Goal: Information Seeking & Learning: Find specific page/section

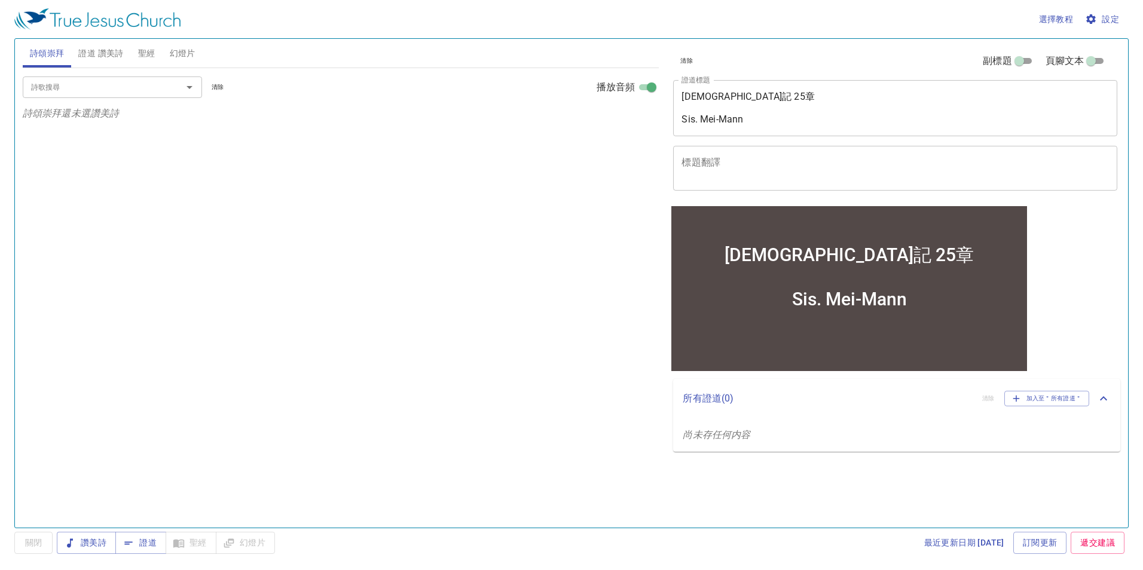
click at [1103, 16] on span "設定" at bounding box center [1103, 19] width 32 height 15
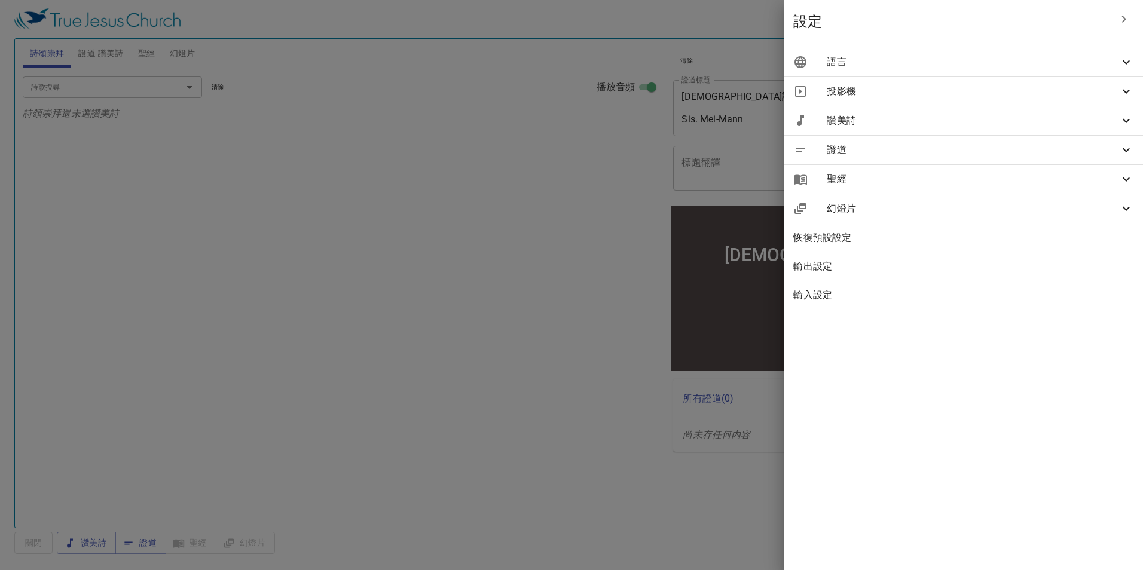
click at [1080, 69] on span "語言" at bounding box center [973, 62] width 292 height 14
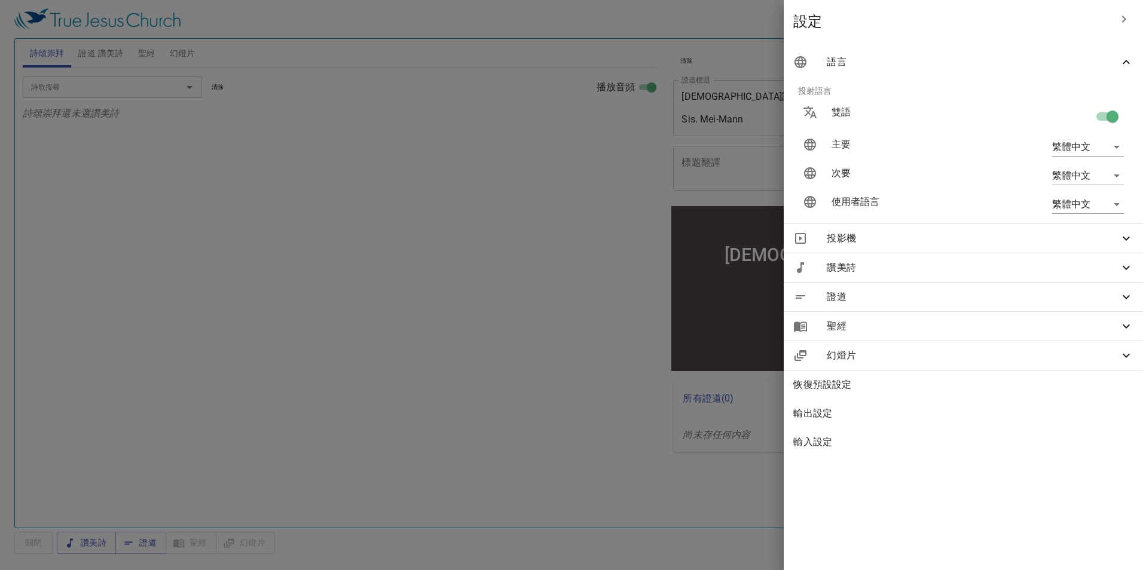
drag, startPoint x: 537, startPoint y: 204, endPoint x: 391, endPoint y: 166, distance: 150.8
click at [520, 206] on div at bounding box center [571, 285] width 1143 height 570
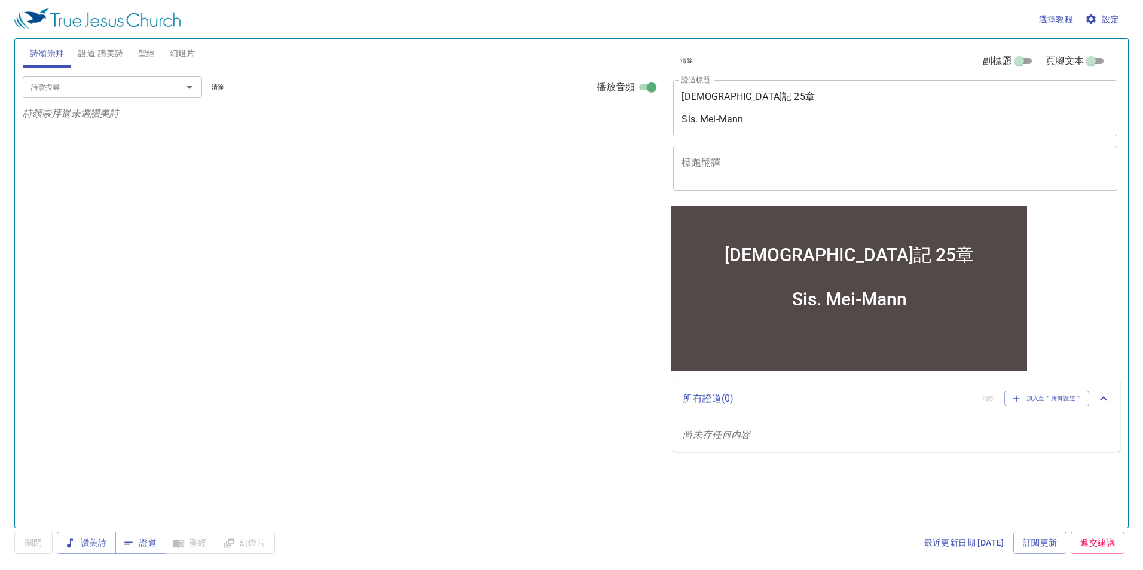
click at [150, 55] on span "聖經" at bounding box center [146, 53] width 17 height 15
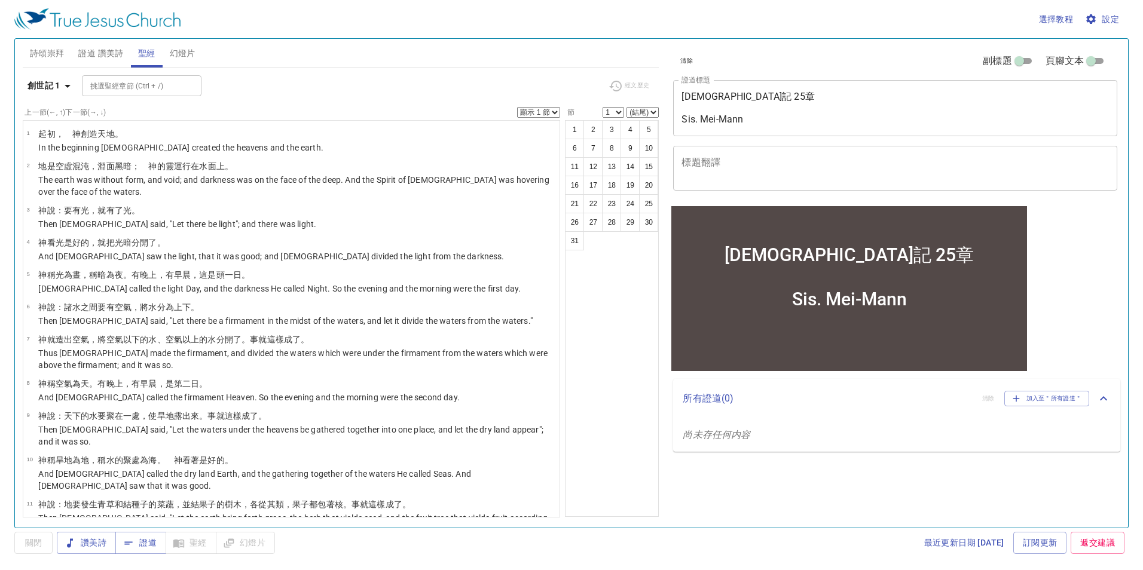
click at [1105, 14] on span "設定" at bounding box center [1103, 19] width 32 height 15
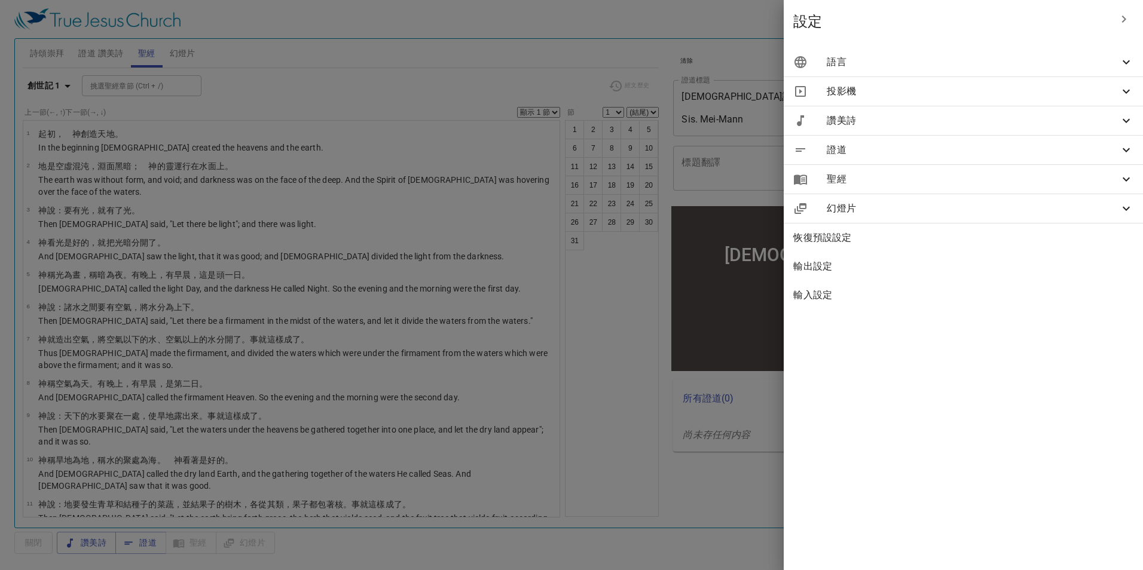
click at [1115, 64] on span "語言" at bounding box center [973, 62] width 292 height 14
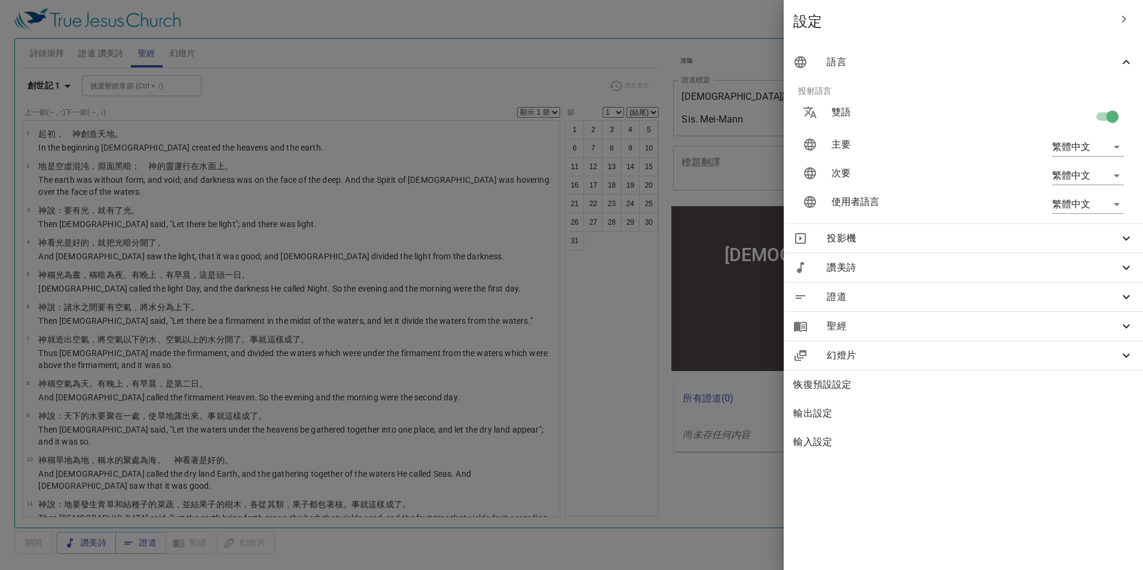
click at [1104, 115] on input "checkbox" at bounding box center [1112, 119] width 68 height 23
checkbox input "false"
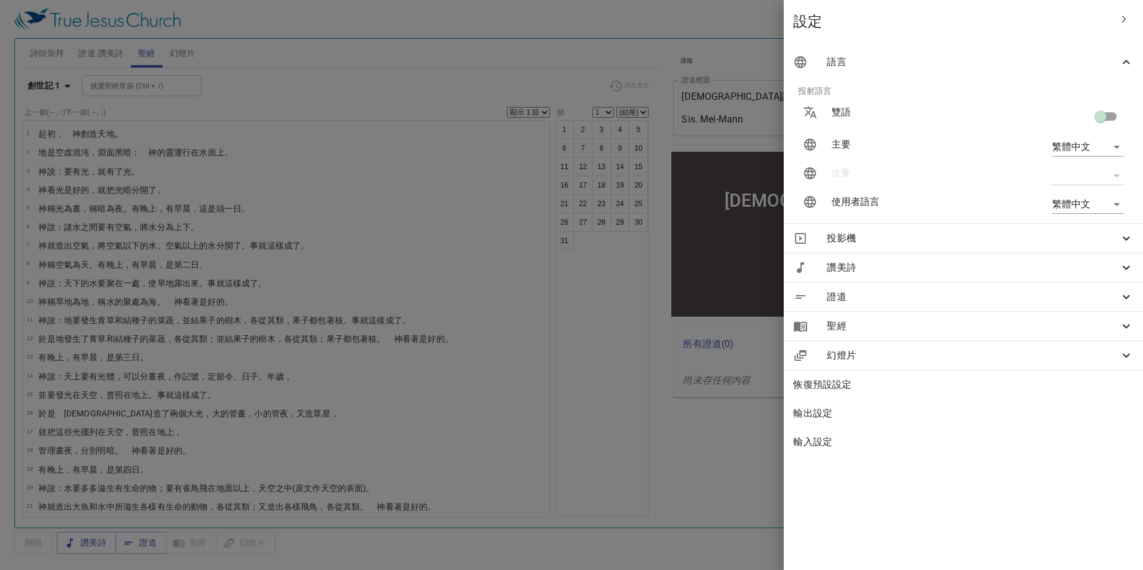
drag, startPoint x: 323, startPoint y: 79, endPoint x: 221, endPoint y: 84, distance: 101.7
click at [322, 79] on div at bounding box center [571, 285] width 1143 height 570
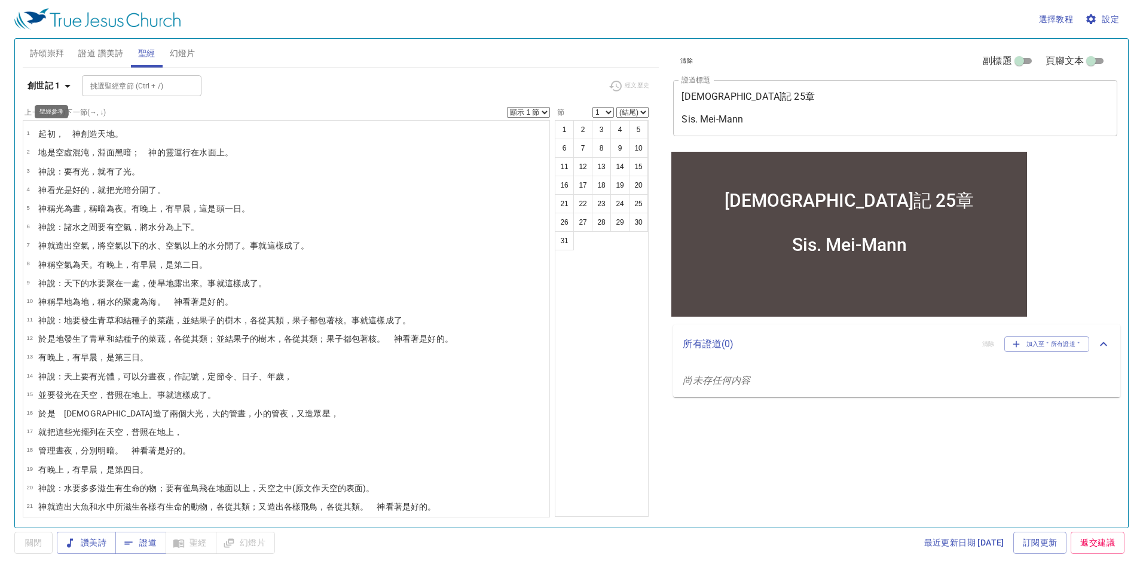
click at [50, 89] on b "創世記 1" at bounding box center [43, 85] width 33 height 15
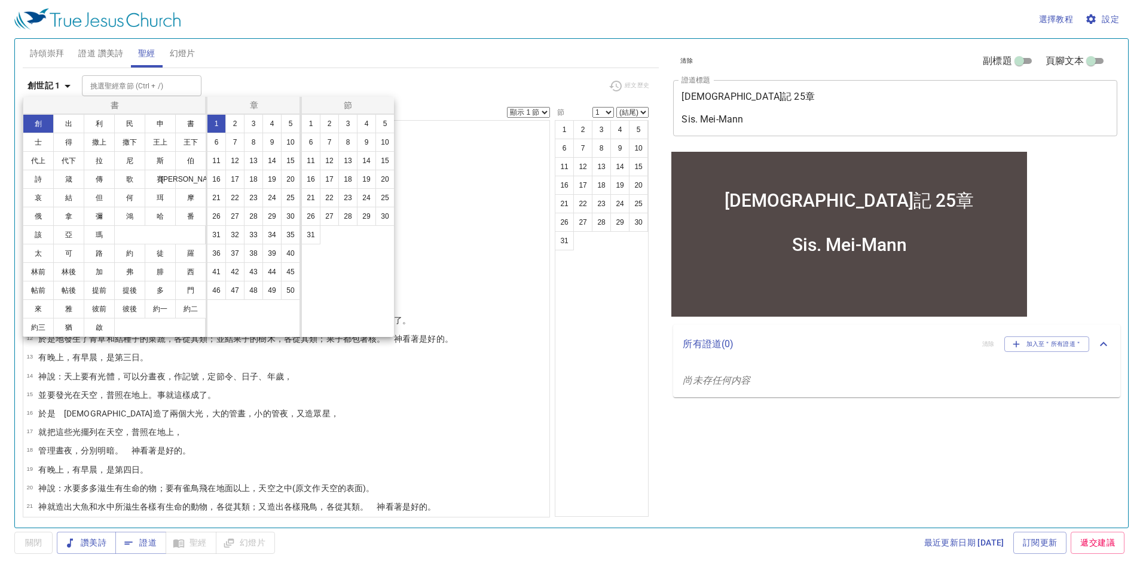
click at [162, 121] on button "申" at bounding box center [160, 123] width 31 height 19
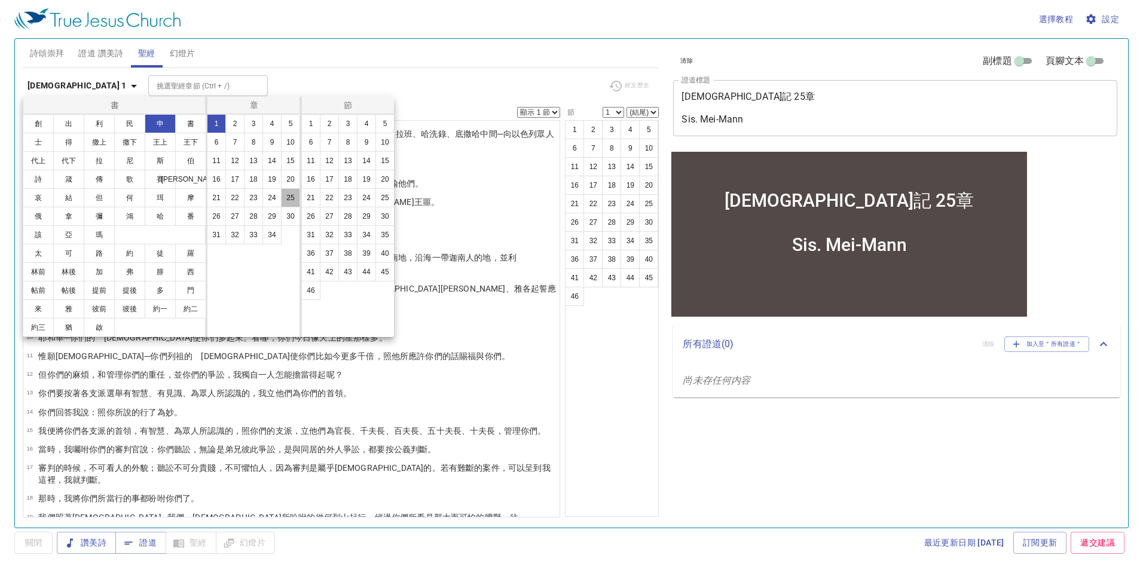
click at [291, 197] on button "25" at bounding box center [290, 197] width 19 height 19
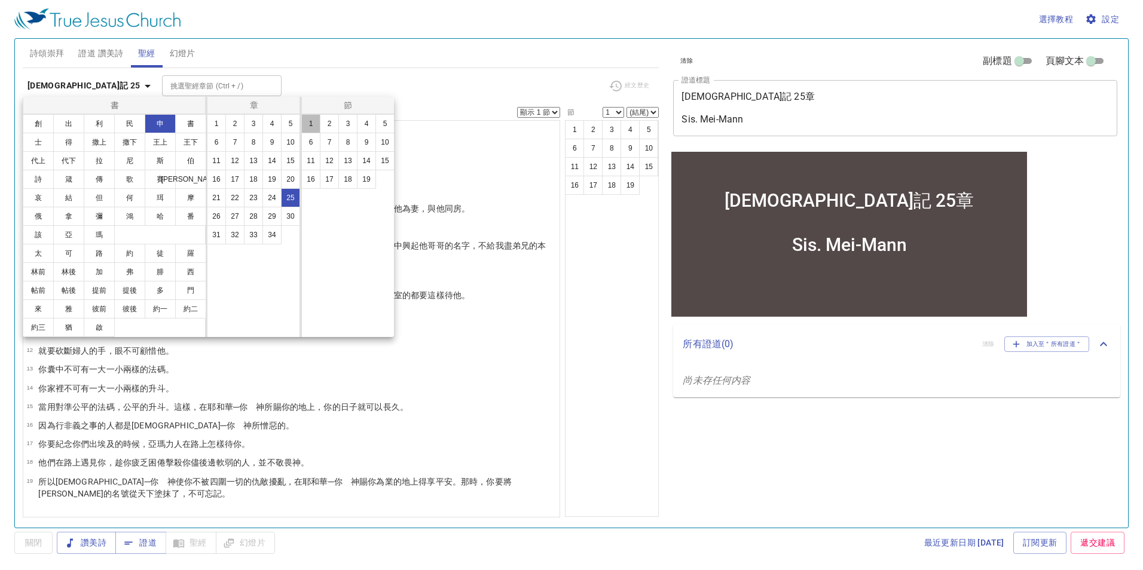
click at [310, 125] on button "1" at bounding box center [310, 123] width 19 height 19
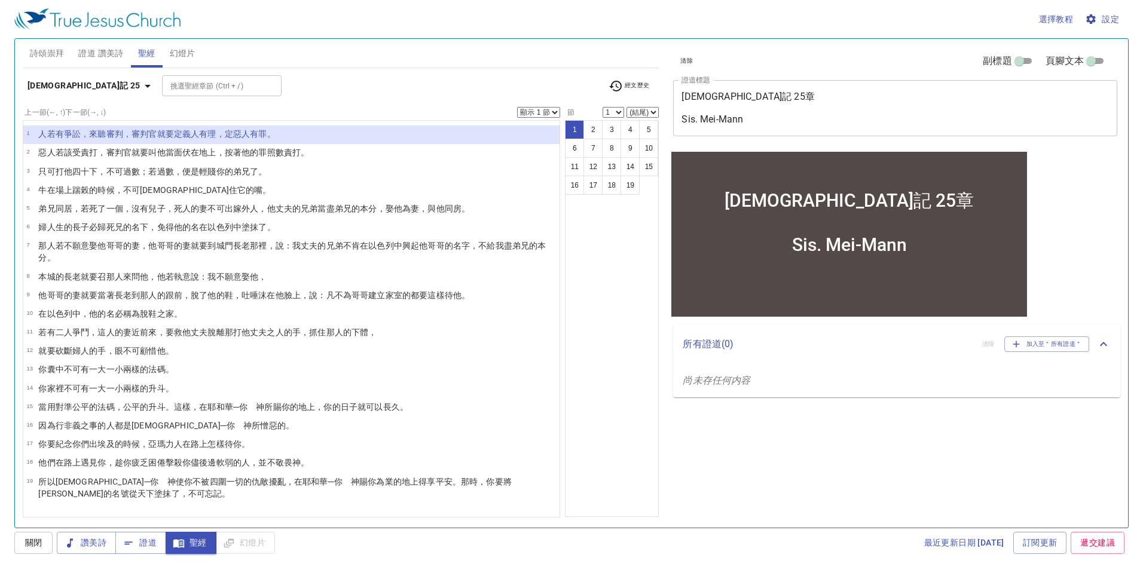
click at [150, 543] on span "證道" at bounding box center [141, 543] width 32 height 15
click at [0, 0] on span "讚美詩" at bounding box center [0, 0] width 0 height 0
click at [111, 50] on span "證道 讚美詩" at bounding box center [100, 53] width 45 height 15
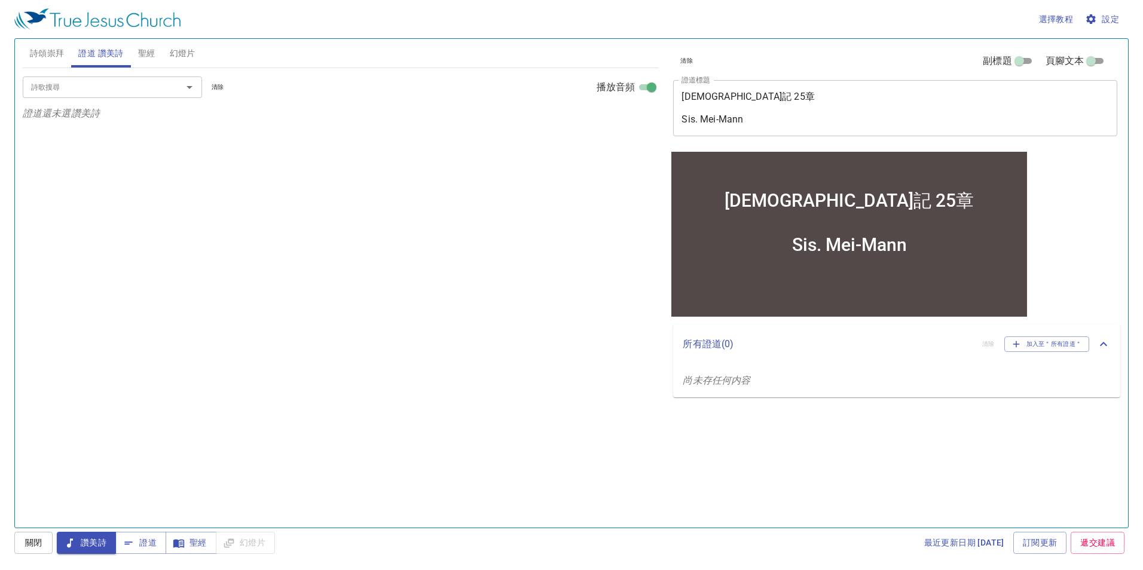
click at [187, 90] on icon "Open" at bounding box center [189, 87] width 14 height 14
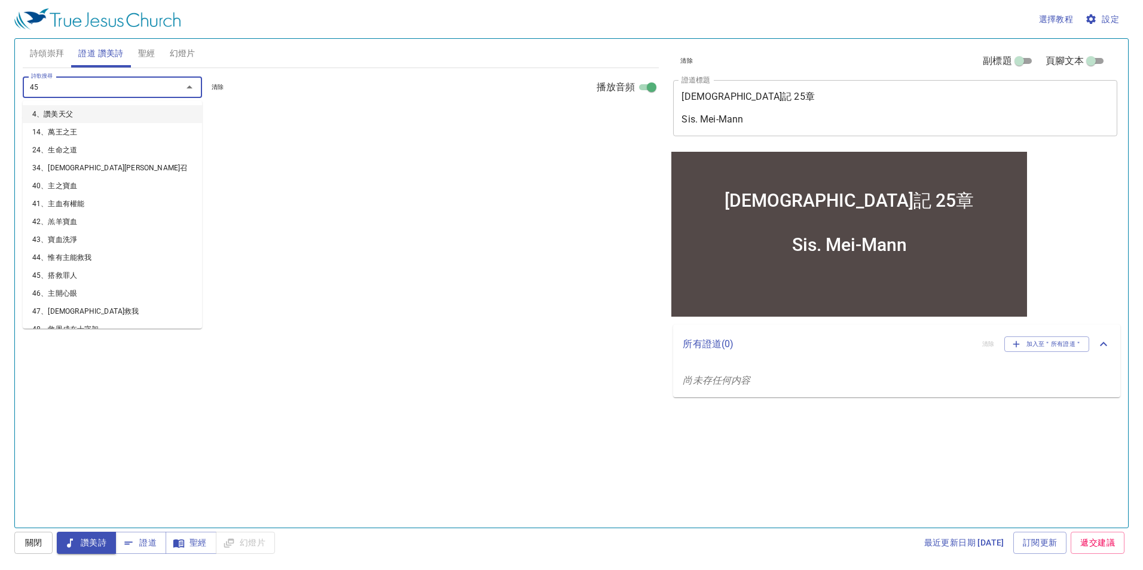
type input "452"
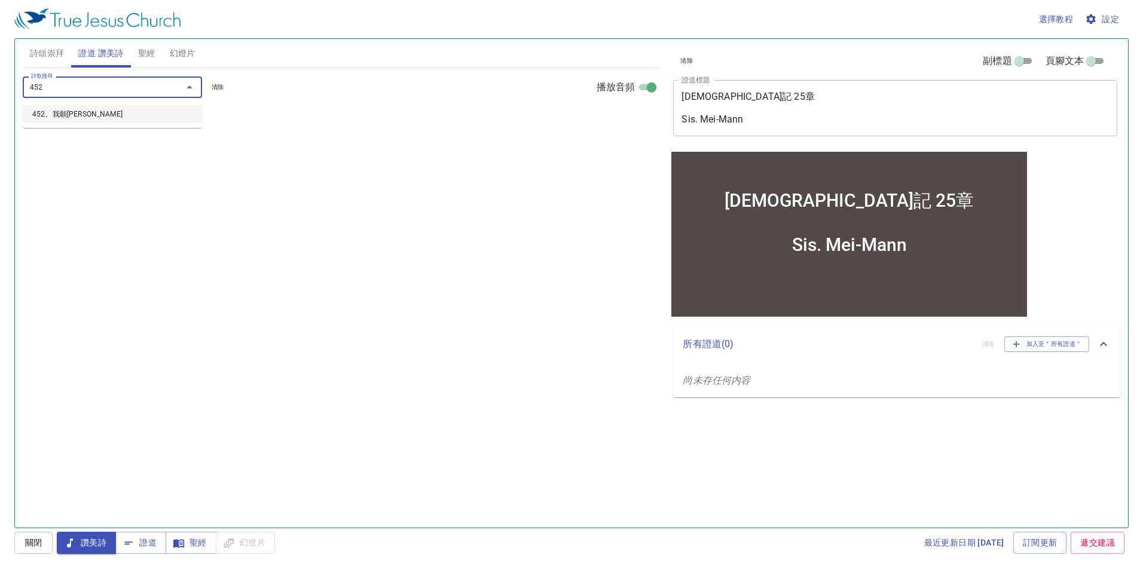
click at [161, 123] on li "452、我願常見祢" at bounding box center [112, 114] width 179 height 18
select select "1"
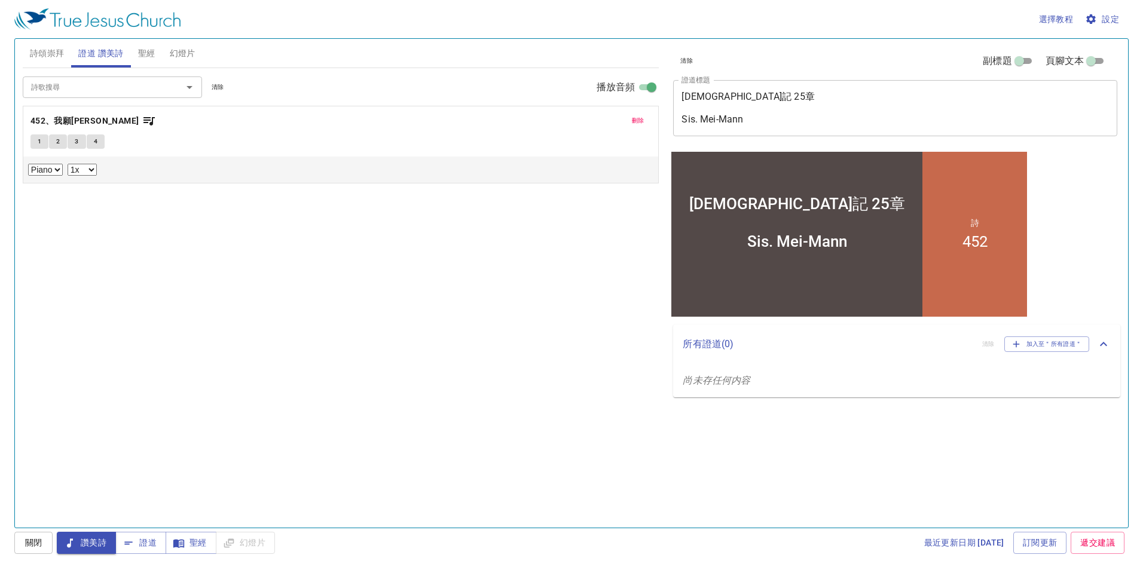
click at [39, 142] on span "1" at bounding box center [40, 141] width 4 height 11
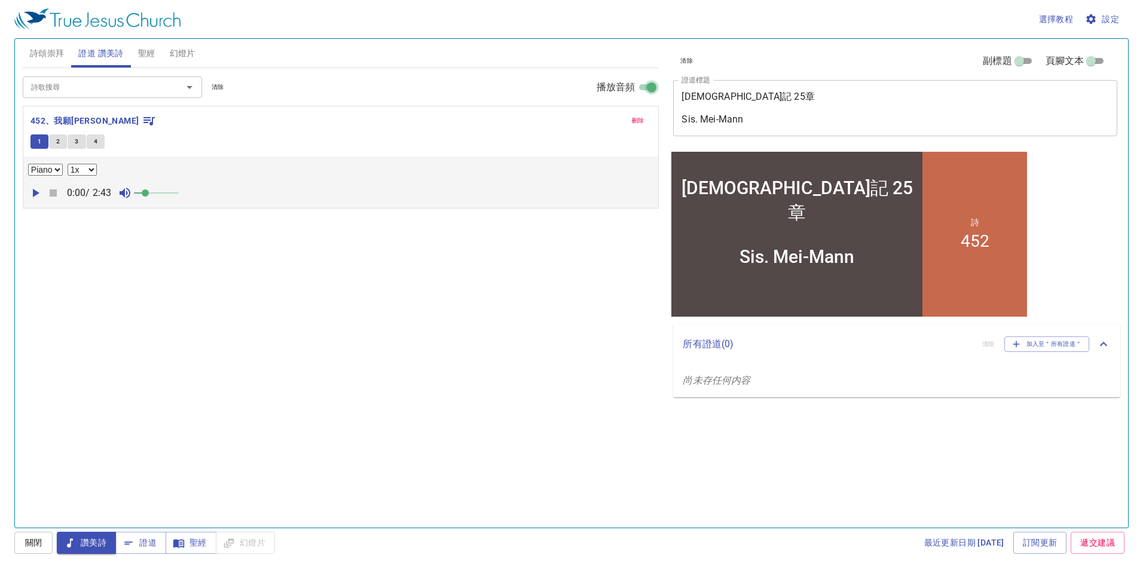
click at [640, 88] on input "播放音頻" at bounding box center [651, 89] width 43 height 14
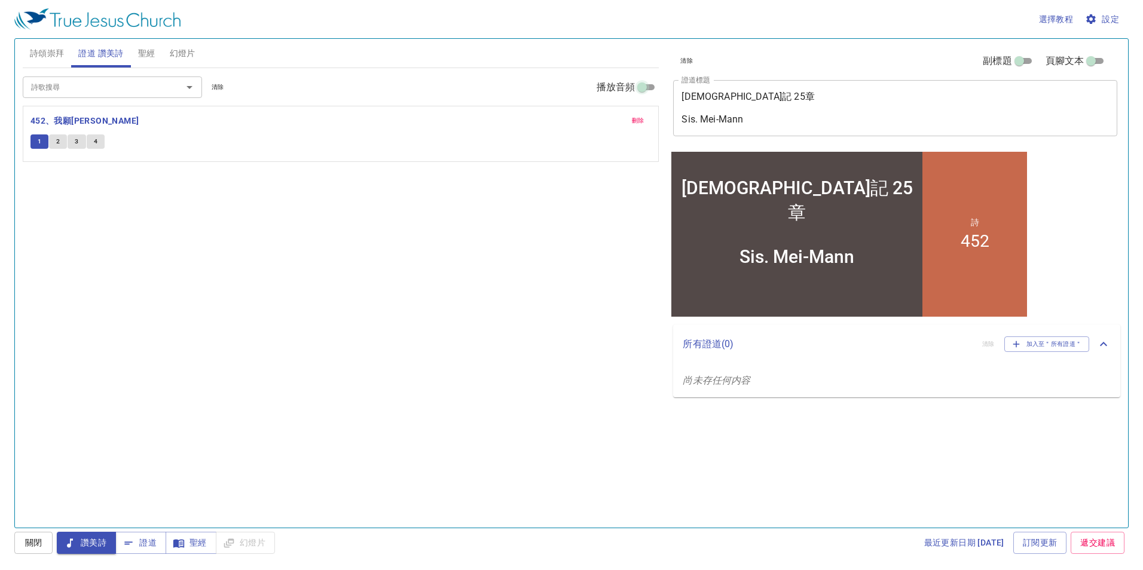
click at [647, 86] on input "播放音頻" at bounding box center [641, 89] width 43 height 14
checkbox input "true"
select select "1"
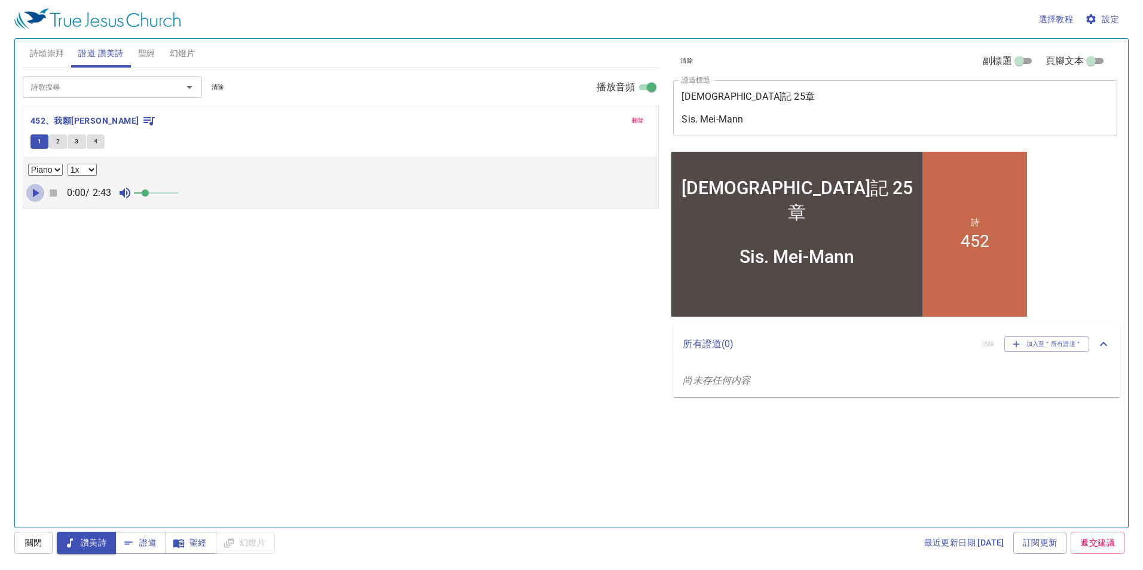
click at [36, 193] on icon "button" at bounding box center [36, 193] width 7 height 8
drag, startPoint x: 148, startPoint y: 195, endPoint x: 191, endPoint y: 194, distance: 43.0
click at [182, 194] on span at bounding box center [178, 192] width 7 height 7
click at [55, 169] on select "Piano" at bounding box center [45, 170] width 35 height 12
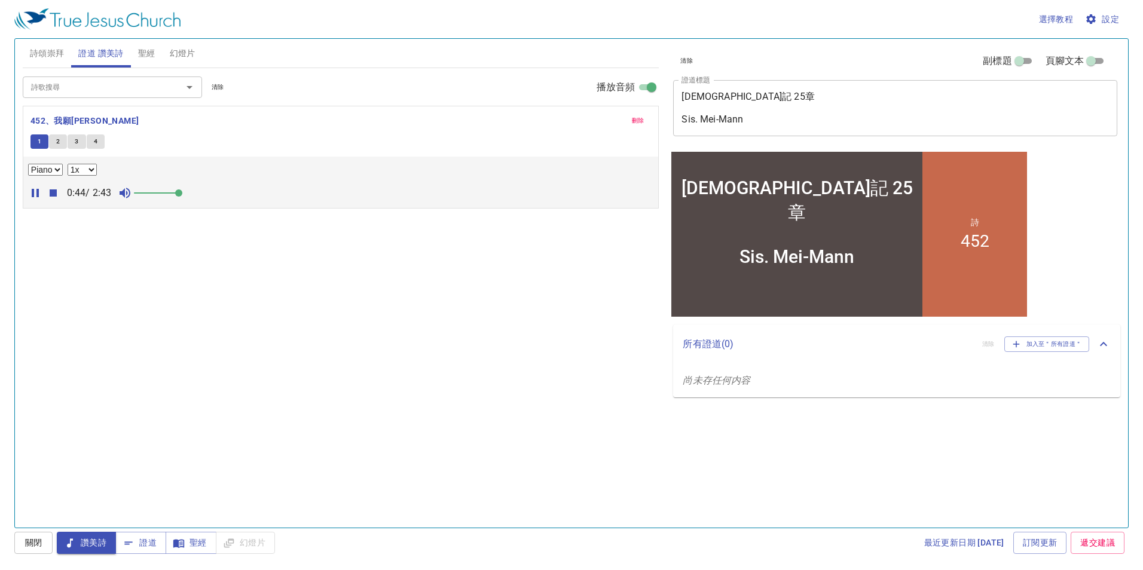
click at [90, 168] on select "0.6x 0.7x 0.8x 0.9x 1x 1.1x 1.2x 1.3x 1.4x 1.5x 1.7x 2x" at bounding box center [82, 170] width 29 height 12
click at [62, 140] on button "2" at bounding box center [58, 141] width 18 height 14
click at [75, 147] on button "3" at bounding box center [77, 141] width 18 height 14
click at [95, 143] on span "4" at bounding box center [96, 141] width 4 height 11
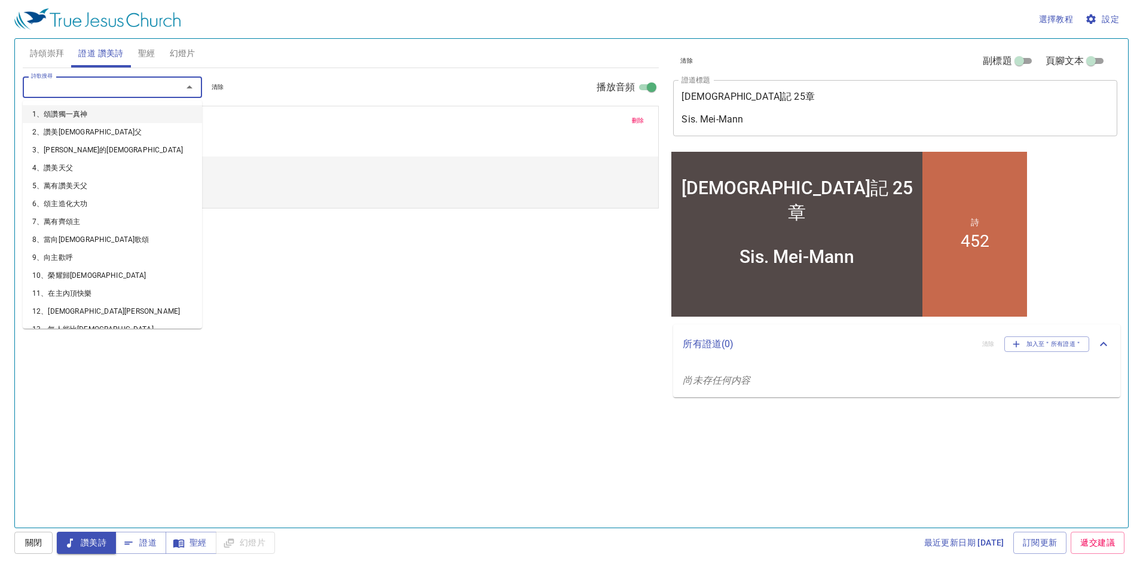
click at [140, 87] on input "詩歌搜尋" at bounding box center [94, 87] width 137 height 14
type input "398"
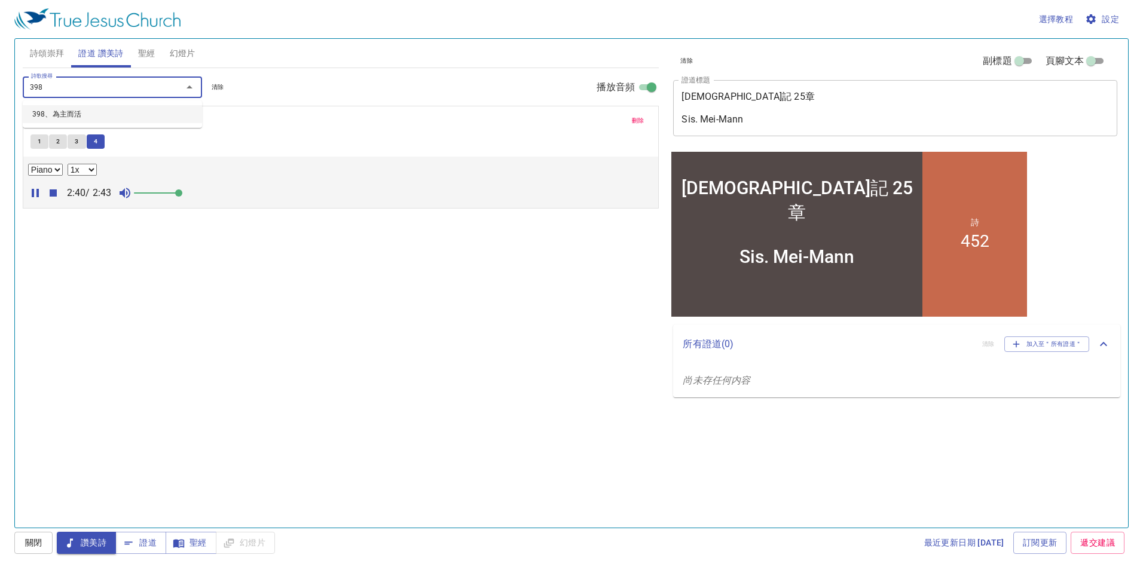
click at [134, 111] on li "398、為主而活" at bounding box center [112, 114] width 179 height 18
select select "1"
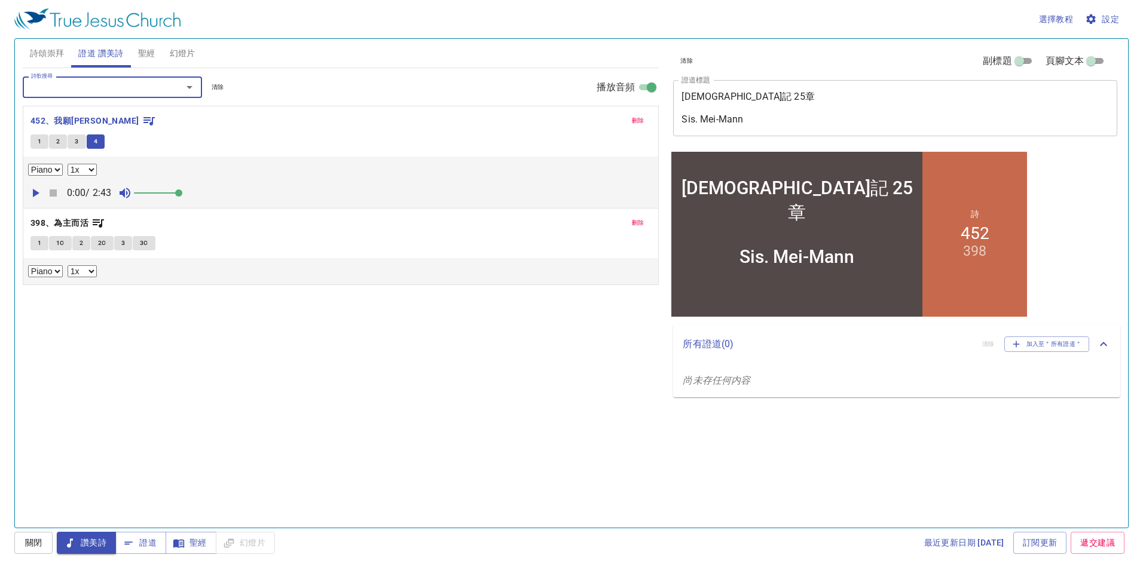
click at [38, 246] on span "1" at bounding box center [40, 243] width 4 height 11
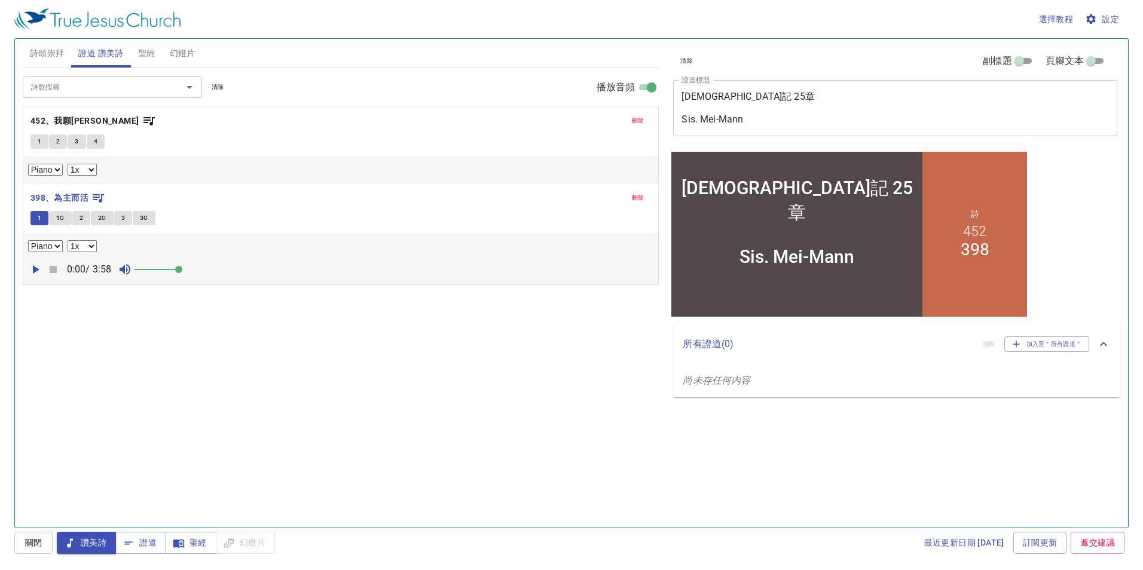
click at [36, 268] on icon "button" at bounding box center [35, 269] width 14 height 14
click at [57, 218] on span "1C" at bounding box center [60, 218] width 8 height 11
click at [78, 218] on button "2" at bounding box center [81, 218] width 18 height 14
click at [103, 218] on span "2C" at bounding box center [102, 218] width 8 height 11
click at [638, 121] on span "刪除" at bounding box center [638, 120] width 13 height 11
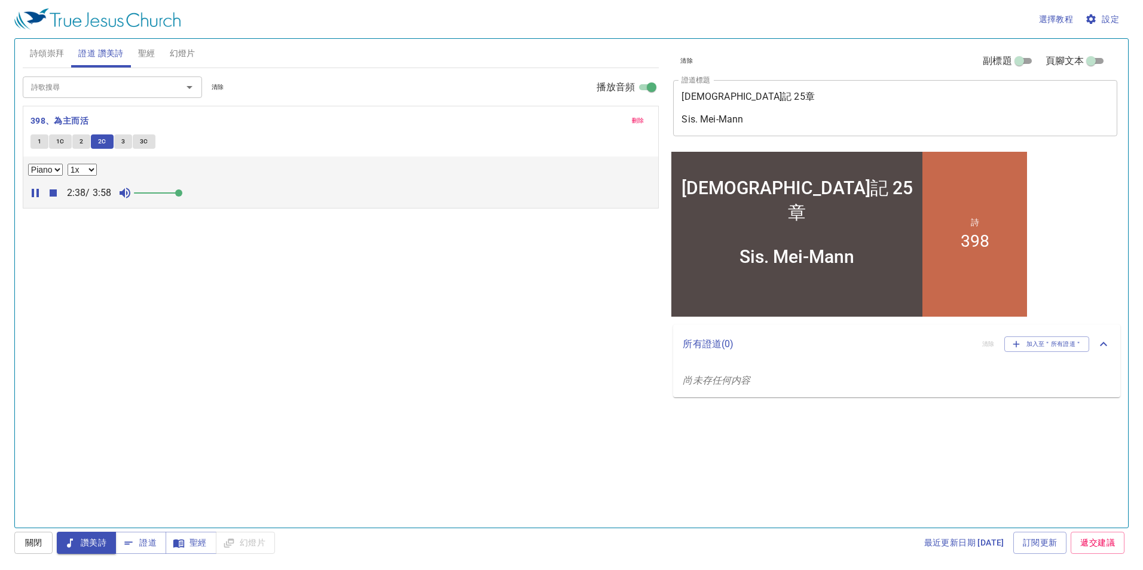
click at [121, 143] on span "3" at bounding box center [123, 141] width 4 height 11
click at [144, 145] on span "3C" at bounding box center [144, 141] width 8 height 11
click at [643, 118] on span "刪除" at bounding box center [638, 120] width 13 height 11
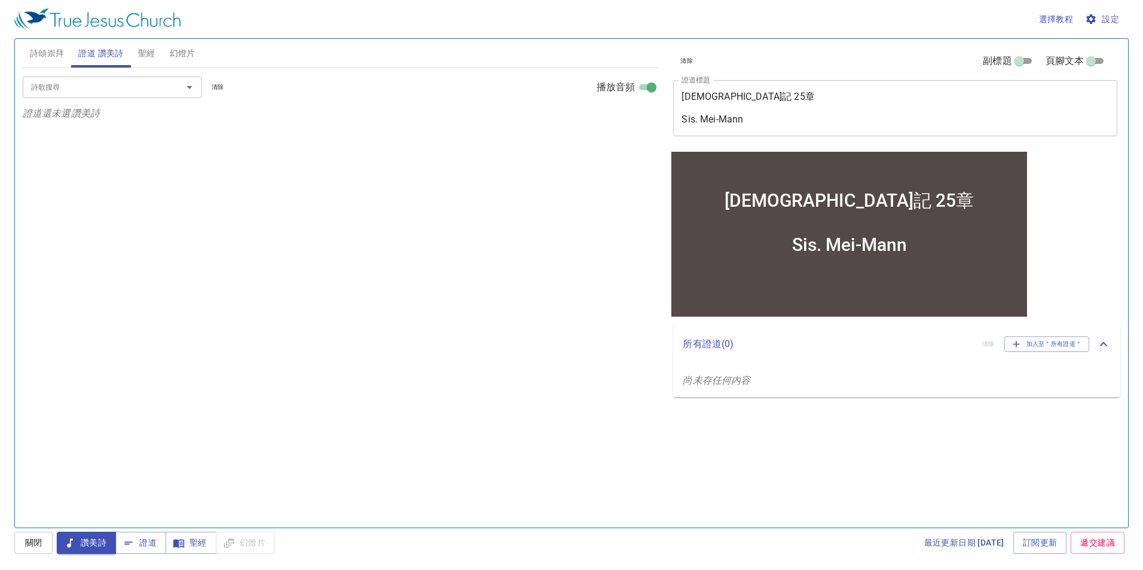
click at [148, 547] on span "證道" at bounding box center [141, 543] width 32 height 15
click at [0, 0] on span "聖經" at bounding box center [0, 0] width 0 height 0
click at [139, 51] on span "聖經" at bounding box center [146, 53] width 17 height 15
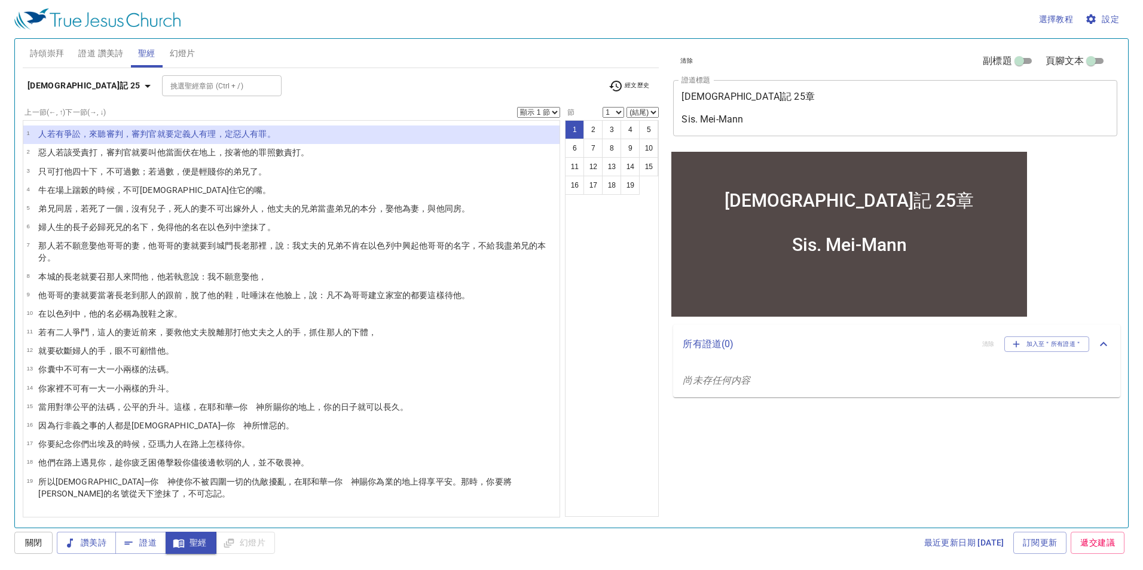
click at [548, 112] on select "顯示 1 節 顯示 2 節 顯示 3 節 顯示 4 節 顯示 5 節" at bounding box center [538, 112] width 43 height 11
select select "4"
click at [517, 107] on select "顯示 1 節 顯示 2 節 顯示 3 節 顯示 4 節 顯示 5 節" at bounding box center [538, 112] width 43 height 11
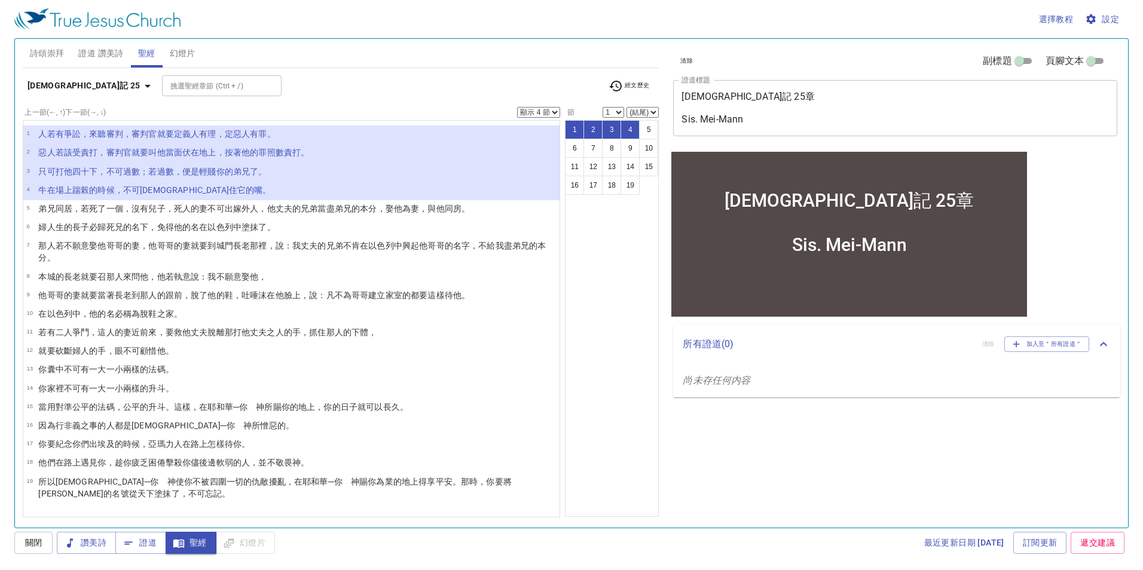
click at [626, 324] on div "1 2 3 4 5 6 7 8 9 10 11 12 13 14 15 16 17 18 19" at bounding box center [612, 318] width 94 height 397
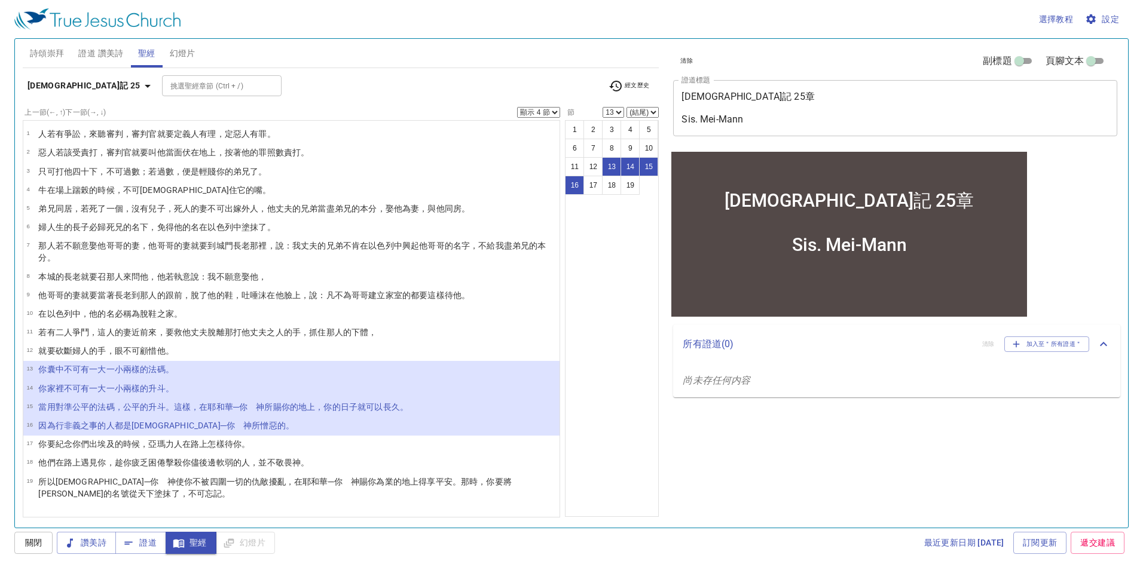
select select "17"
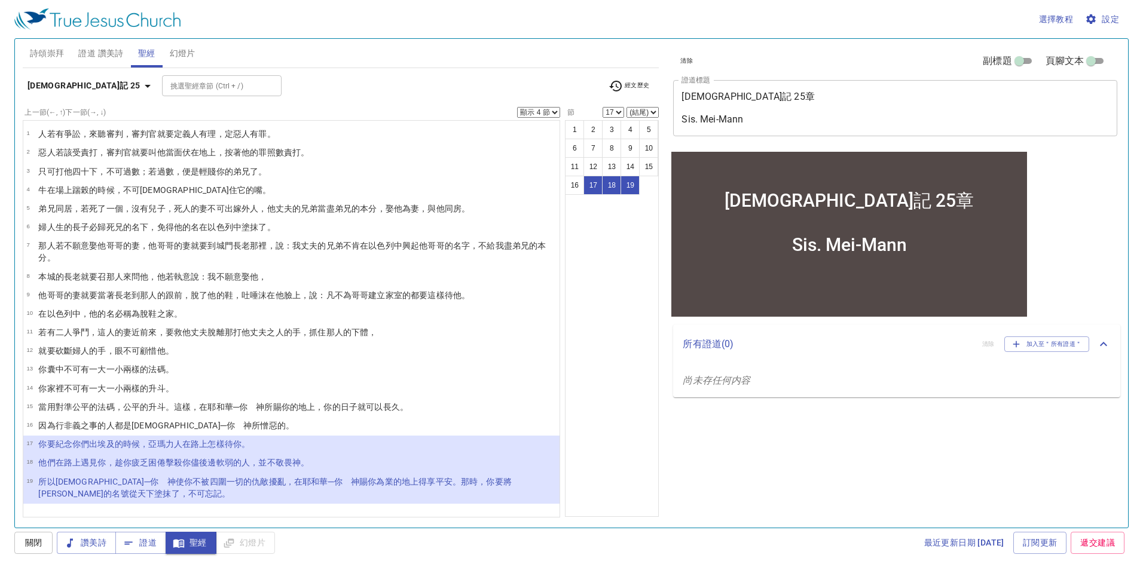
drag, startPoint x: 151, startPoint y: 545, endPoint x: 176, endPoint y: 521, distance: 35.1
click at [151, 545] on span "證道" at bounding box center [141, 543] width 32 height 15
click at [537, 107] on select "顯示 1 節 顯示 2 節 顯示 3 節 顯示 4 節 顯示 5 節" at bounding box center [538, 112] width 43 height 11
select select "1"
click at [517, 107] on select "顯示 1 節 顯示 2 節 顯示 3 節 顯示 4 節 顯示 5 節" at bounding box center [538, 112] width 43 height 11
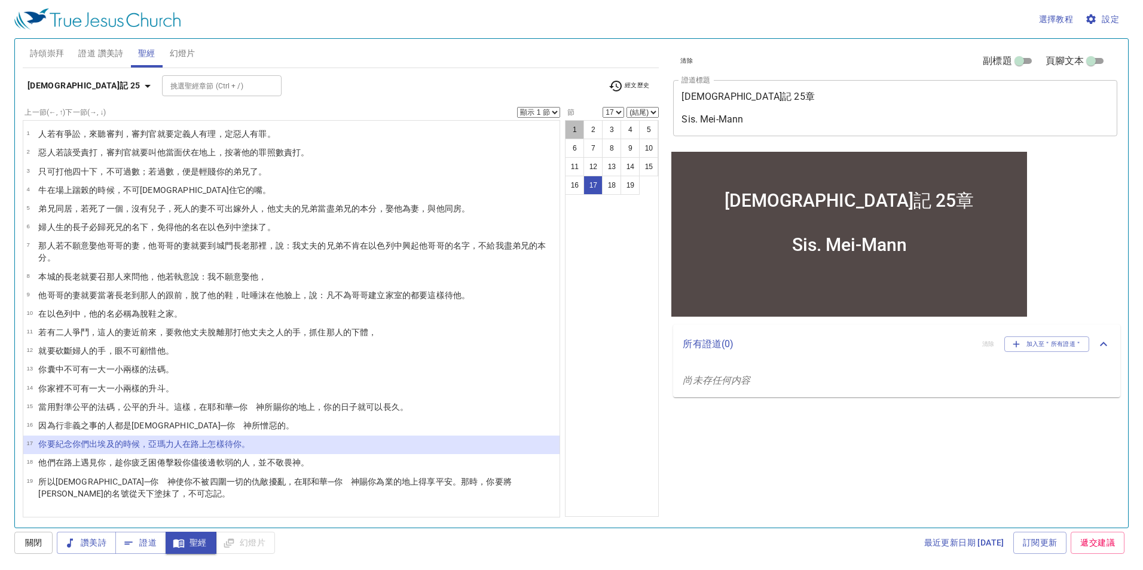
click at [575, 131] on button "1" at bounding box center [574, 129] width 19 height 19
select select "1"
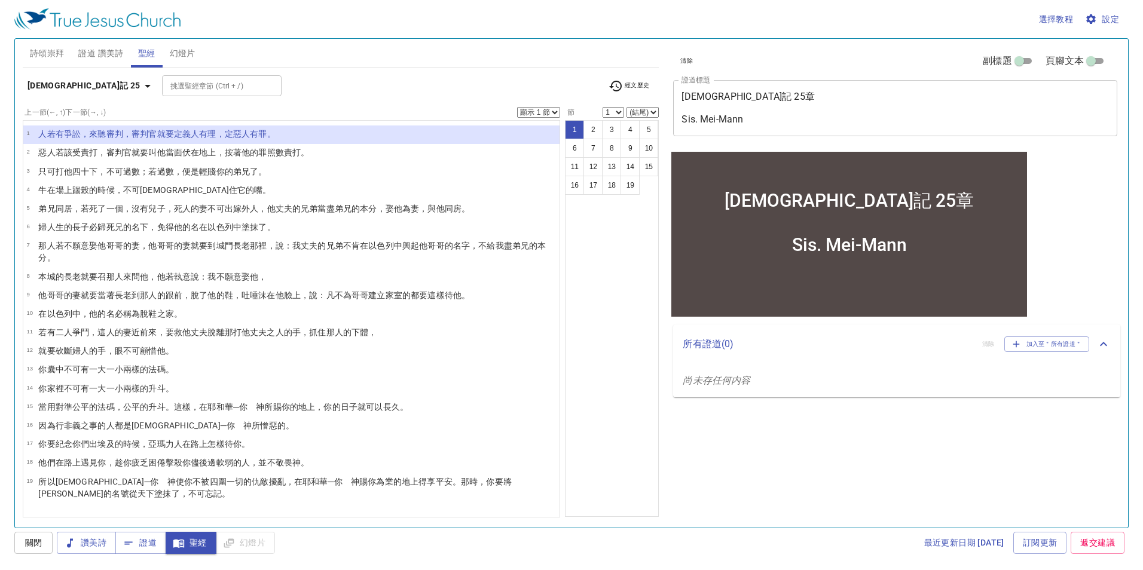
click at [549, 113] on select "顯示 1 節 顯示 2 節 顯示 3 節 顯示 4 節 顯示 5 節" at bounding box center [538, 112] width 43 height 11
select select "3"
click at [517, 107] on select "顯示 1 節 顯示 2 節 顯示 3 節 顯示 4 節 顯示 5 節" at bounding box center [538, 112] width 43 height 11
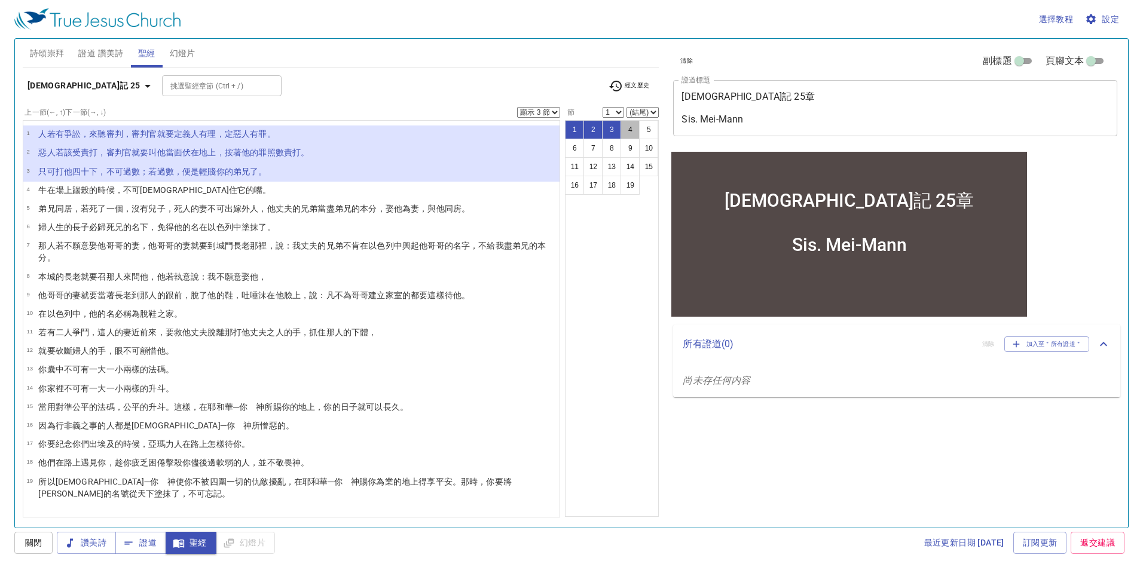
click at [629, 130] on button "4" at bounding box center [629, 129] width 19 height 19
select select "4"
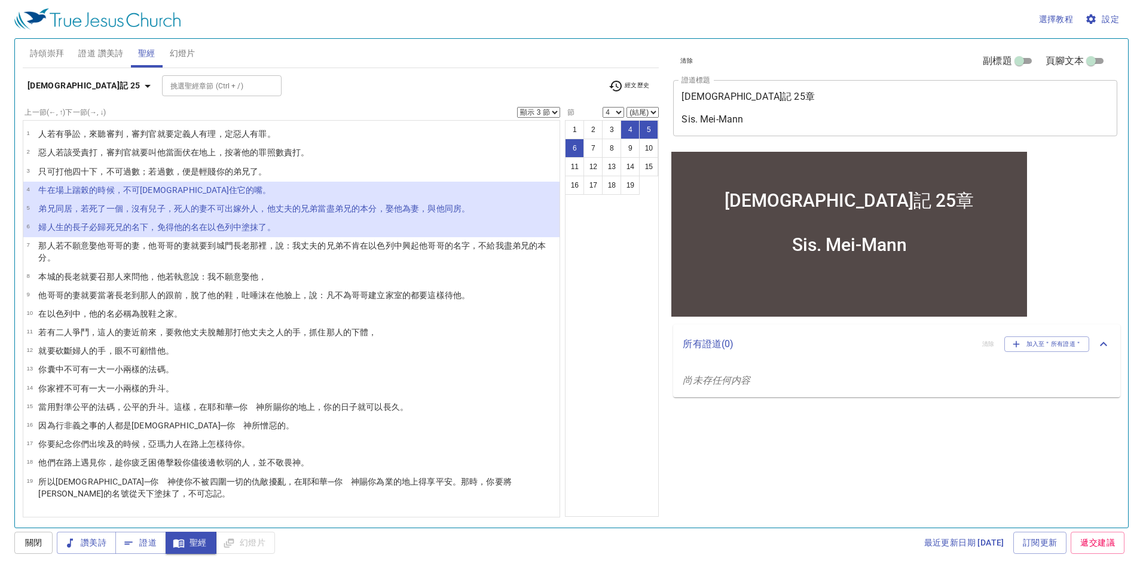
click at [544, 112] on select "顯示 1 節 顯示 2 節 顯示 3 節 顯示 4 節 顯示 5 節" at bounding box center [538, 112] width 43 height 11
select select "1"
click at [517, 107] on select "顯示 1 節 顯示 2 節 顯示 3 節 顯示 4 節 顯示 5 節" at bounding box center [538, 112] width 43 height 11
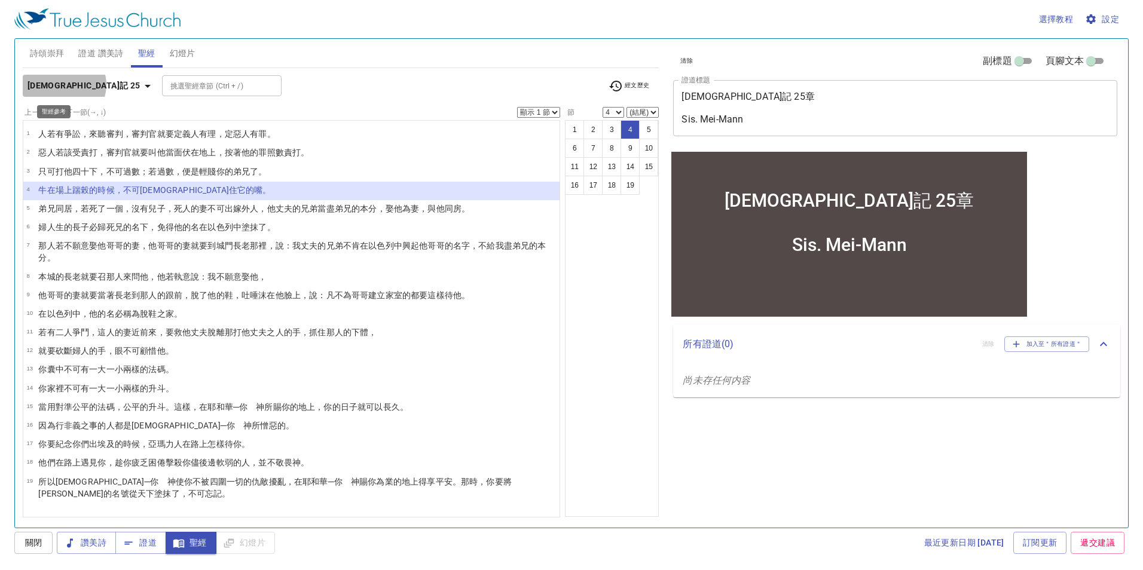
click at [63, 85] on b "[DEMOGRAPHIC_DATA]記 25" at bounding box center [83, 85] width 113 height 15
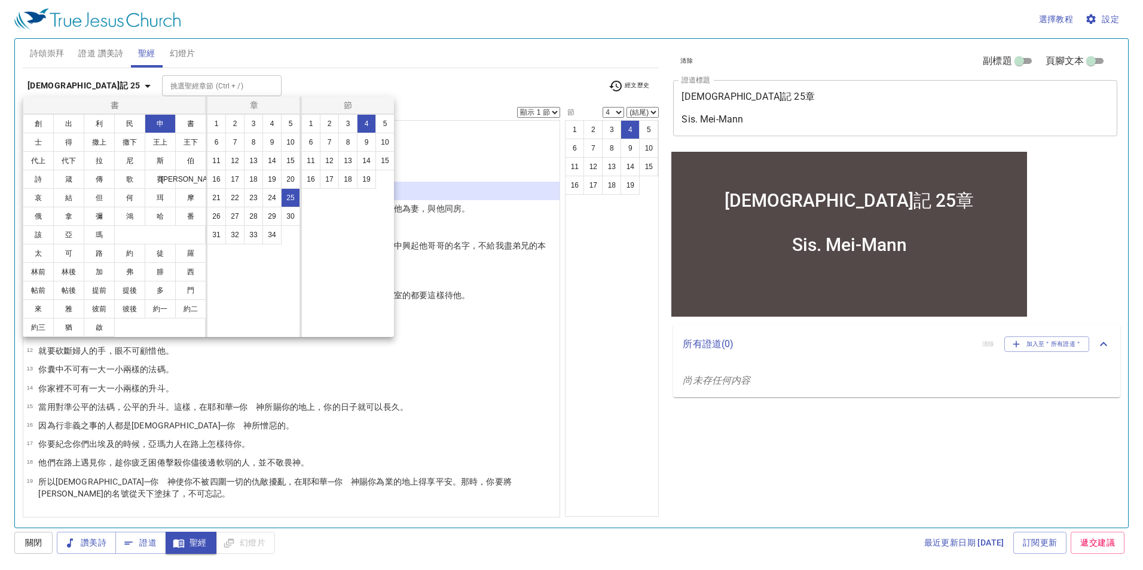
click at [102, 295] on button "提前" at bounding box center [99, 290] width 31 height 19
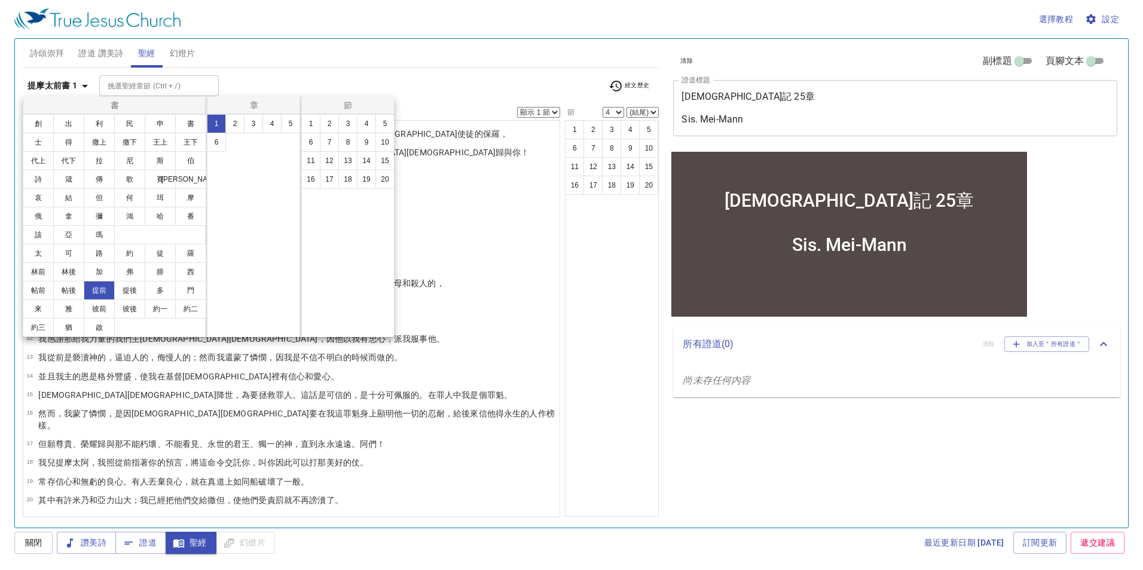
click at [288, 123] on button "5" at bounding box center [290, 123] width 19 height 19
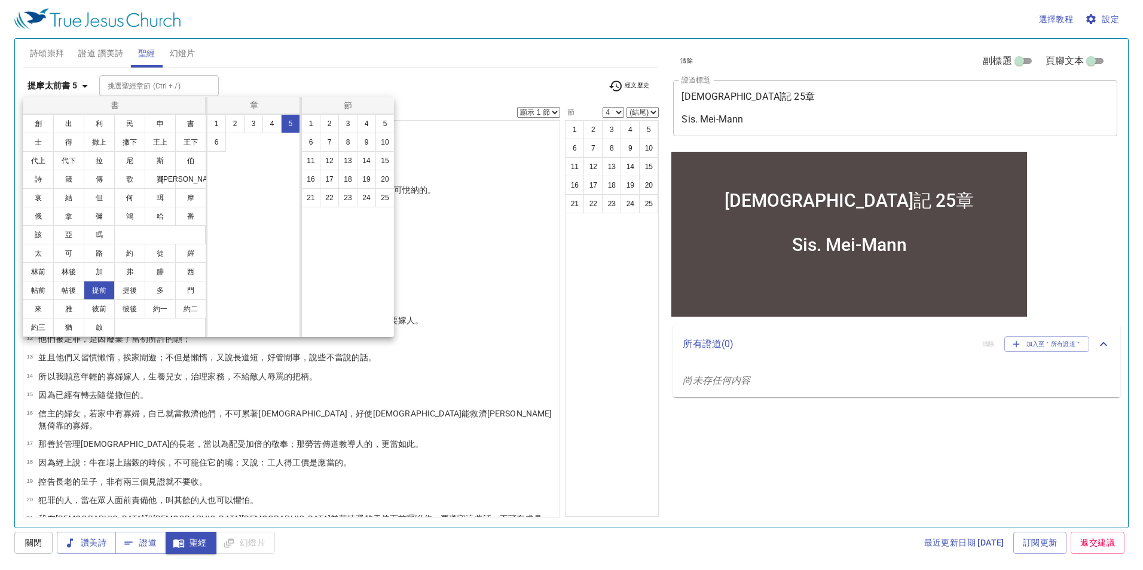
click at [353, 183] on button "18" at bounding box center [347, 179] width 19 height 19
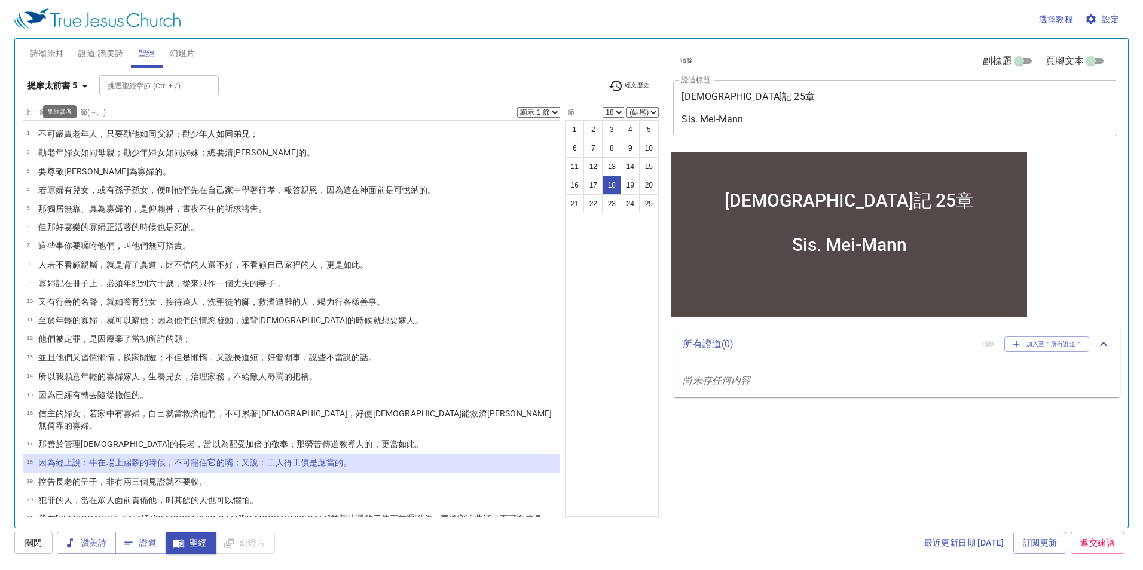
click at [67, 86] on b "提摩太前書 5" at bounding box center [52, 85] width 50 height 15
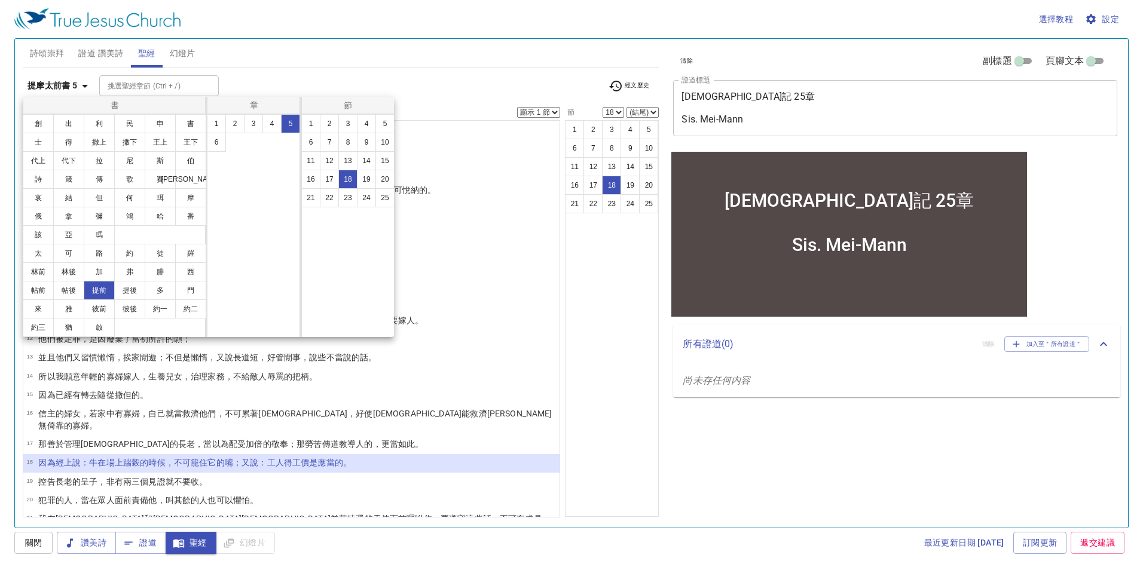
click at [39, 274] on button "林前" at bounding box center [38, 271] width 31 height 19
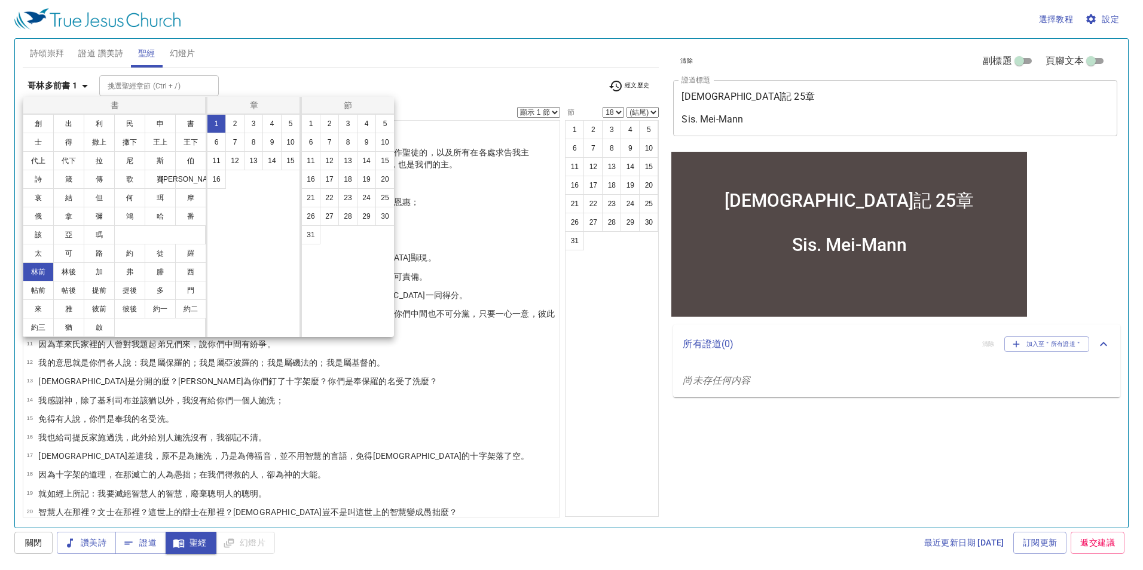
click at [270, 140] on button "9" at bounding box center [271, 142] width 19 height 19
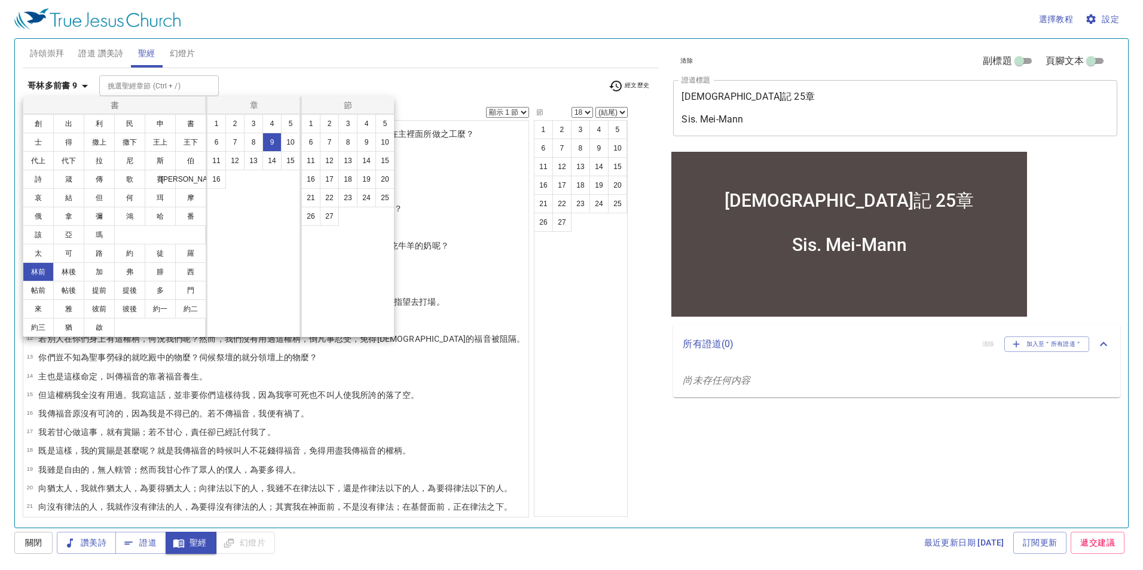
click at [329, 145] on button "7" at bounding box center [329, 142] width 19 height 19
select select "7"
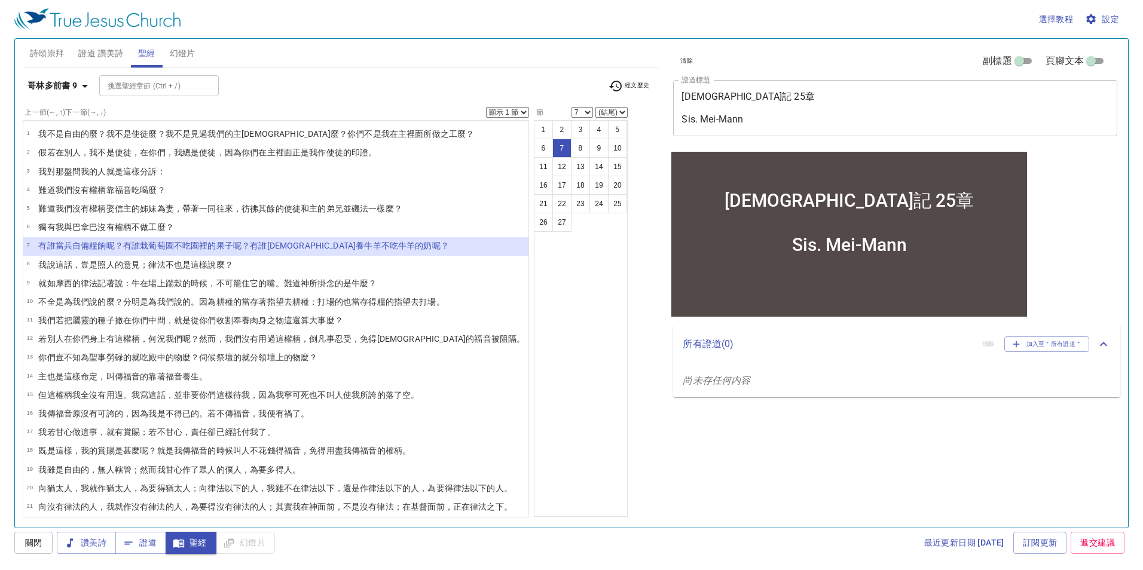
click at [501, 113] on select "顯示 1 節 顯示 2 節 顯示 3 節 顯示 4 節 顯示 5 節" at bounding box center [507, 112] width 43 height 11
click at [486, 107] on select "顯示 1 節 顯示 2 節 顯示 3 節 顯示 4 節 顯示 5 節" at bounding box center [507, 112] width 43 height 11
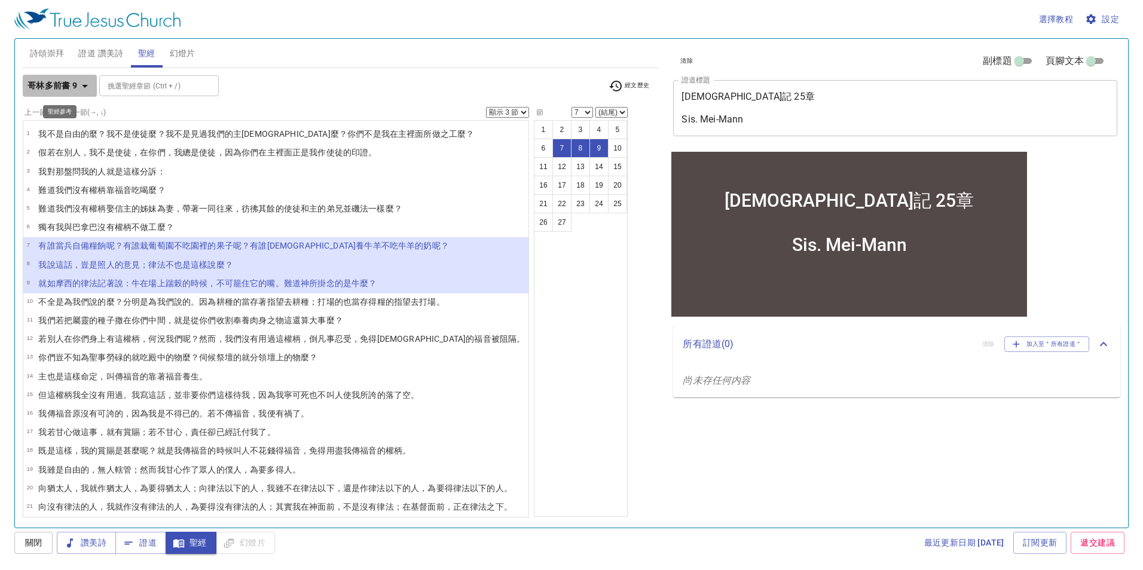
click at [69, 86] on b "哥林多前書 9" at bounding box center [52, 85] width 50 height 15
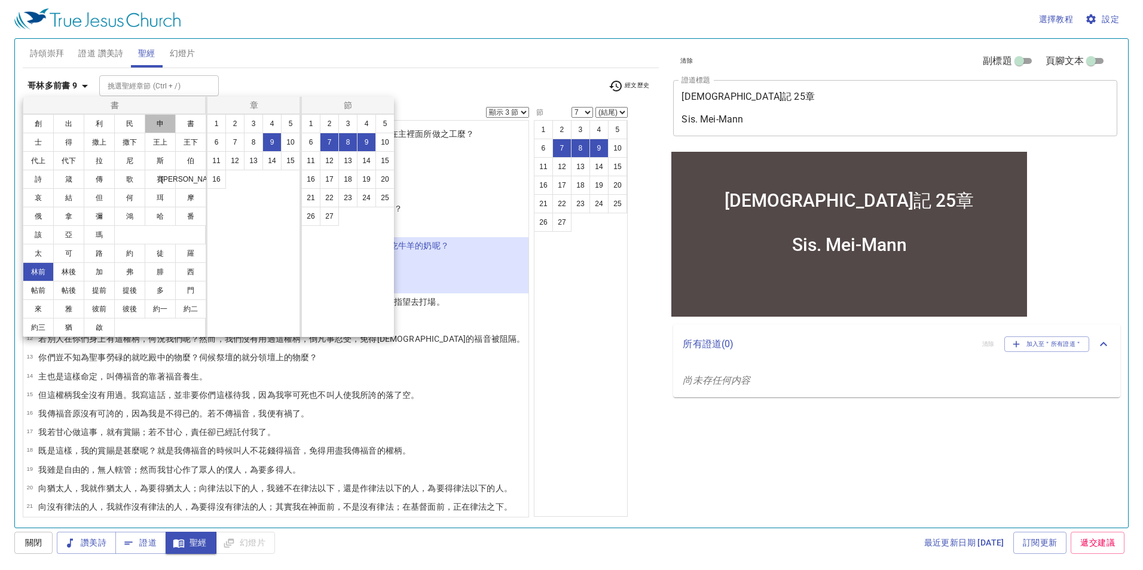
click at [154, 126] on button "申" at bounding box center [160, 123] width 31 height 19
select select "1"
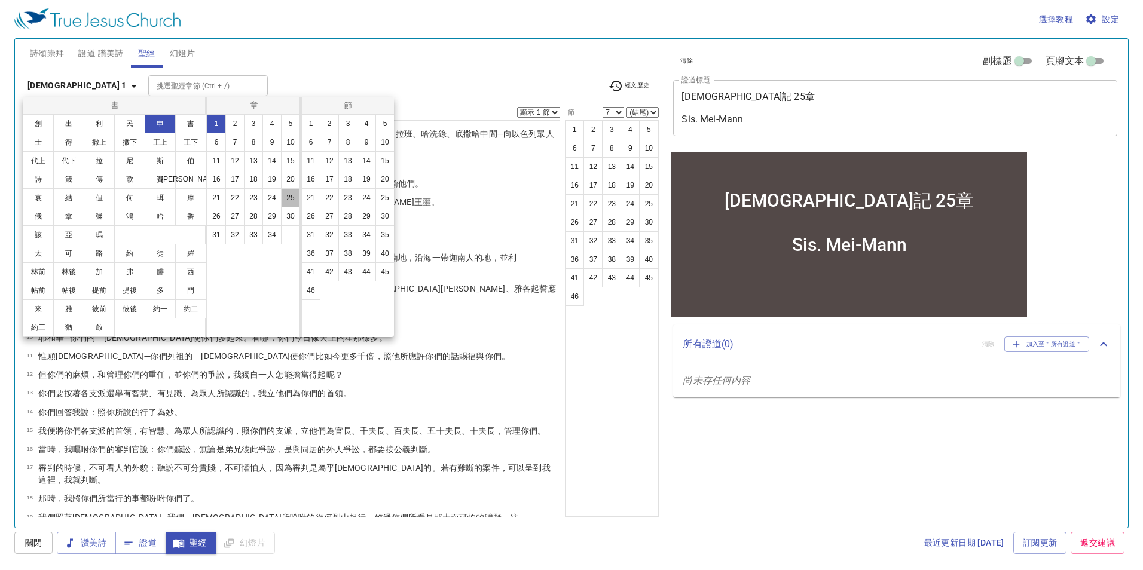
click at [282, 195] on button "25" at bounding box center [290, 197] width 19 height 19
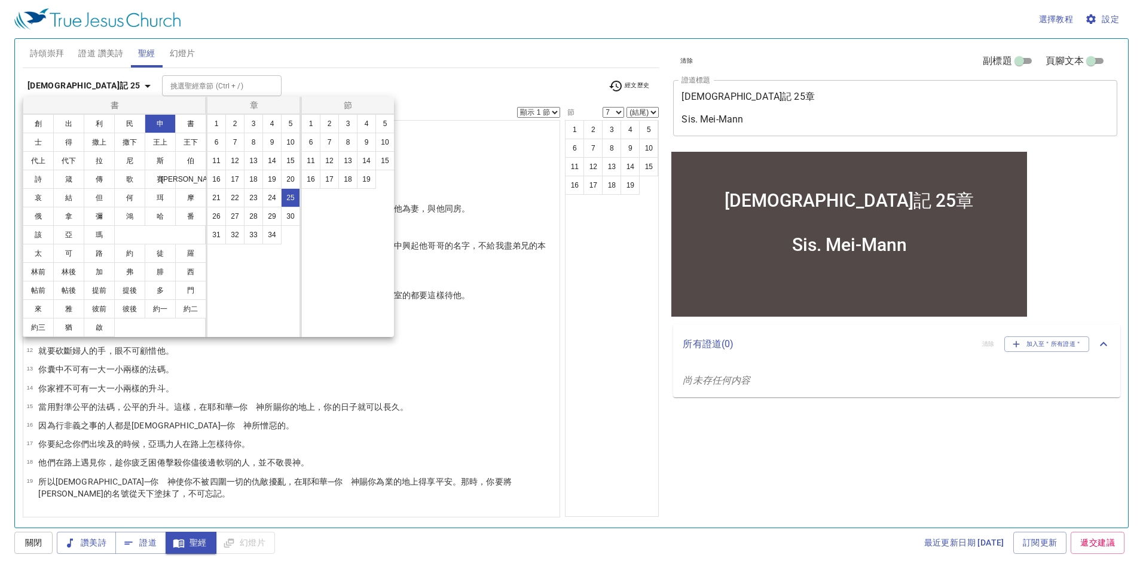
drag, startPoint x: 381, startPoint y: 121, endPoint x: 387, endPoint y: 121, distance: 6.6
click at [380, 121] on button "5" at bounding box center [384, 123] width 19 height 19
select select "5"
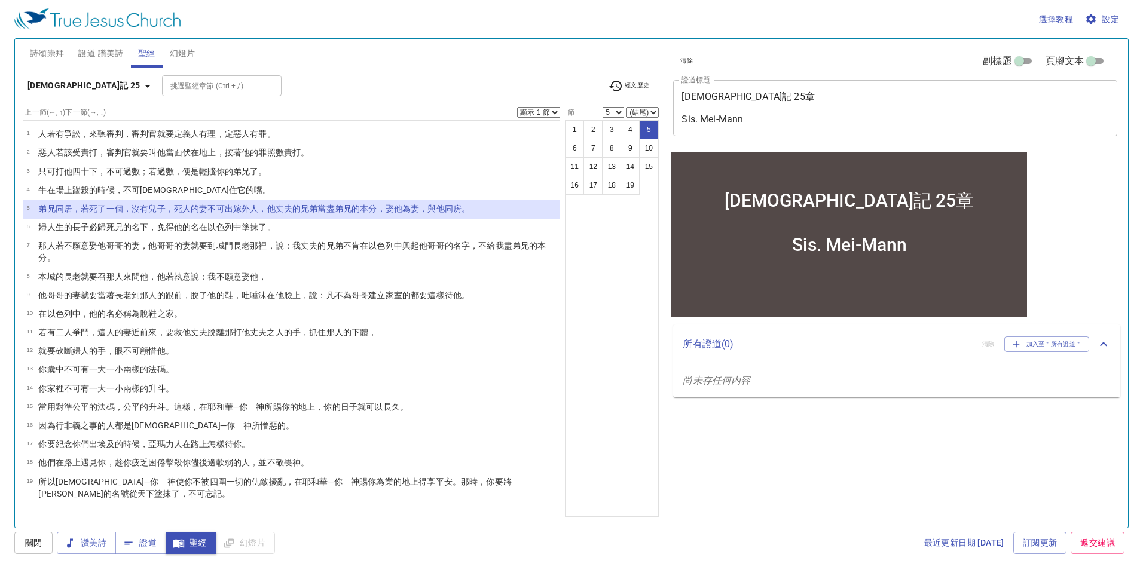
click at [550, 114] on select "顯示 1 節 顯示 2 節 顯示 3 節 顯示 4 節 顯示 5 節" at bounding box center [538, 112] width 43 height 11
click at [517, 107] on select "顯示 1 節 顯示 2 節 顯示 3 節 顯示 4 節 顯示 5 節" at bounding box center [538, 112] width 43 height 11
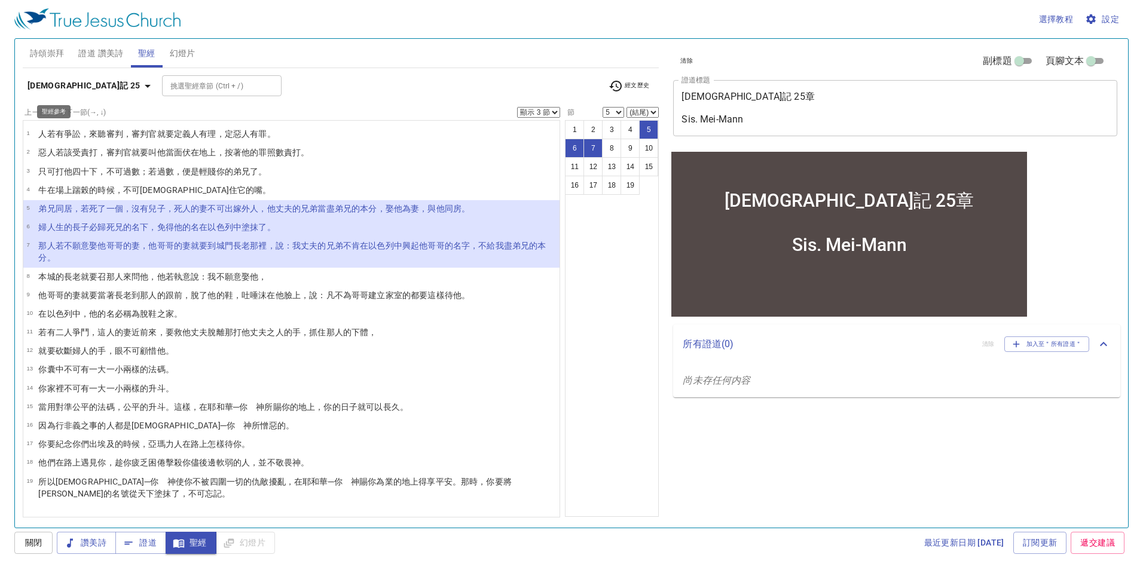
click at [61, 87] on b "[DEMOGRAPHIC_DATA]記 25" at bounding box center [83, 85] width 113 height 15
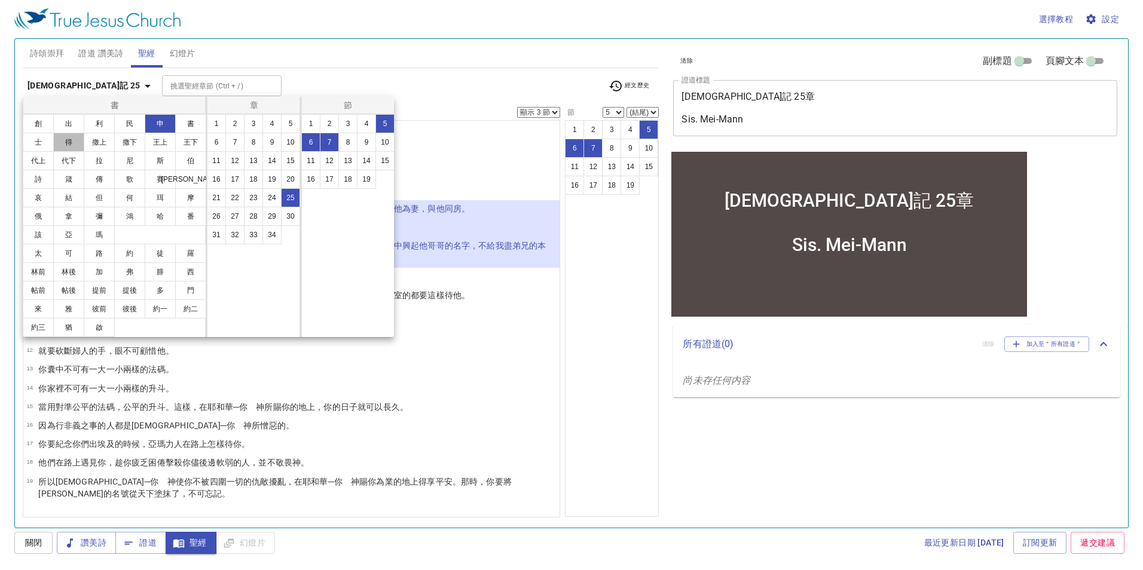
click at [69, 142] on button "得" at bounding box center [68, 142] width 31 height 19
select select "1"
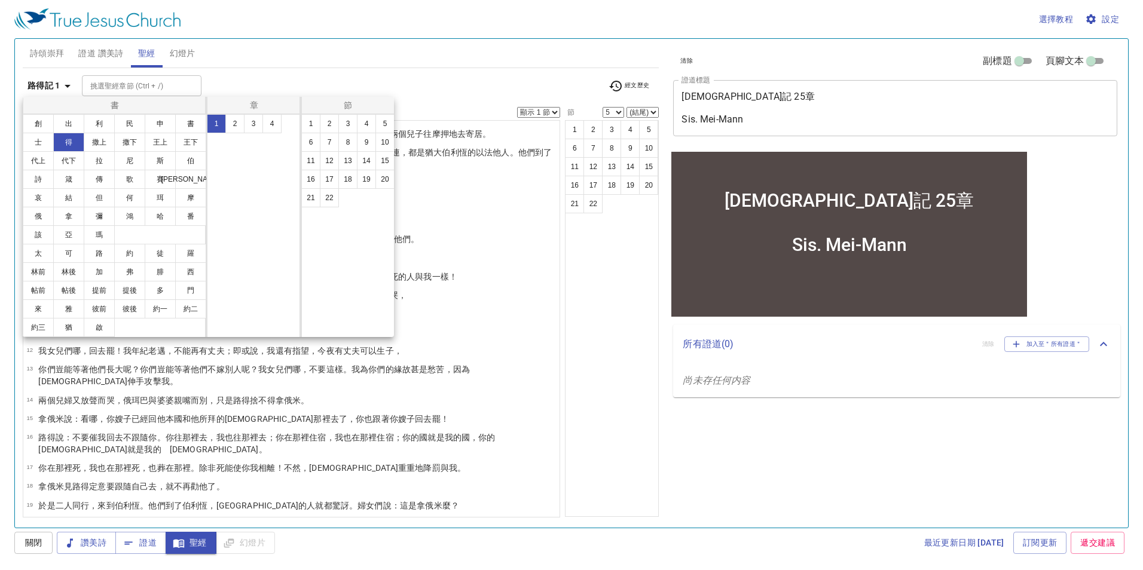
click at [270, 129] on button "4" at bounding box center [271, 123] width 19 height 19
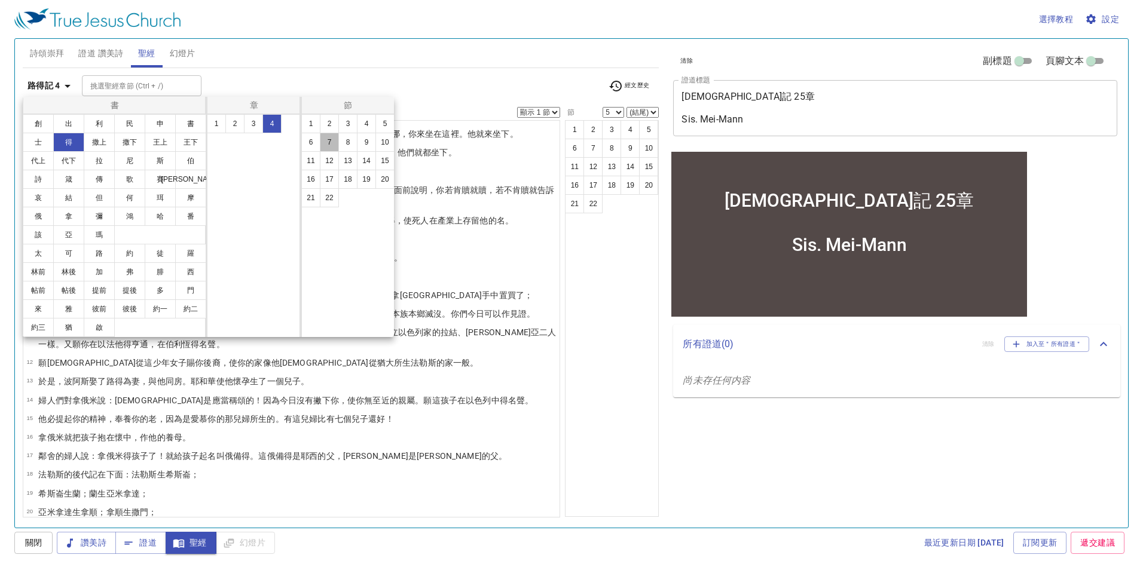
click at [334, 146] on button "7" at bounding box center [329, 142] width 19 height 19
select select "7"
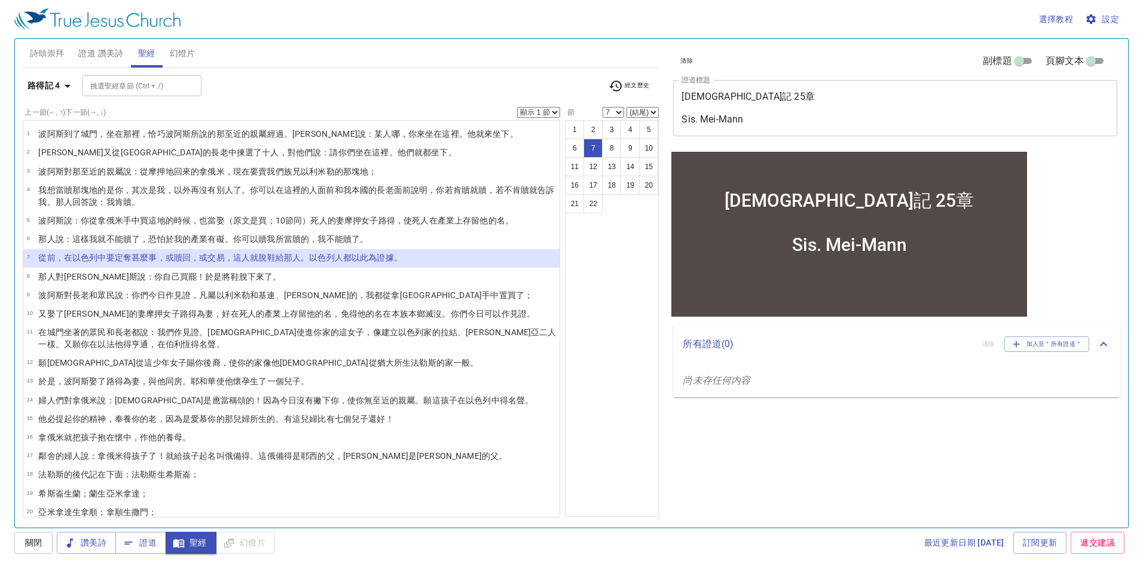
click at [547, 114] on select "顯示 1 節 顯示 2 節 顯示 3 節 顯示 4 節 顯示 5 節" at bounding box center [538, 112] width 43 height 11
click at [517, 107] on select "顯示 1 節 顯示 2 節 顯示 3 節 顯示 4 節 顯示 5 節" at bounding box center [538, 112] width 43 height 11
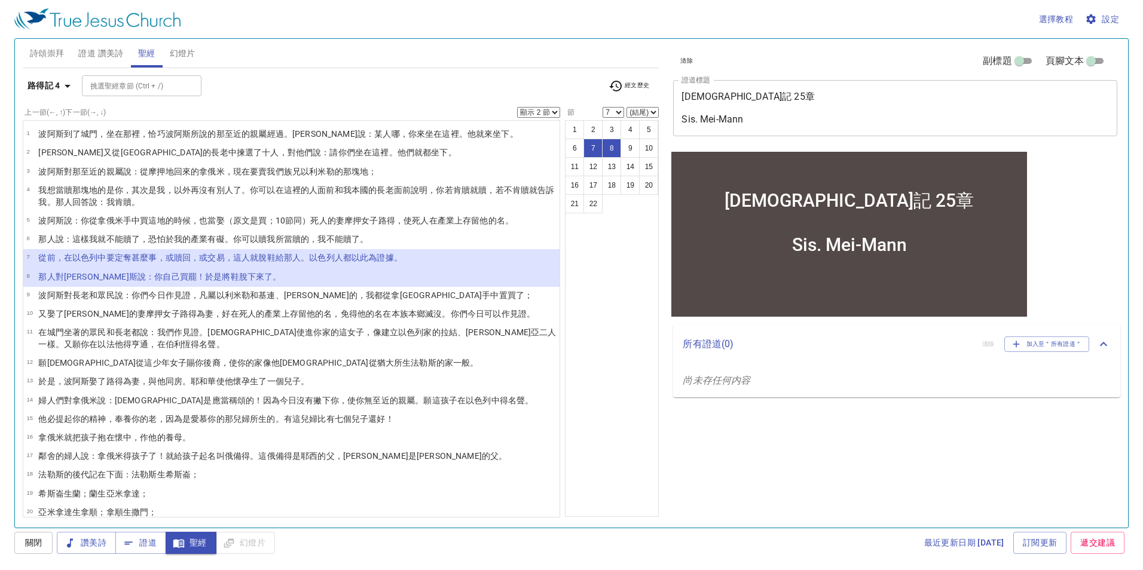
click at [623, 461] on div "1 2 3 4 5 6 7 8 9 10 11 12 13 14 15 16 17 18 19 20 21 22" at bounding box center [612, 318] width 94 height 397
click at [760, 540] on div "最近更新日期 2025/7/2 訂閱更新 遞交建議" at bounding box center [703, 543] width 849 height 22
click at [44, 87] on b "路得記 4" at bounding box center [43, 85] width 33 height 15
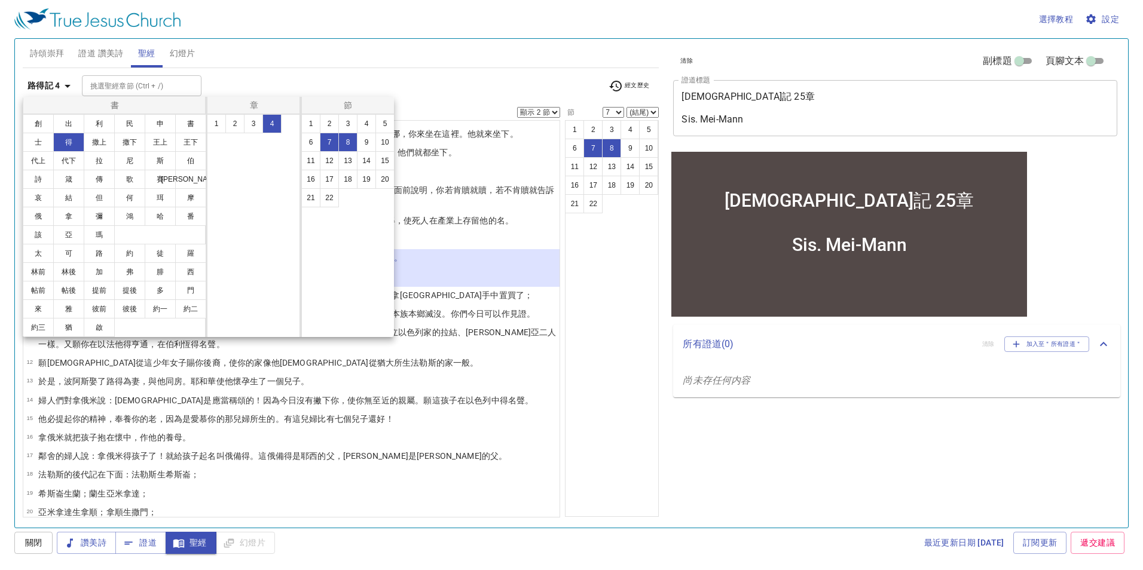
click at [42, 128] on button "創" at bounding box center [38, 123] width 31 height 19
select select "1"
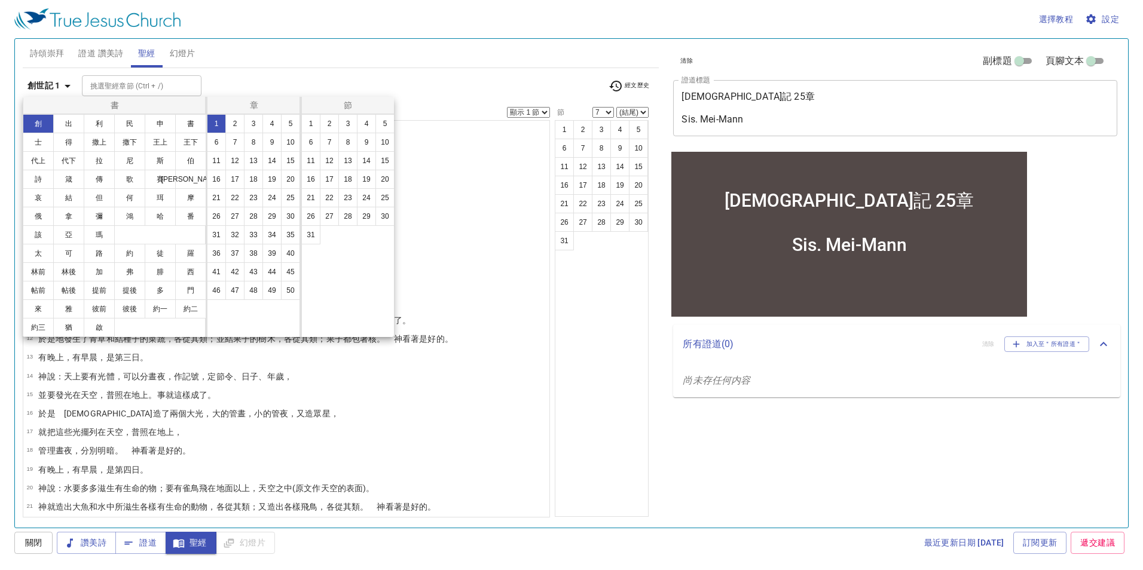
click at [249, 160] on button "13" at bounding box center [253, 160] width 19 height 19
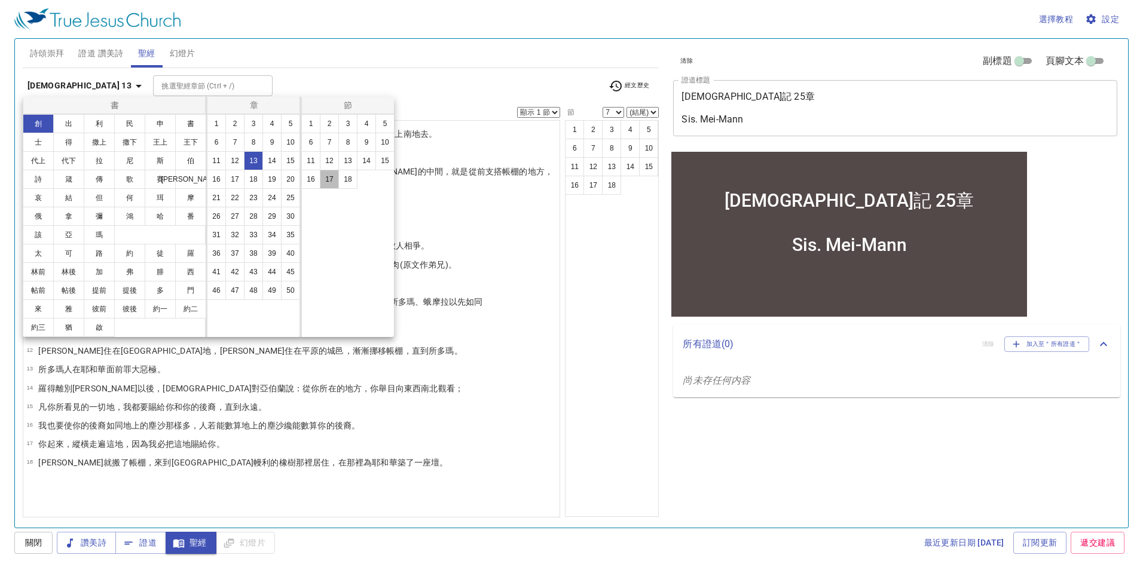
click at [332, 178] on button "17" at bounding box center [329, 179] width 19 height 19
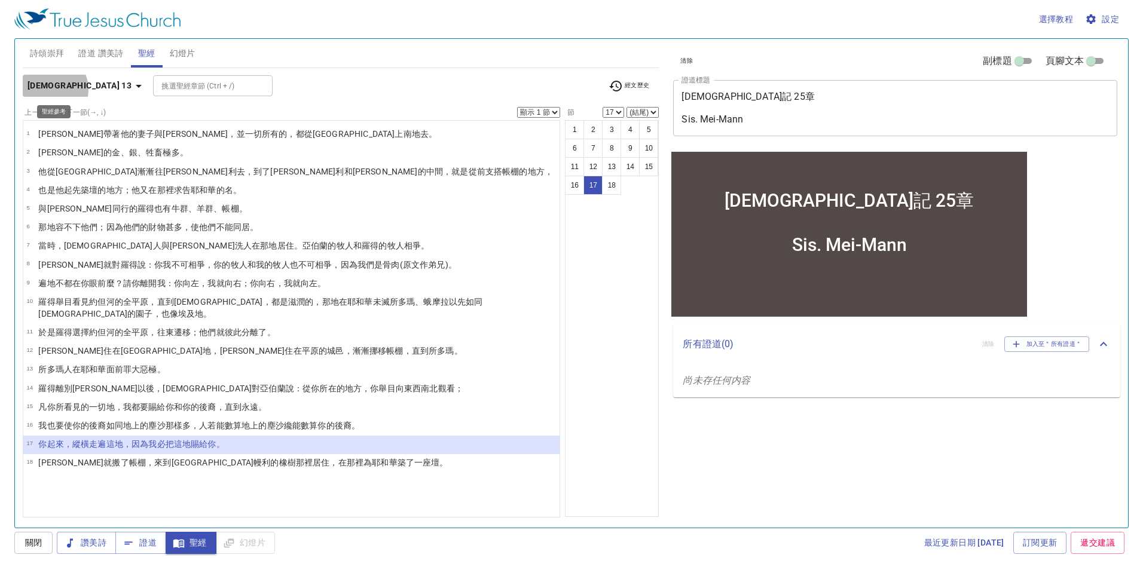
click at [47, 90] on b "創世記 13" at bounding box center [79, 85] width 104 height 15
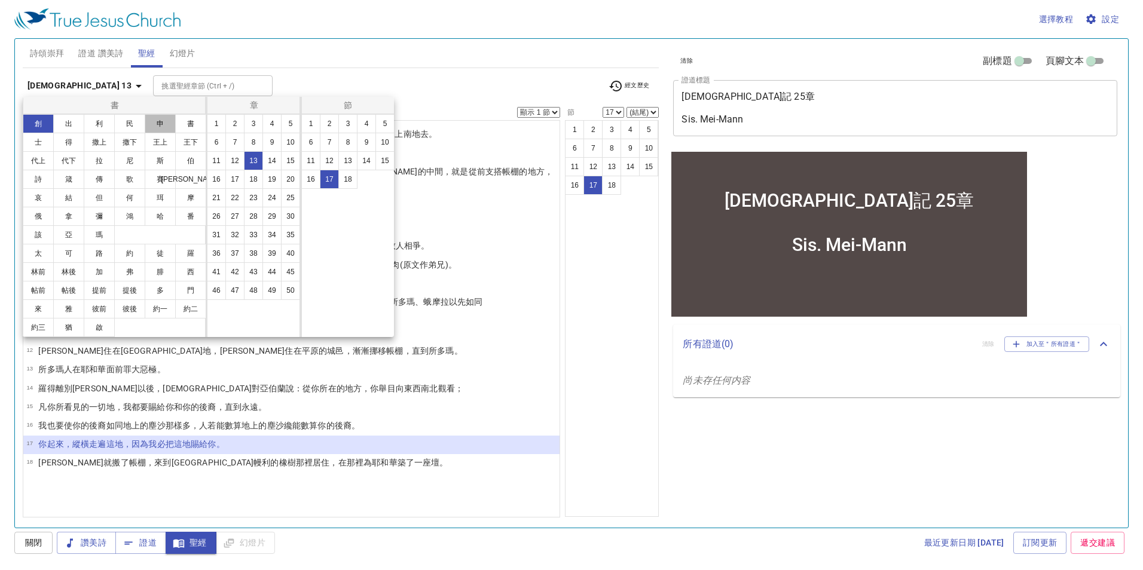
click at [155, 126] on button "申" at bounding box center [160, 123] width 31 height 19
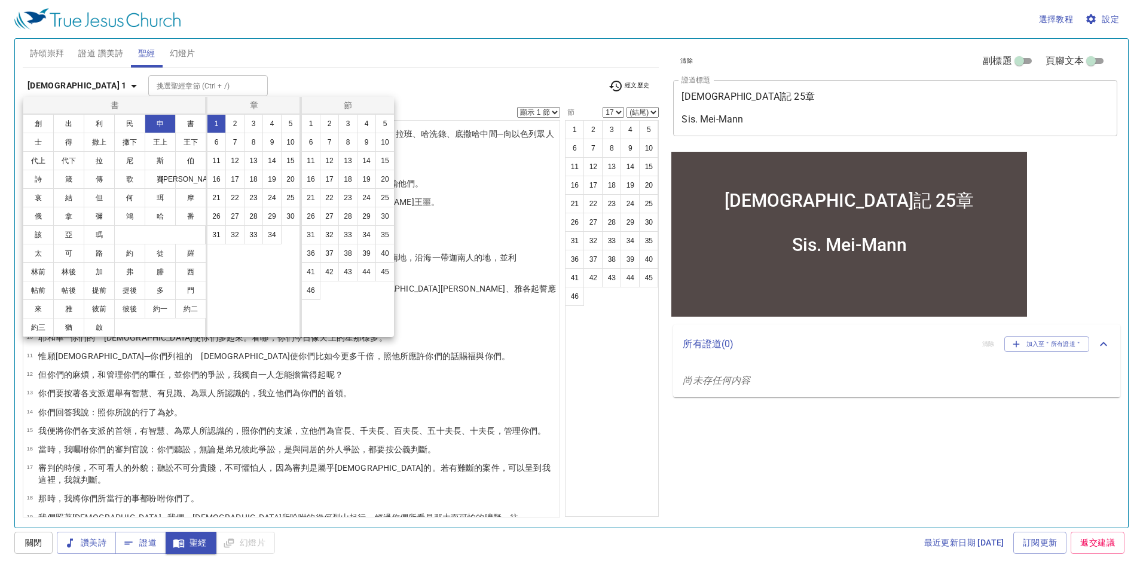
click at [213, 164] on button "11" at bounding box center [216, 160] width 19 height 19
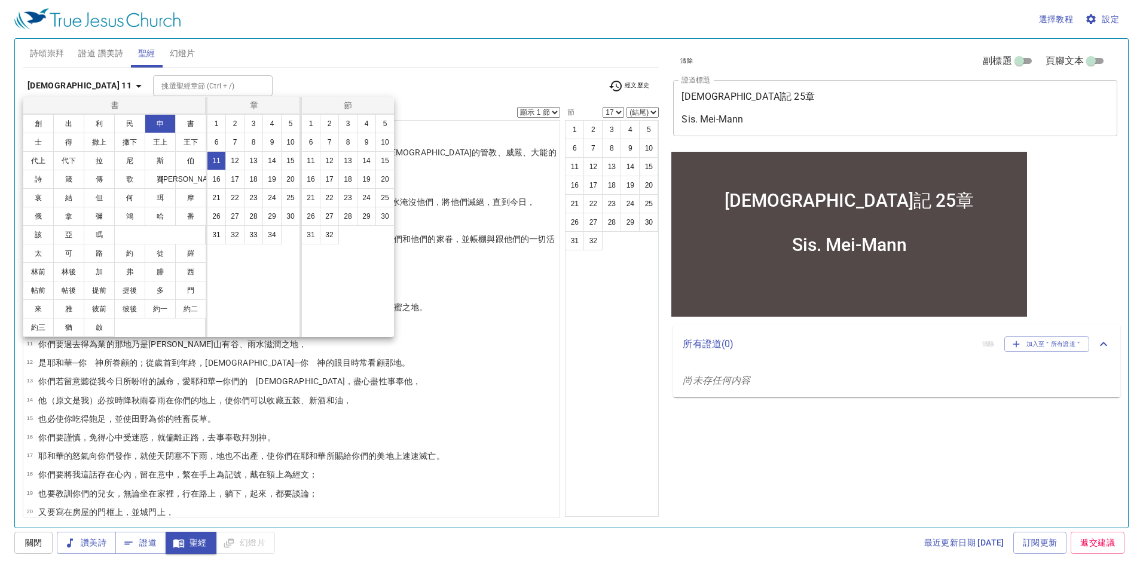
click at [365, 201] on button "24" at bounding box center [366, 197] width 19 height 19
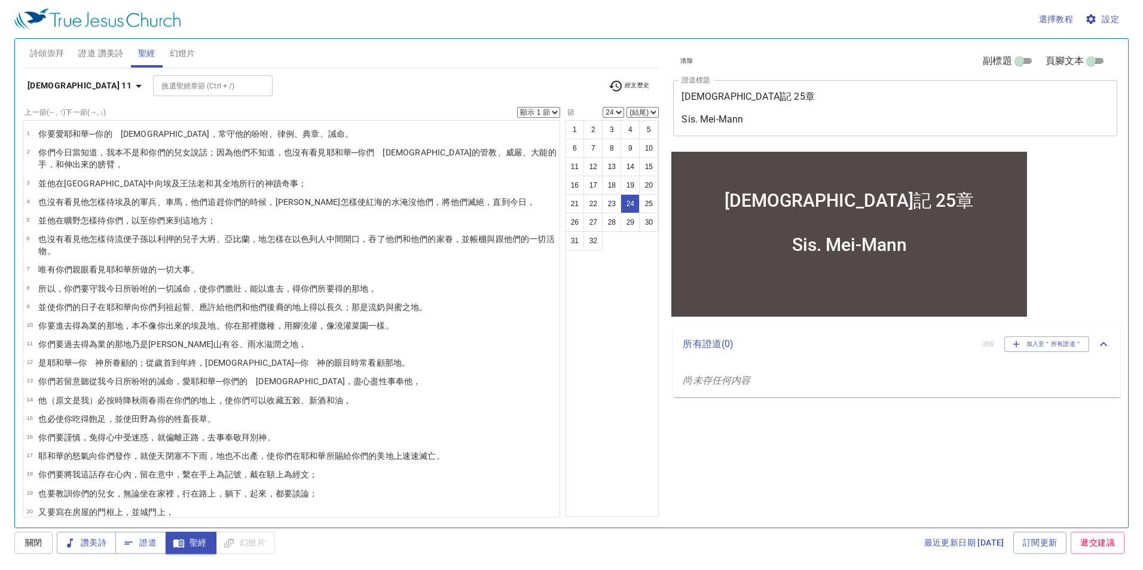
scroll to position [234, 0]
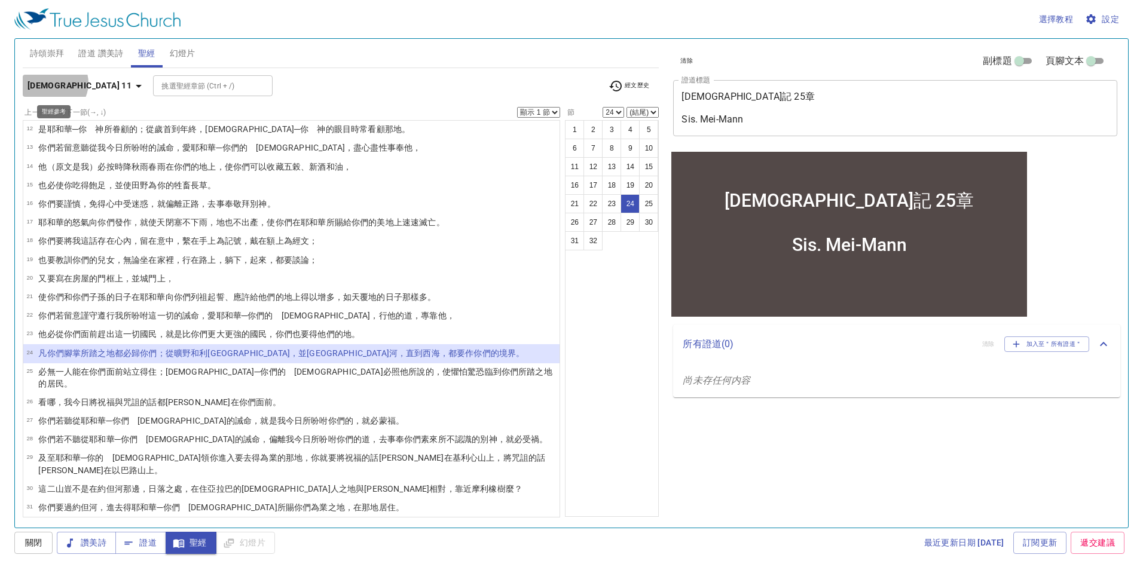
click at [52, 83] on b "申命記 11" at bounding box center [79, 85] width 104 height 15
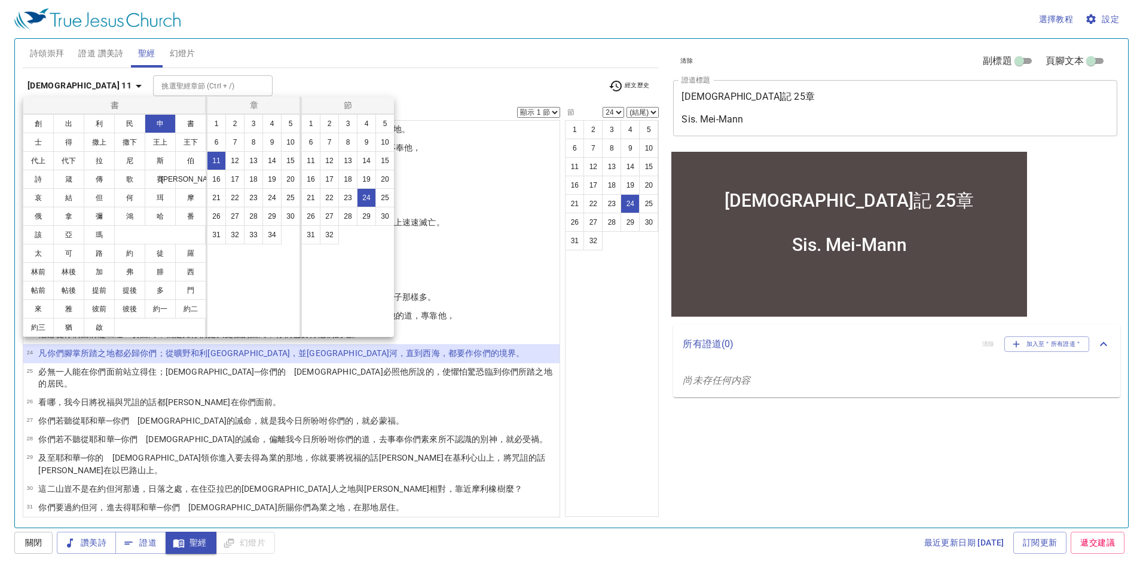
click at [287, 198] on button "25" at bounding box center [290, 197] width 19 height 19
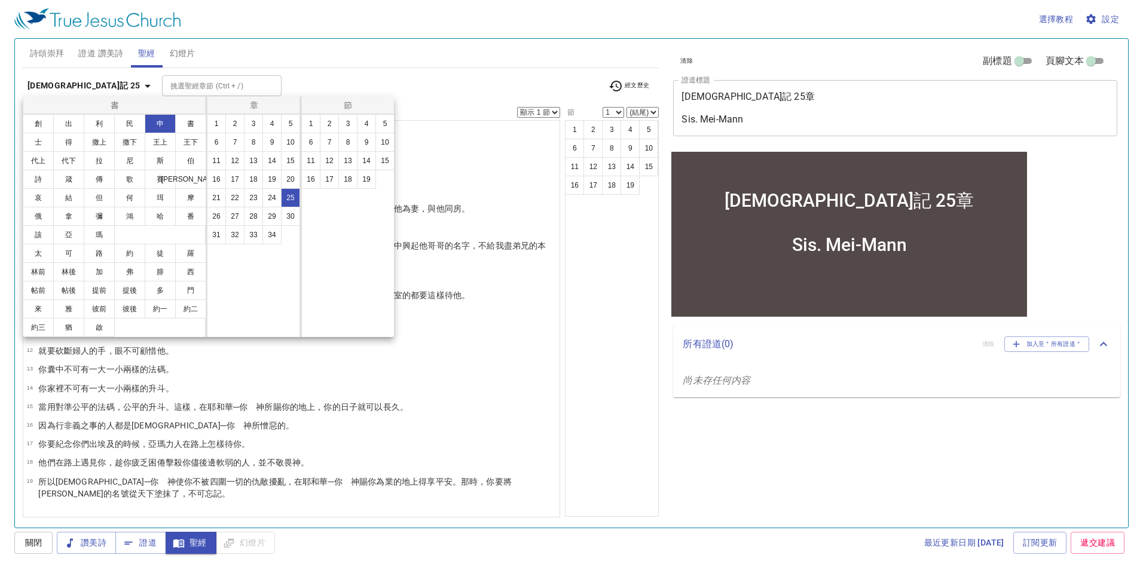
scroll to position [0, 0]
click at [580, 333] on div at bounding box center [571, 285] width 1143 height 570
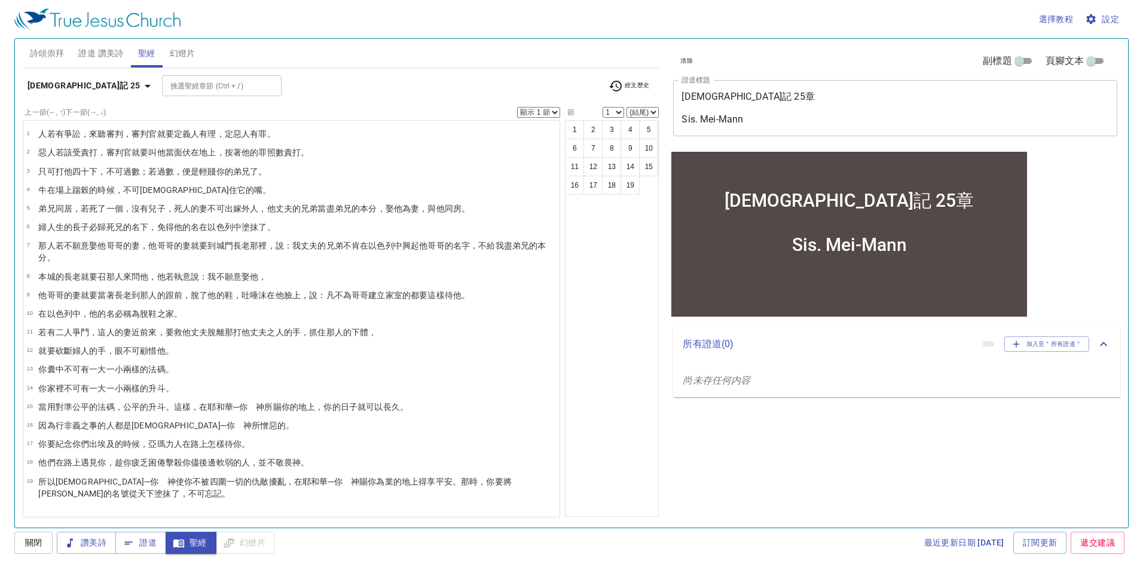
click at [280, 332] on wh5221 "他丈夫之人的手 ，抓住 那人的下體 ，" at bounding box center [308, 333] width 135 height 10
select select "11"
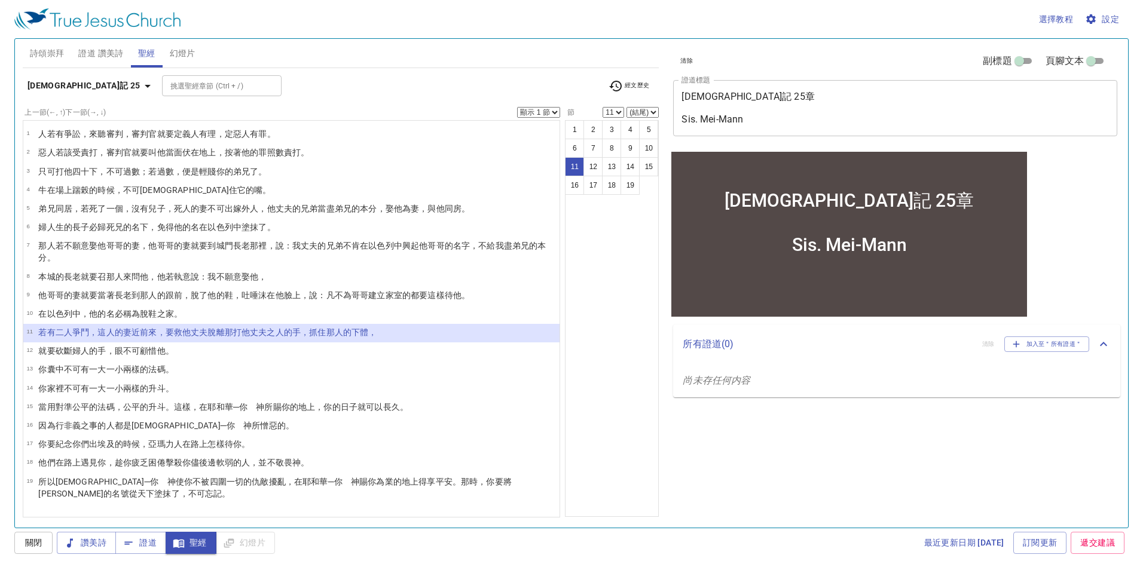
click at [549, 108] on select "顯示 1 節 顯示 2 節 顯示 3 節 顯示 4 節 顯示 5 節" at bounding box center [538, 112] width 43 height 11
click at [517, 107] on select "顯示 1 節 顯示 2 節 顯示 3 節 顯示 4 節 顯示 5 節" at bounding box center [538, 112] width 43 height 11
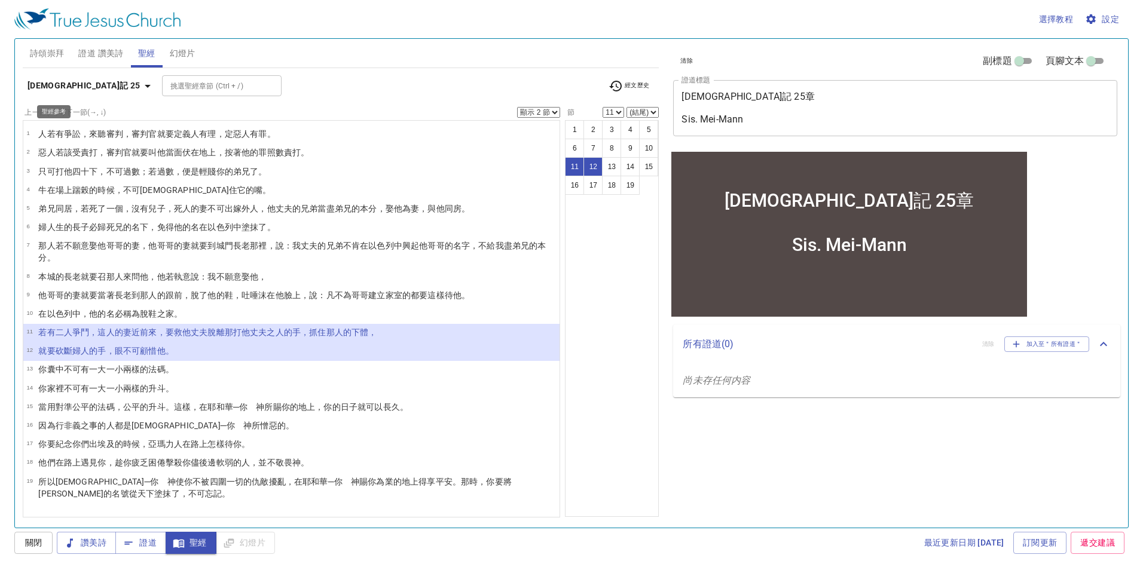
click at [59, 87] on b "[DEMOGRAPHIC_DATA]記 25" at bounding box center [83, 85] width 113 height 15
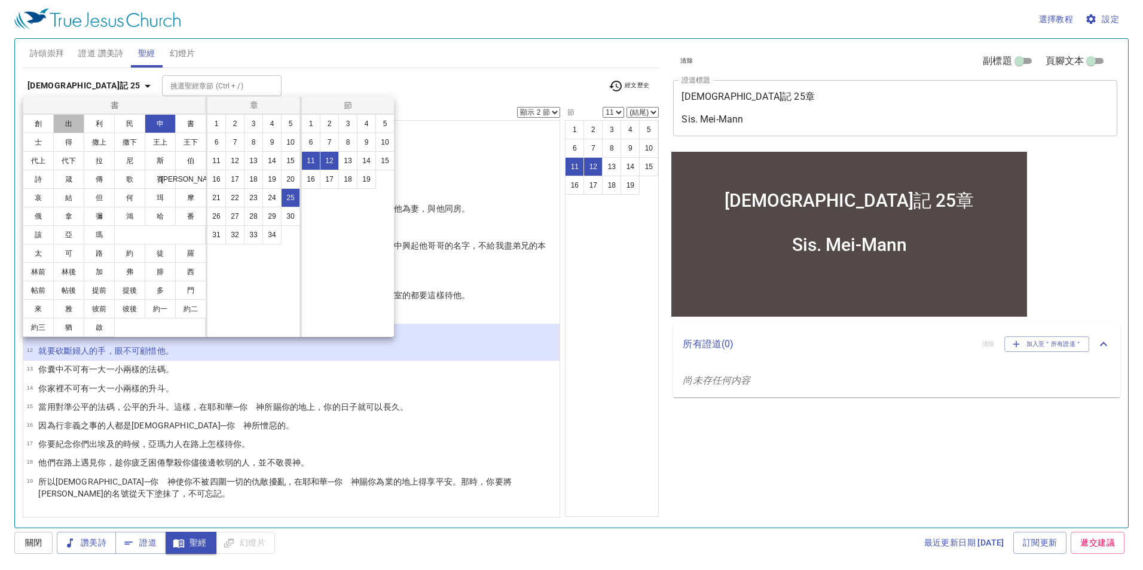
click at [69, 121] on button "出" at bounding box center [68, 123] width 31 height 19
select select "1"
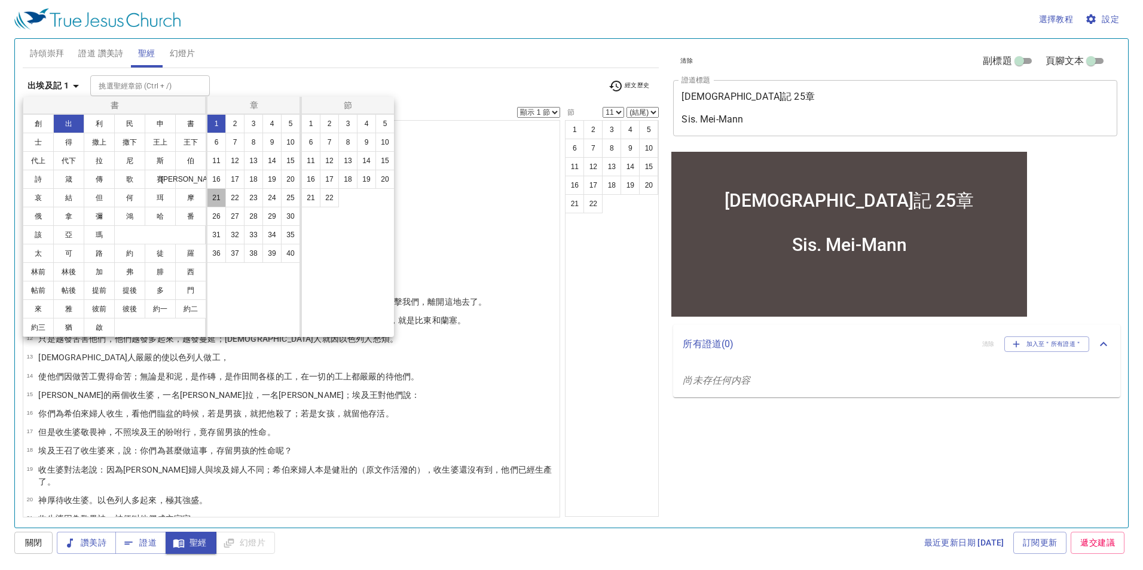
click at [218, 204] on button "21" at bounding box center [216, 197] width 19 height 19
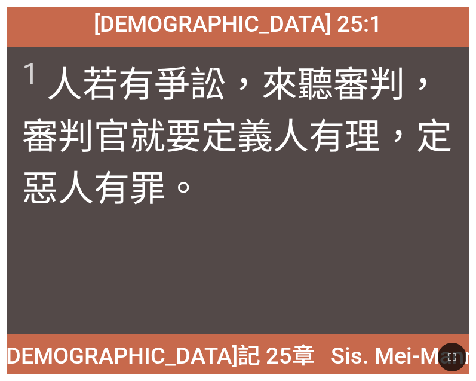
click at [455, 356] on icon "button" at bounding box center [452, 357] width 14 height 14
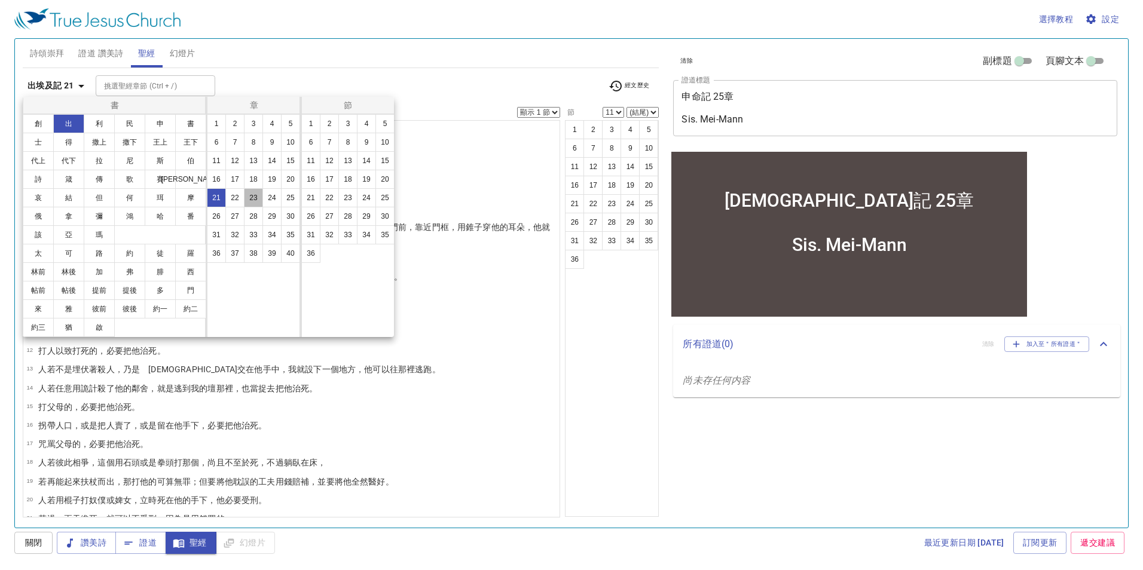
click at [247, 198] on button "23" at bounding box center [253, 197] width 19 height 19
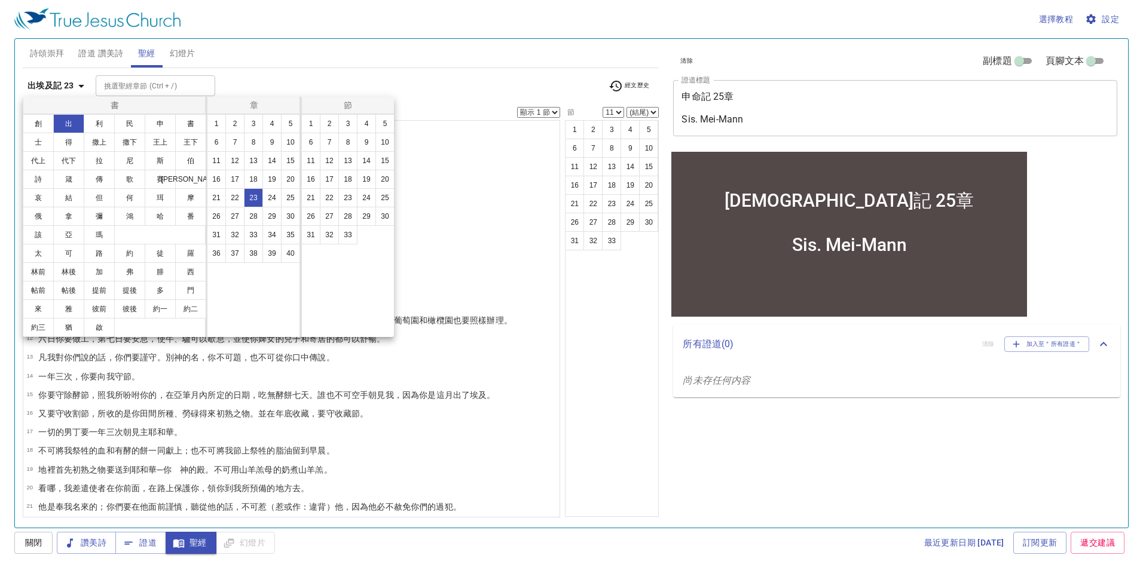
click at [218, 198] on button "21" at bounding box center [216, 197] width 19 height 19
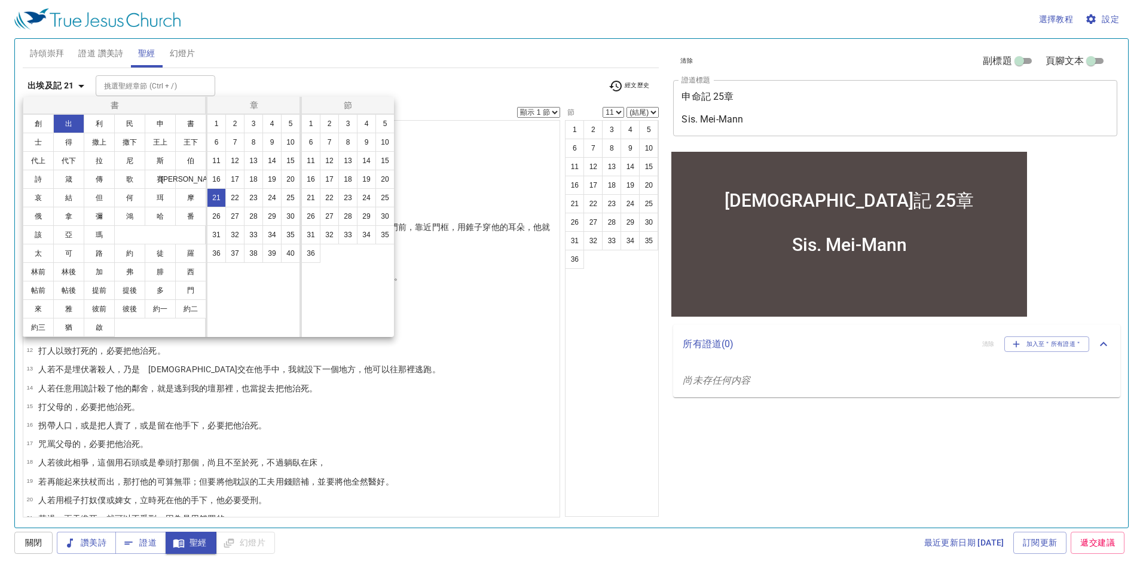
click at [348, 197] on button "23" at bounding box center [347, 197] width 19 height 19
select select "23"
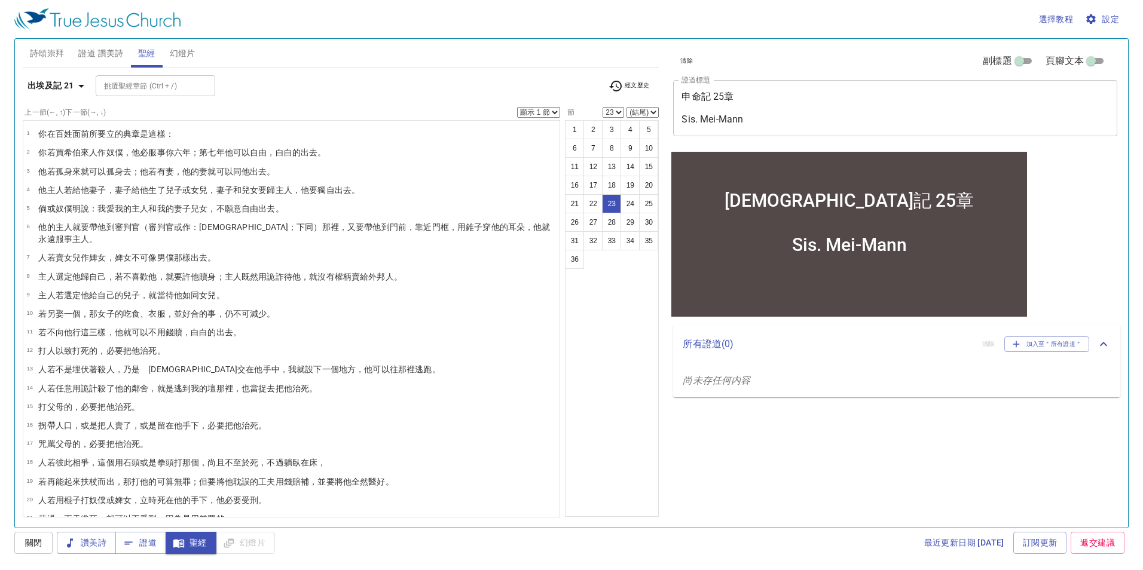
scroll to position [226, 0]
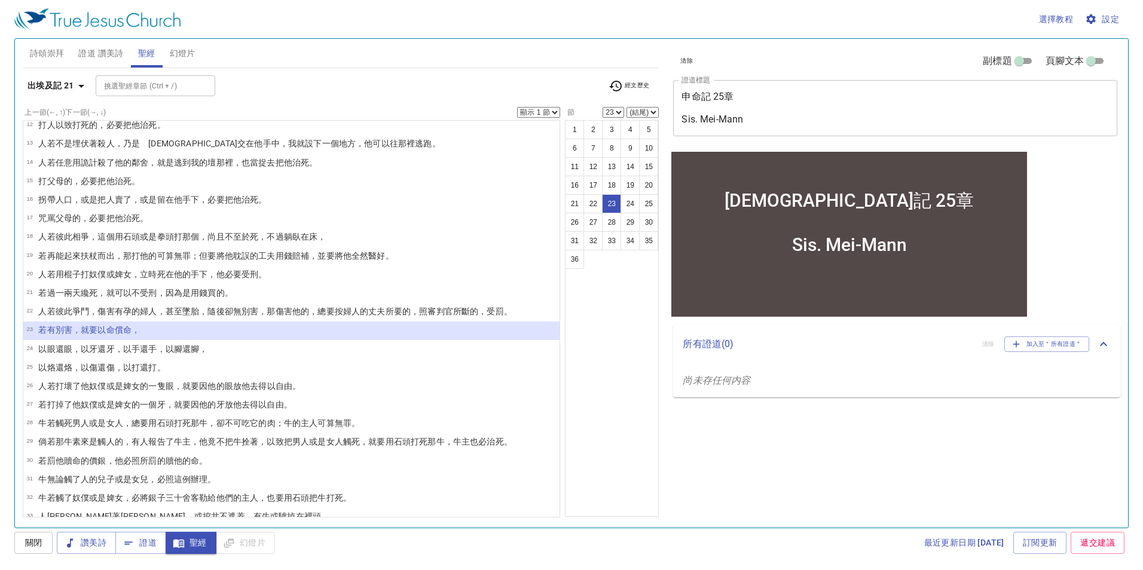
click at [532, 113] on select "顯示 1 節 顯示 2 節 顯示 3 節 顯示 4 節 顯示 5 節" at bounding box center [538, 112] width 43 height 11
click at [517, 107] on select "顯示 1 節 顯示 2 節 顯示 3 節 顯示 4 節 顯示 5 節" at bounding box center [538, 112] width 43 height 11
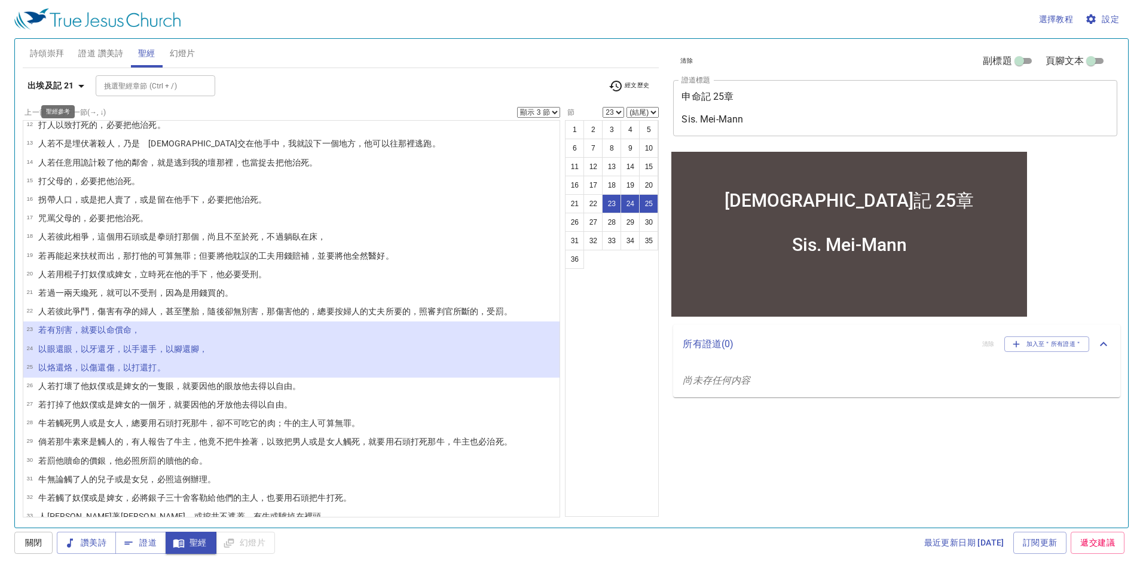
click at [55, 82] on b "出埃及記 21" at bounding box center [50, 85] width 47 height 15
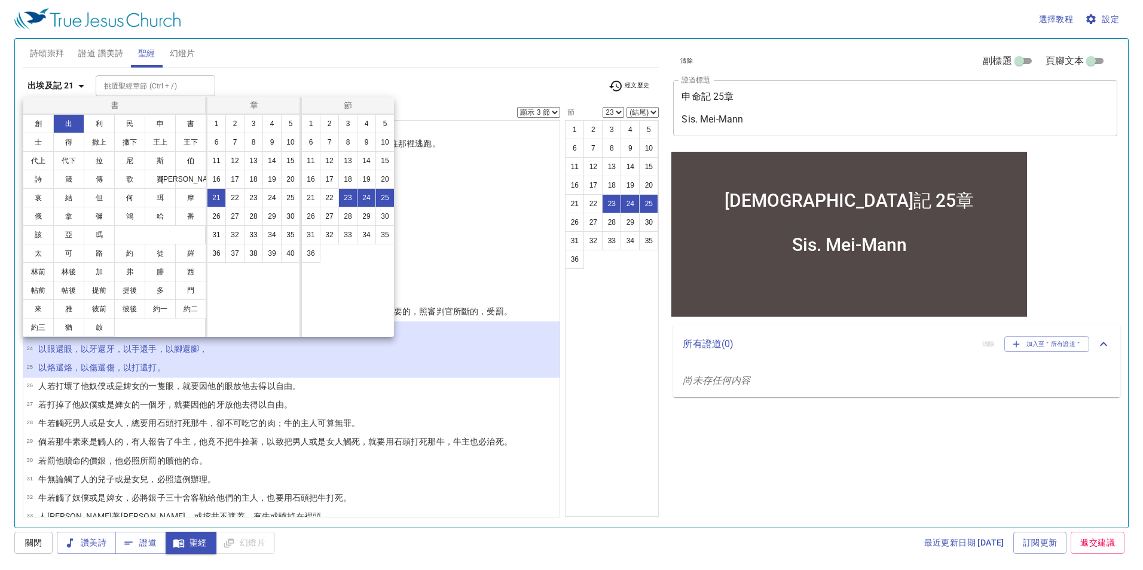
click at [0, 0] on button "申" at bounding box center [0, 0] width 0 height 0
select select "1"
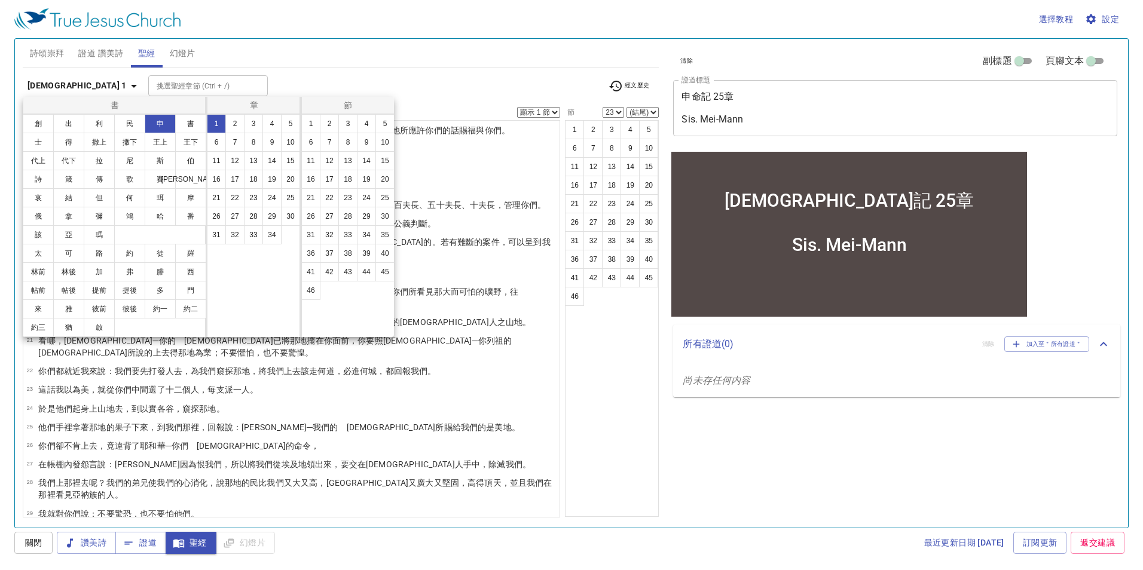
scroll to position [0, 0]
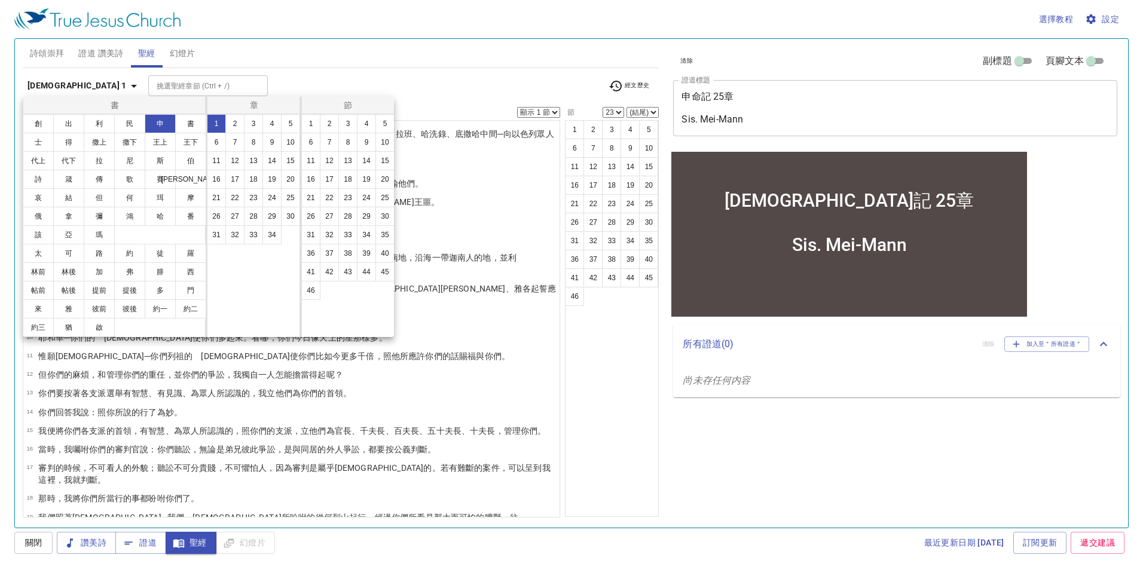
click at [0, 0] on button "25" at bounding box center [0, 0] width 0 height 0
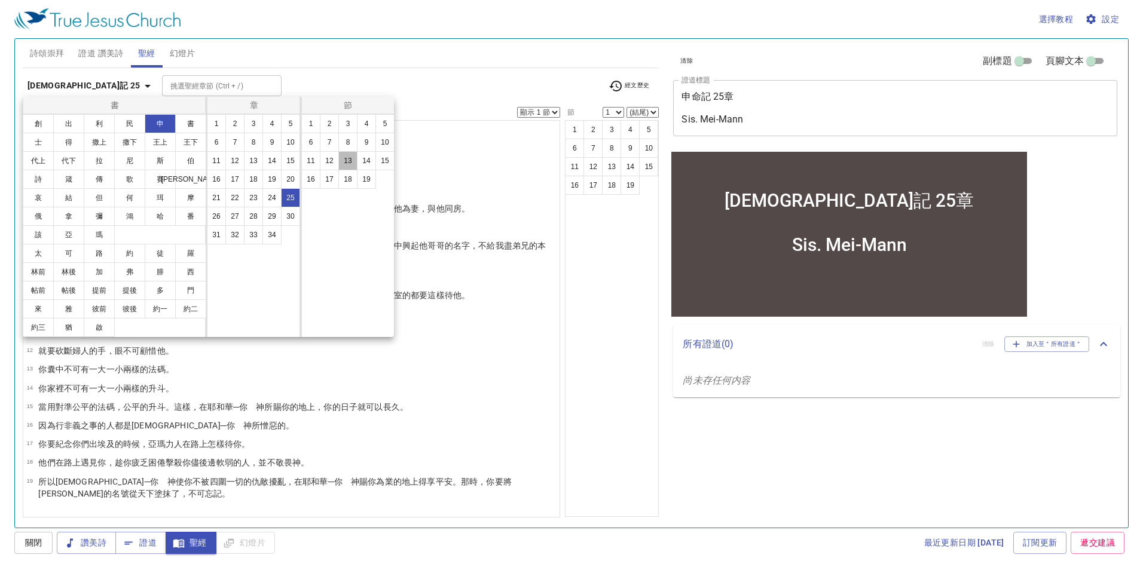
click at [0, 0] on button "13" at bounding box center [0, 0] width 0 height 0
select select "13"
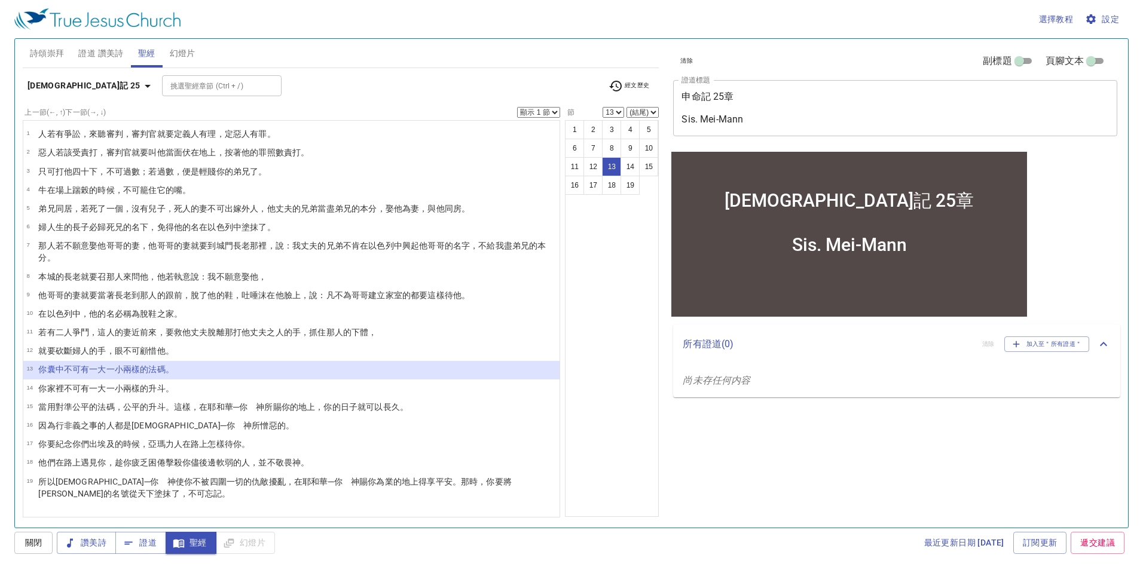
click at [547, 115] on select "顯示 1 節 顯示 2 節 顯示 3 節 顯示 4 節 顯示 5 節" at bounding box center [538, 112] width 43 height 11
click at [517, 107] on select "顯示 1 節 顯示 2 節 顯示 3 節 顯示 4 節 顯示 5 節" at bounding box center [538, 112] width 43 height 11
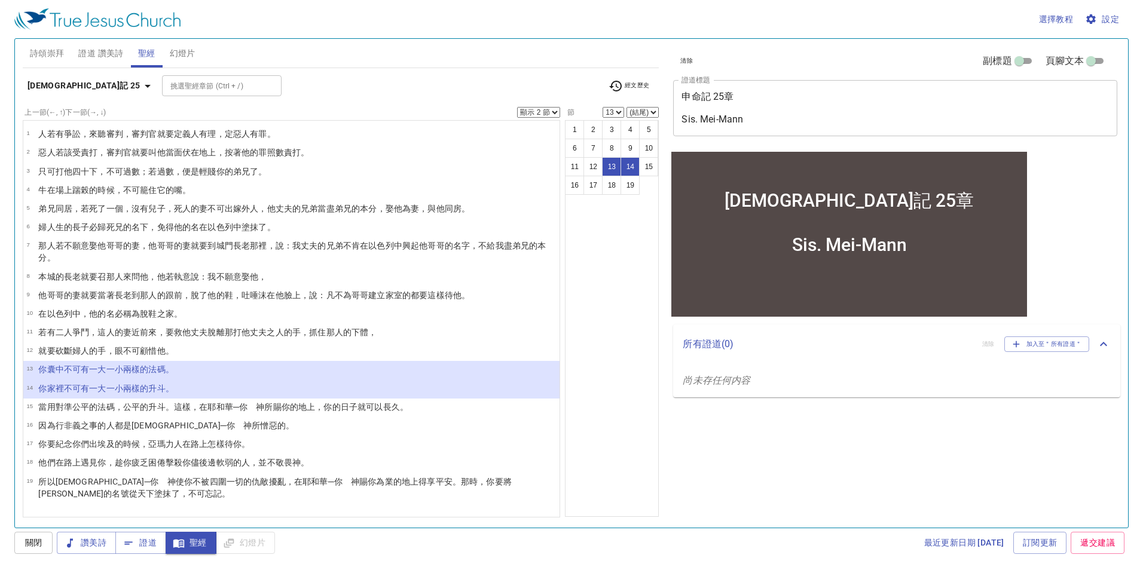
click at [541, 111] on select "顯示 1 節 顯示 2 節 顯示 3 節 顯示 4 節 顯示 5 節" at bounding box center [538, 112] width 43 height 11
click at [517, 107] on select "顯示 1 節 顯示 2 節 顯示 3 節 顯示 4 節 顯示 5 節" at bounding box center [538, 112] width 43 height 11
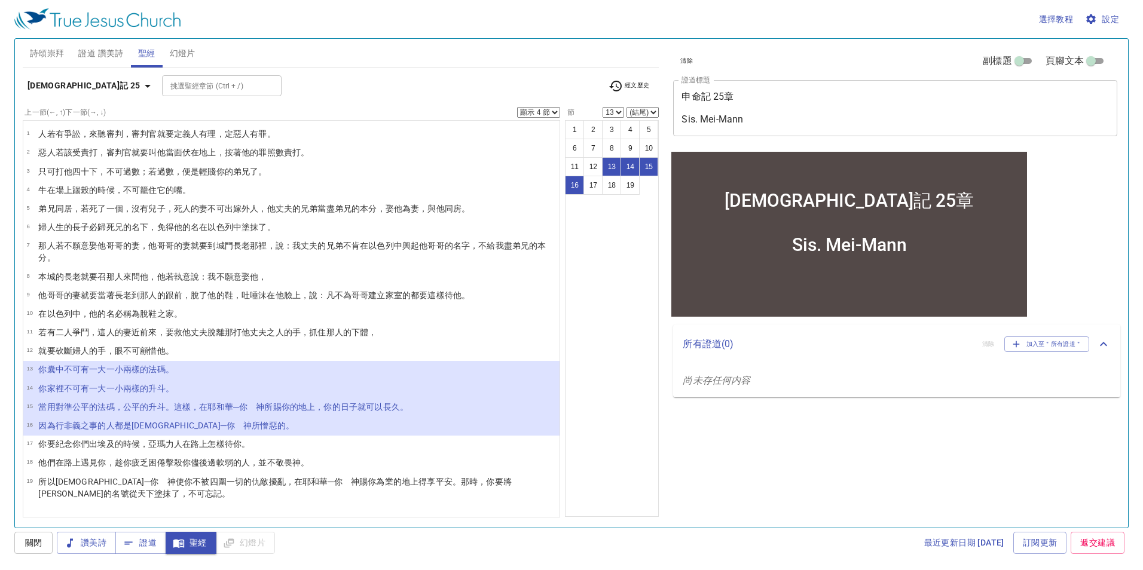
click at [610, 317] on div "1 2 3 4 5 6 7 8 9 10 11 12 13 14 15 16 17 18 19" at bounding box center [612, 318] width 94 height 397
click at [48, 85] on b "[DEMOGRAPHIC_DATA]記 25" at bounding box center [83, 85] width 113 height 15
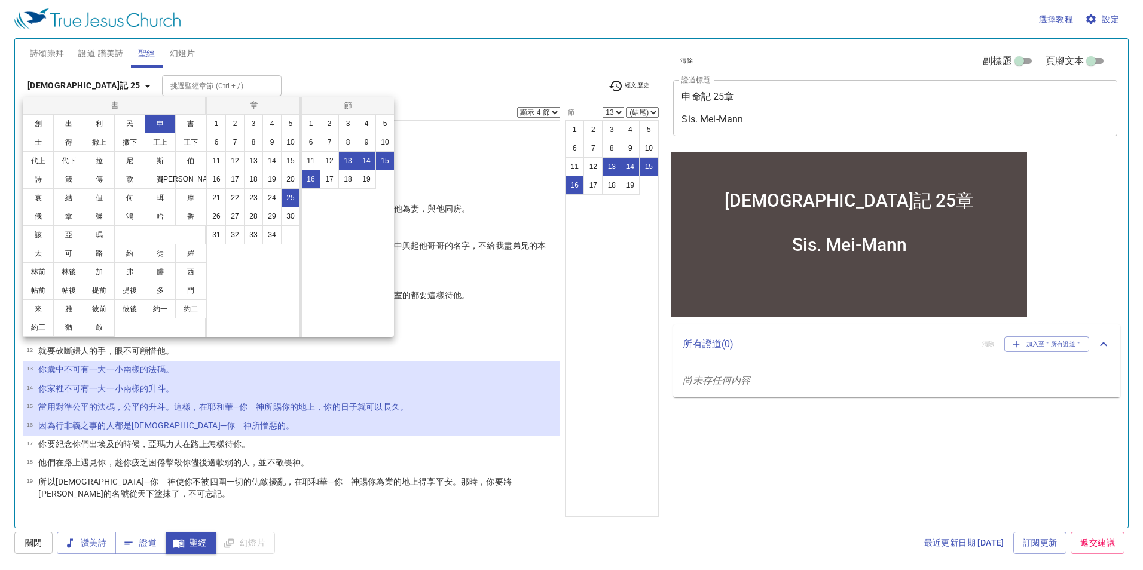
click at [73, 122] on button "出" at bounding box center [68, 123] width 31 height 19
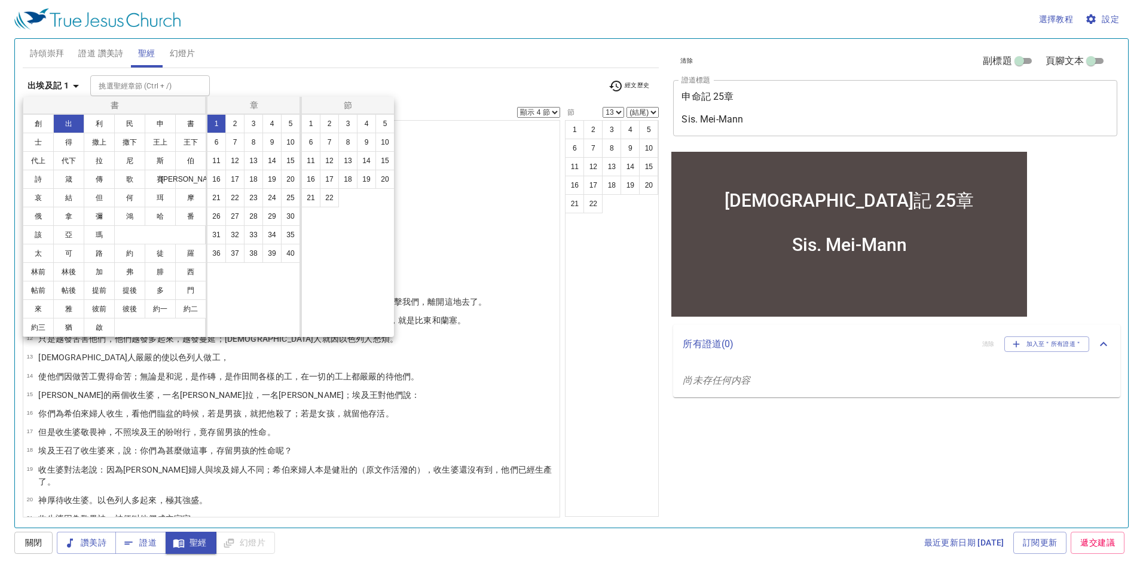
select select "1"
click at [283, 182] on button "20" at bounding box center [290, 179] width 19 height 19
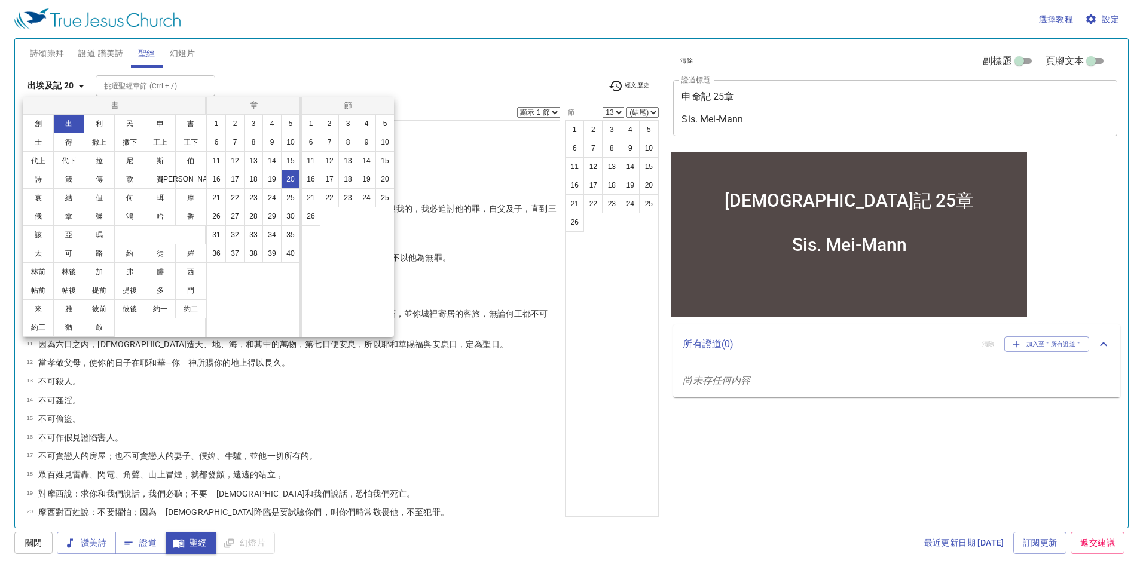
click at [0, 0] on button "12" at bounding box center [0, 0] width 0 height 0
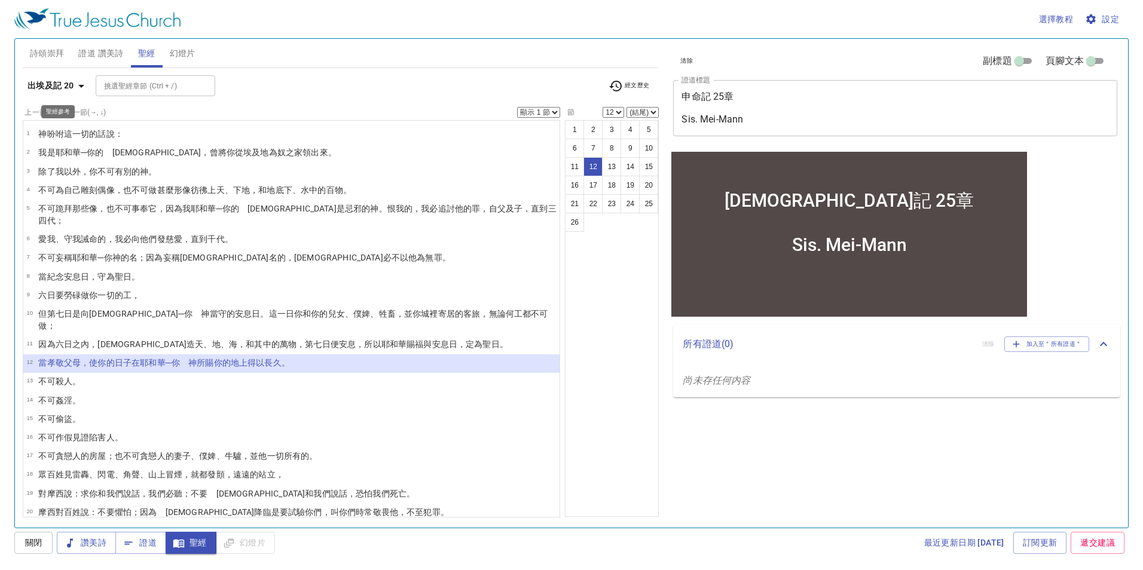
click at [62, 86] on b "出埃及記 20" at bounding box center [50, 85] width 47 height 15
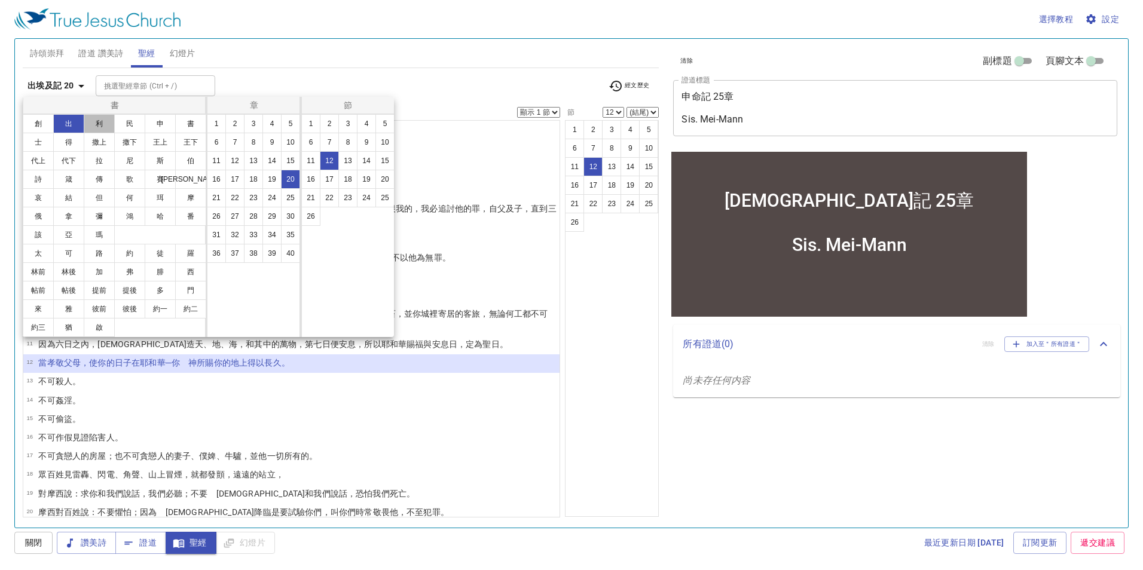
click at [94, 123] on button "利" at bounding box center [99, 123] width 31 height 19
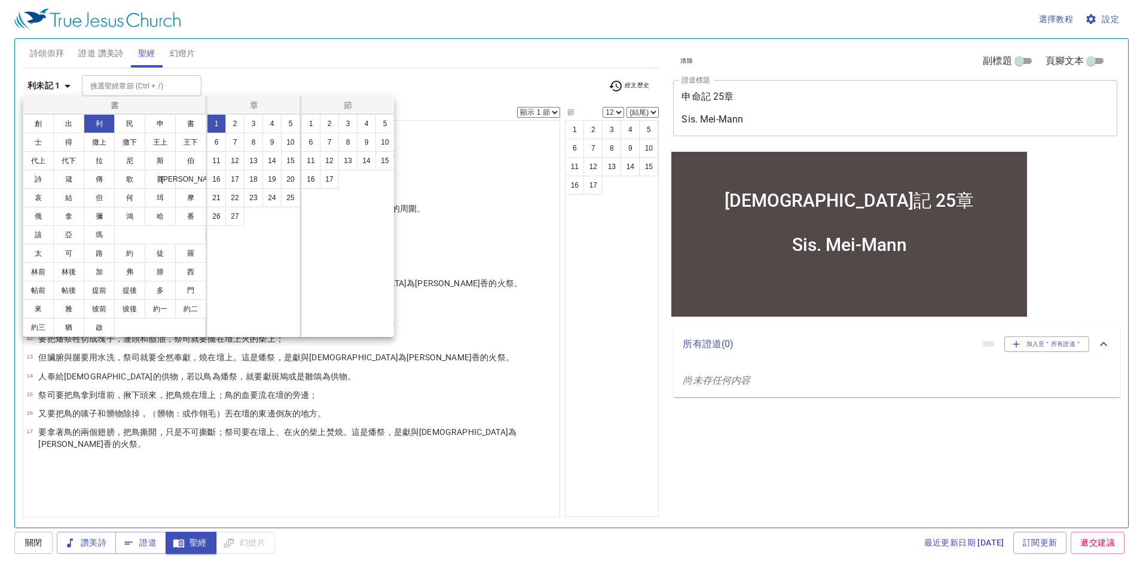
click at [0, 0] on button "19" at bounding box center [0, 0] width 0 height 0
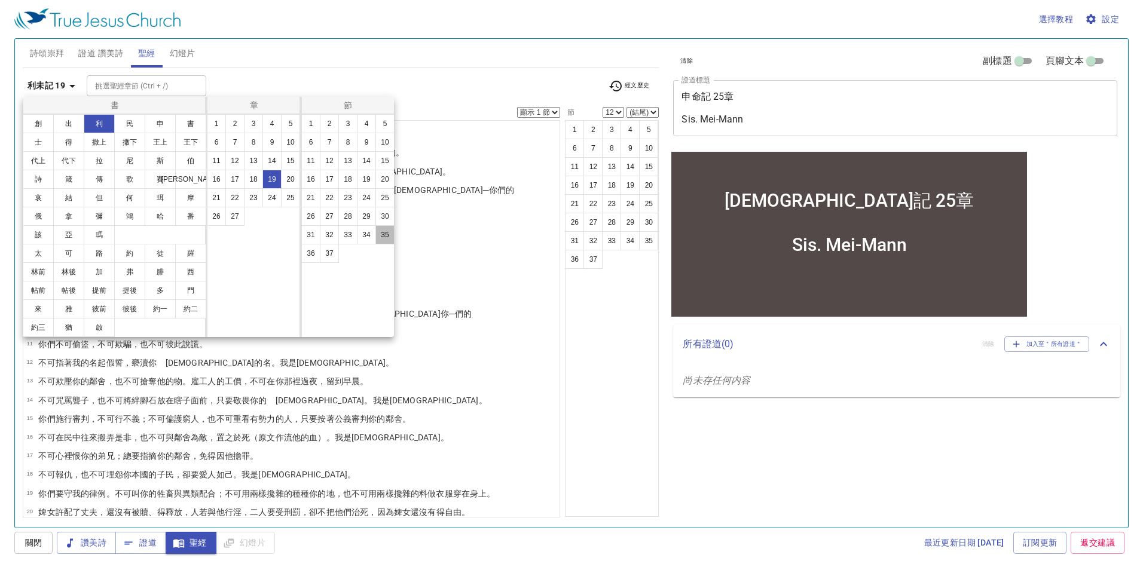
drag, startPoint x: 386, startPoint y: 238, endPoint x: 465, endPoint y: 197, distance: 89.6
click at [0, 0] on button "35" at bounding box center [0, 0] width 0 height 0
select select "35"
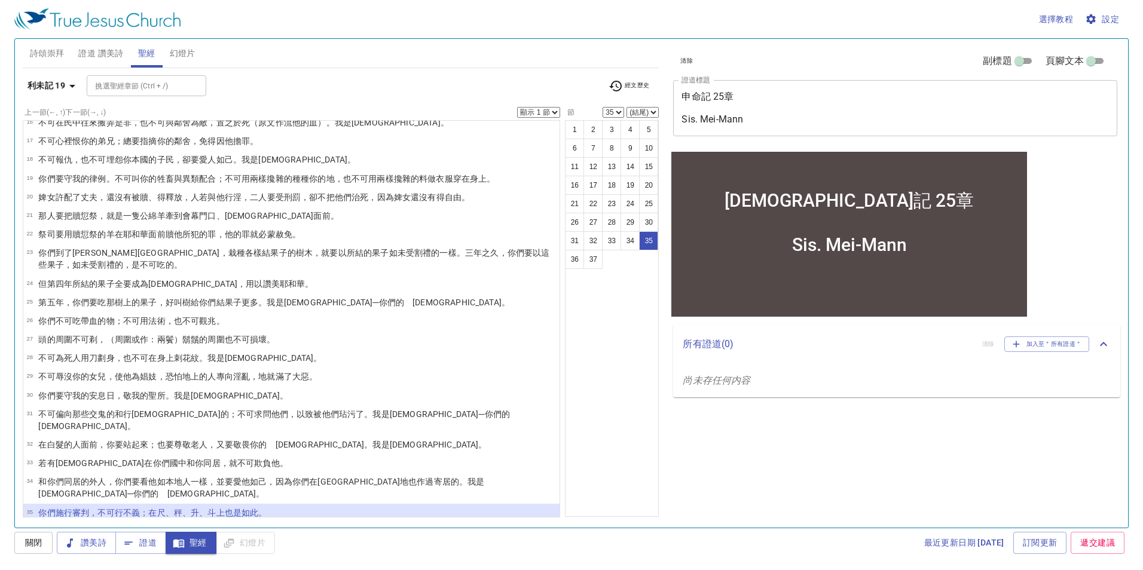
click at [541, 114] on select "顯示 1 節 顯示 2 節 顯示 3 節 顯示 4 節 顯示 5 節" at bounding box center [538, 112] width 43 height 11
select select "2"
click at [517, 107] on select "顯示 1 節 顯示 2 節 顯示 3 節 顯示 4 節 顯示 5 節" at bounding box center [538, 112] width 43 height 11
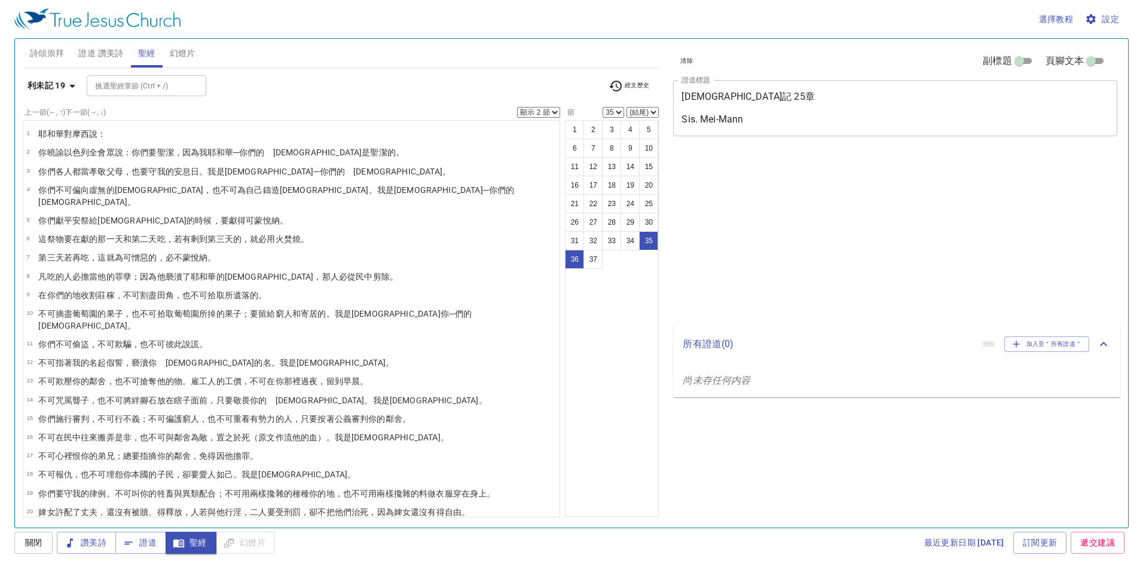
select select "2"
select select "35"
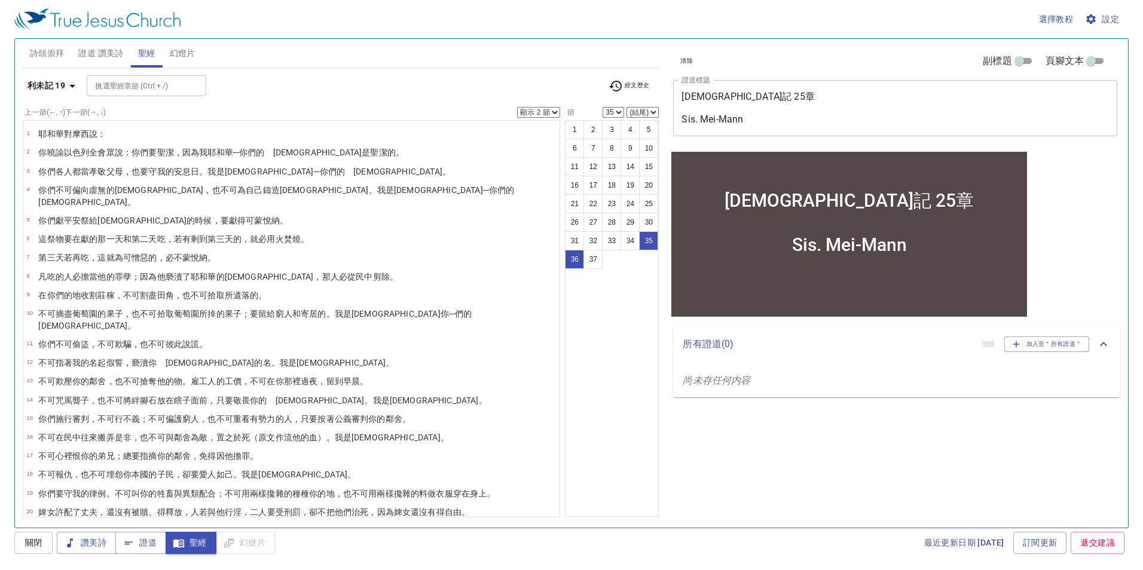
scroll to position [315, 0]
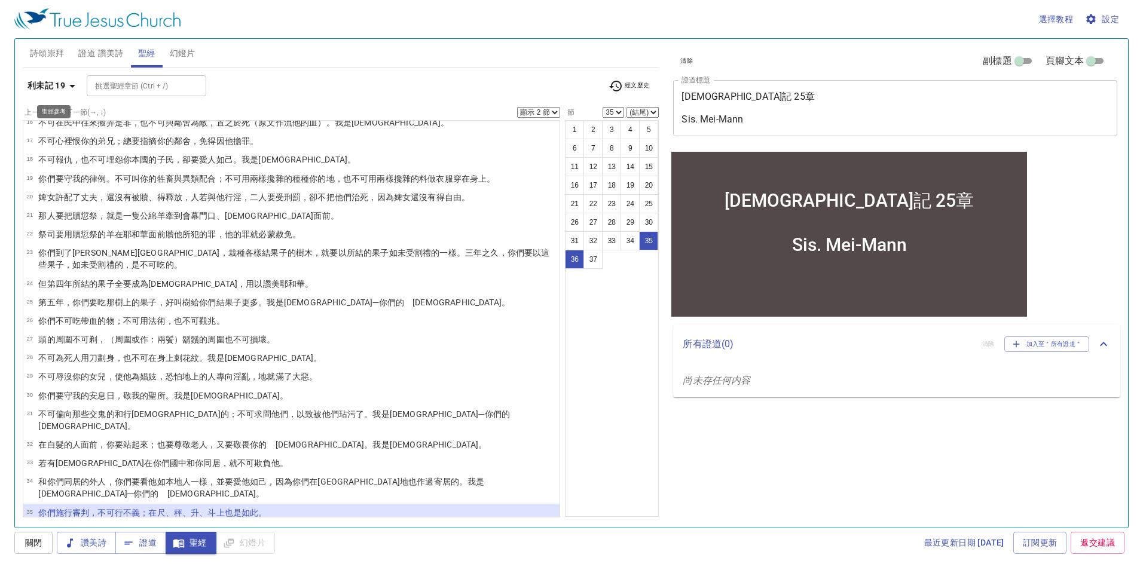
click at [54, 87] on b "利未記 19" at bounding box center [46, 85] width 38 height 15
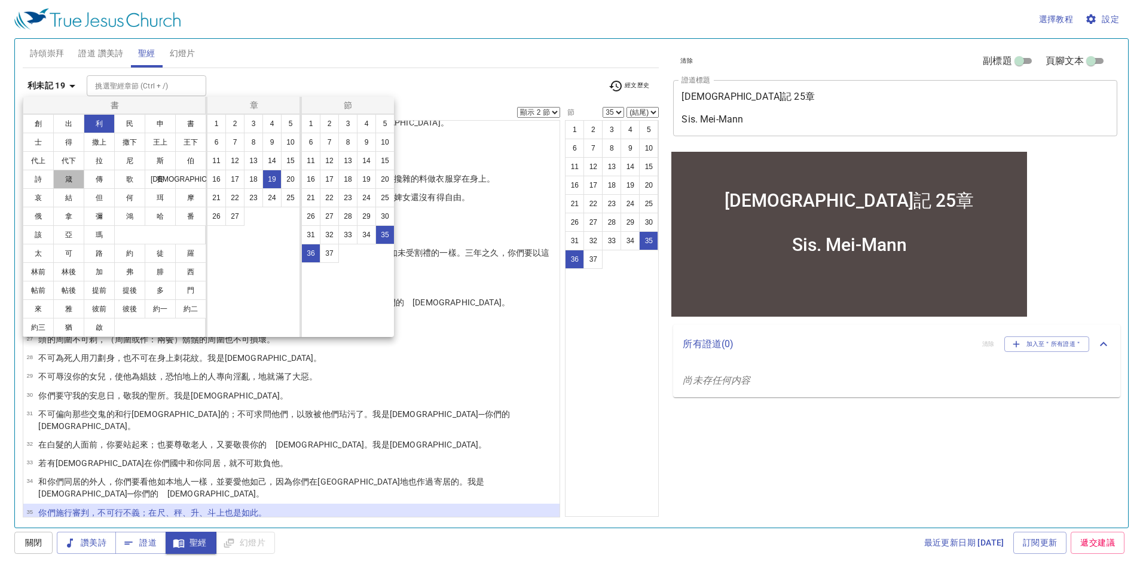
click at [0, 0] on button "箴" at bounding box center [0, 0] width 0 height 0
select select "1"
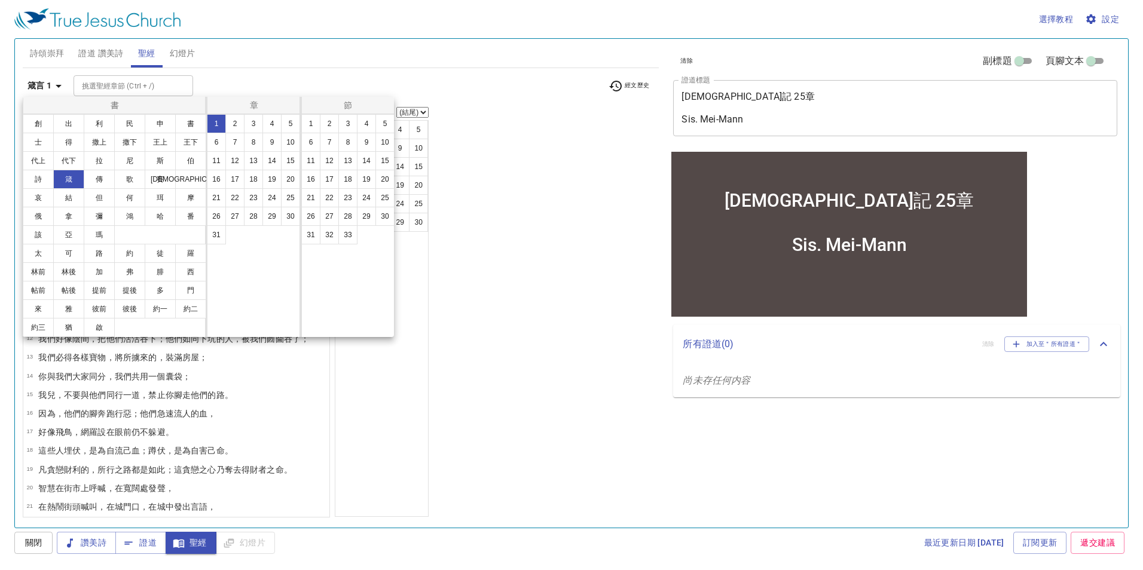
click at [215, 160] on button "11" at bounding box center [216, 160] width 19 height 19
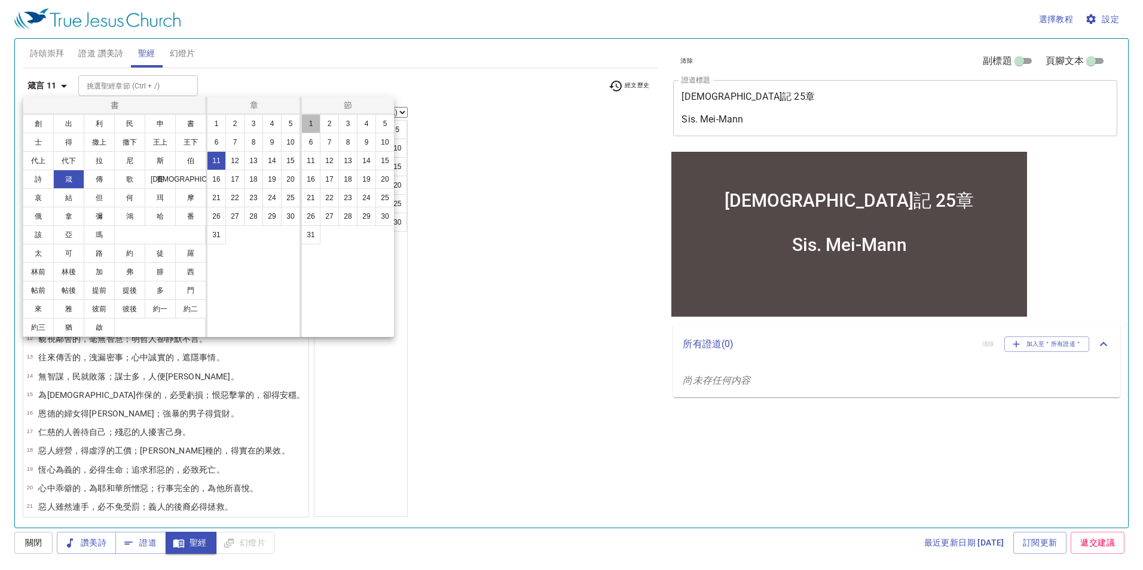
click at [316, 124] on button "1" at bounding box center [310, 123] width 19 height 19
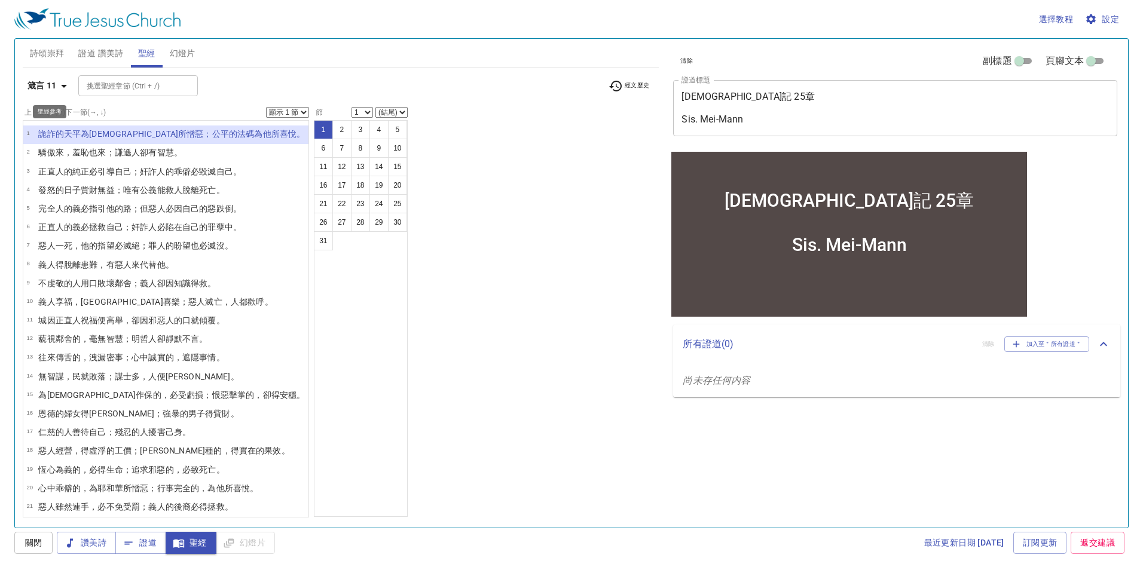
click at [57, 85] on icon "button" at bounding box center [64, 86] width 14 height 14
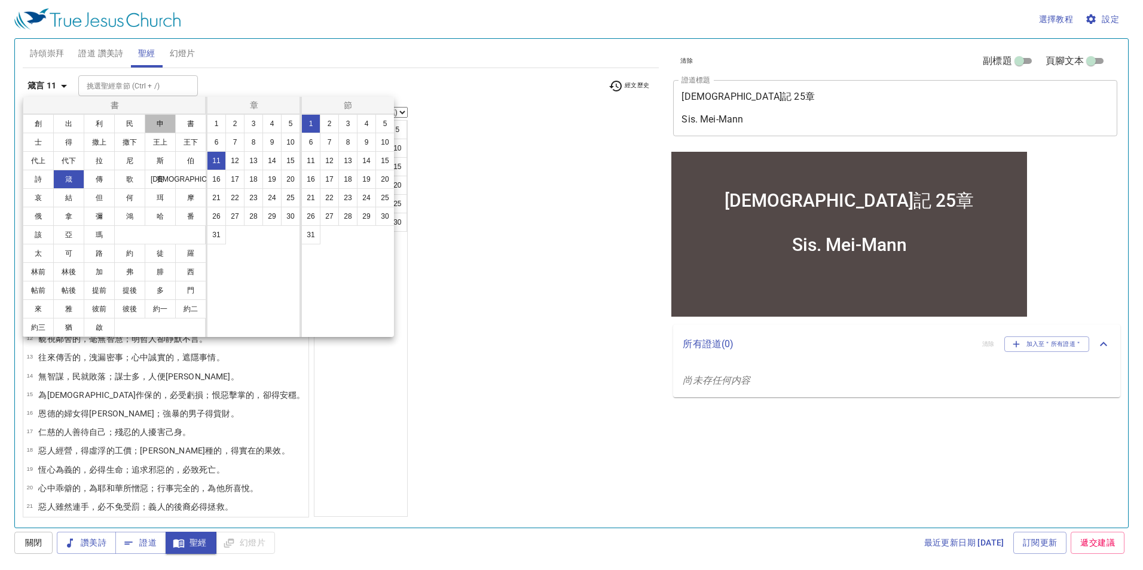
click at [0, 0] on button "申" at bounding box center [0, 0] width 0 height 0
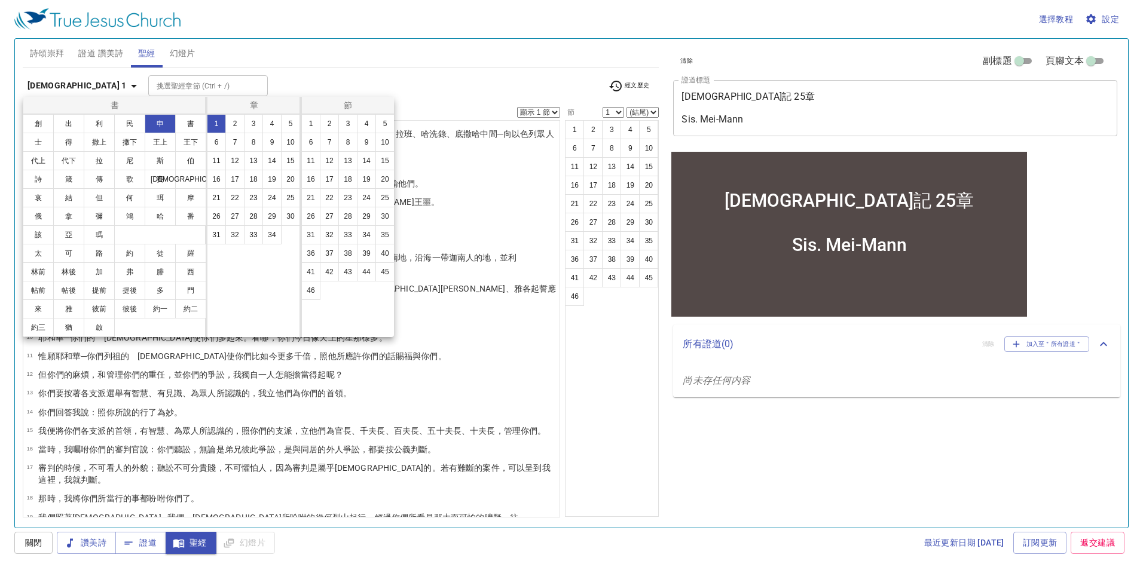
click at [0, 0] on button "25" at bounding box center [0, 0] width 0 height 0
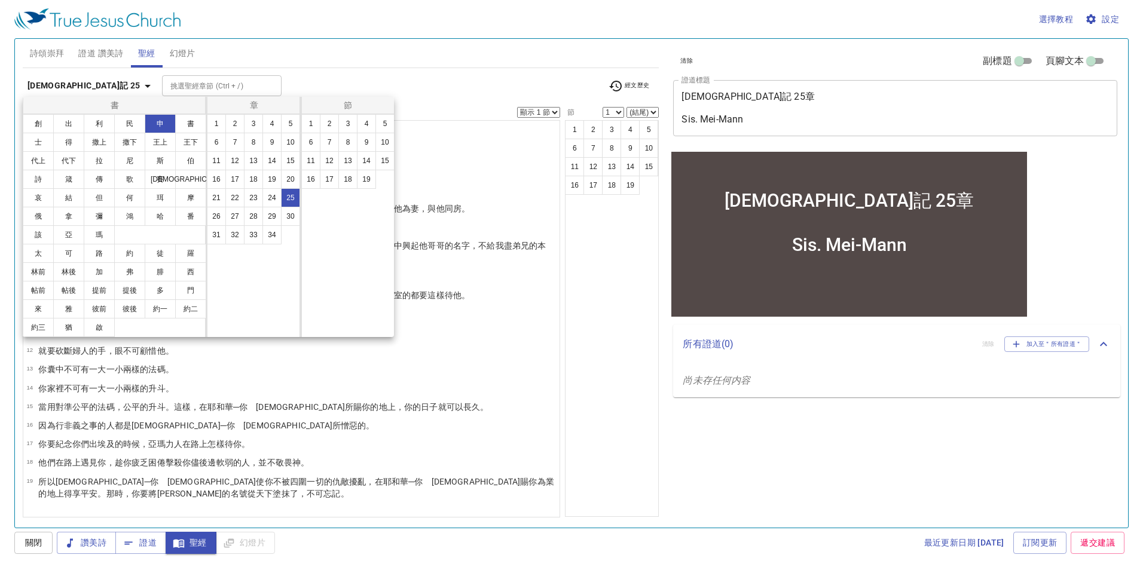
click at [0, 0] on button "17" at bounding box center [0, 0] width 0 height 0
select select "17"
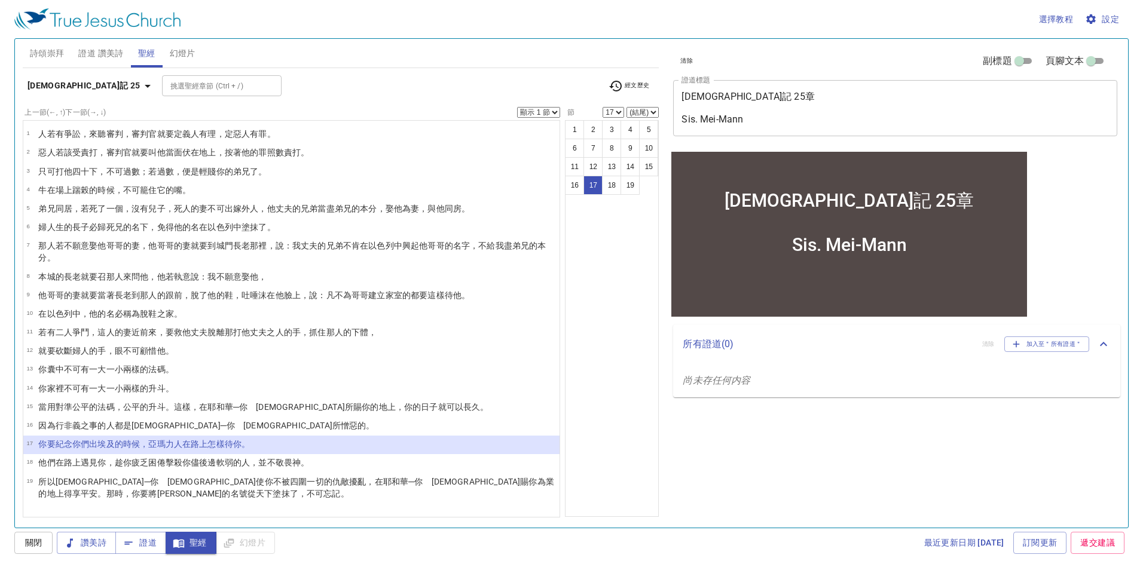
click at [537, 115] on select "顯示 1 節 顯示 2 節 顯示 3 節 顯示 4 節 顯示 5 節" at bounding box center [538, 112] width 43 height 11
click at [517, 107] on select "顯示 1 節 顯示 2 節 顯示 3 節 顯示 4 節 顯示 5 節" at bounding box center [538, 112] width 43 height 11
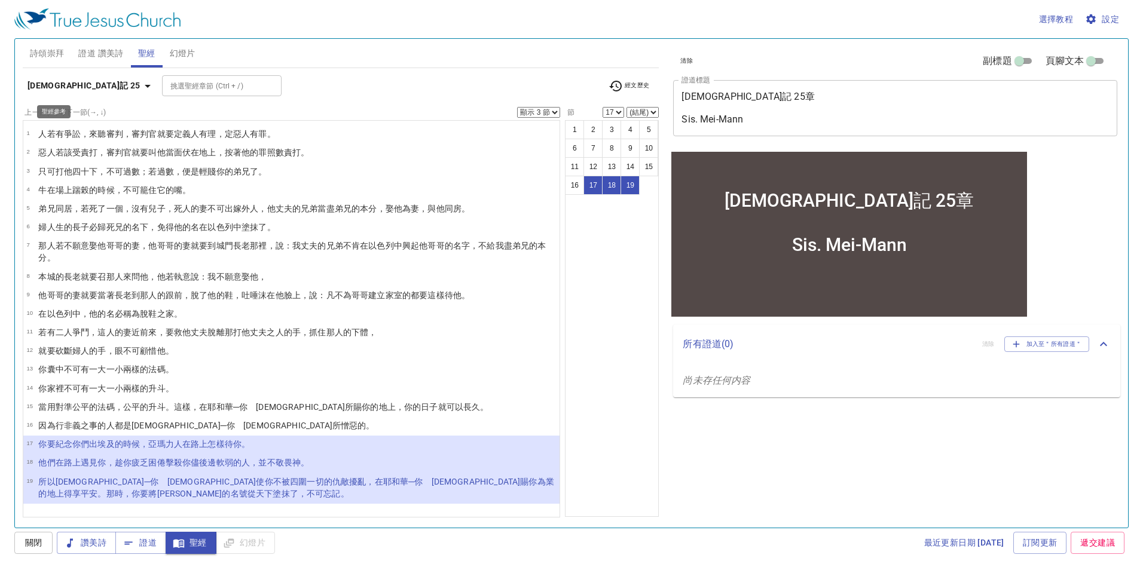
click at [36, 77] on button "[DEMOGRAPHIC_DATA]記 25" at bounding box center [91, 86] width 137 height 22
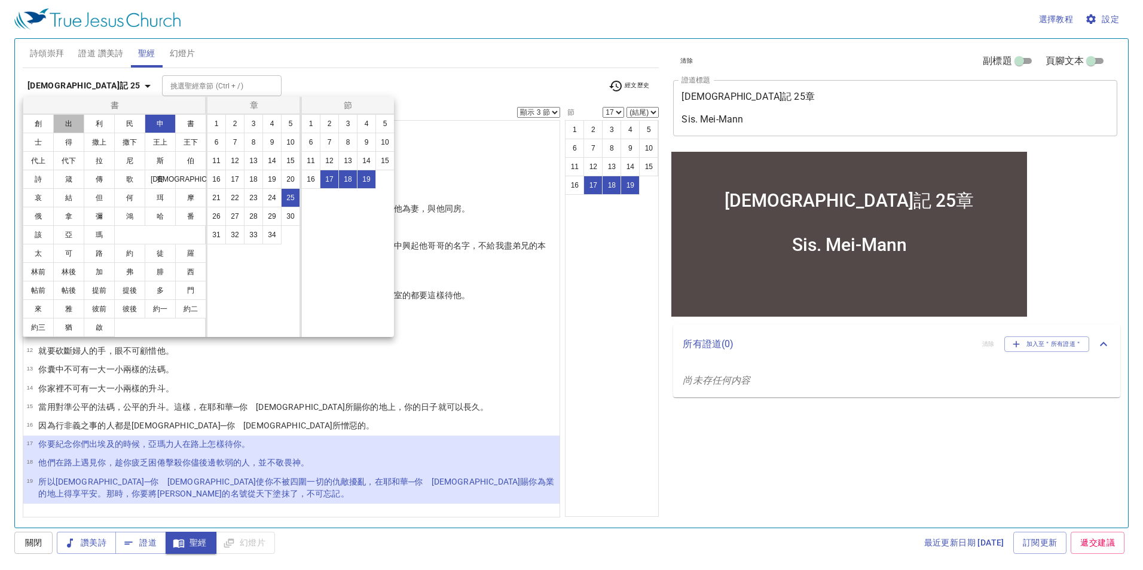
click at [0, 0] on button "出" at bounding box center [0, 0] width 0 height 0
select select "1"
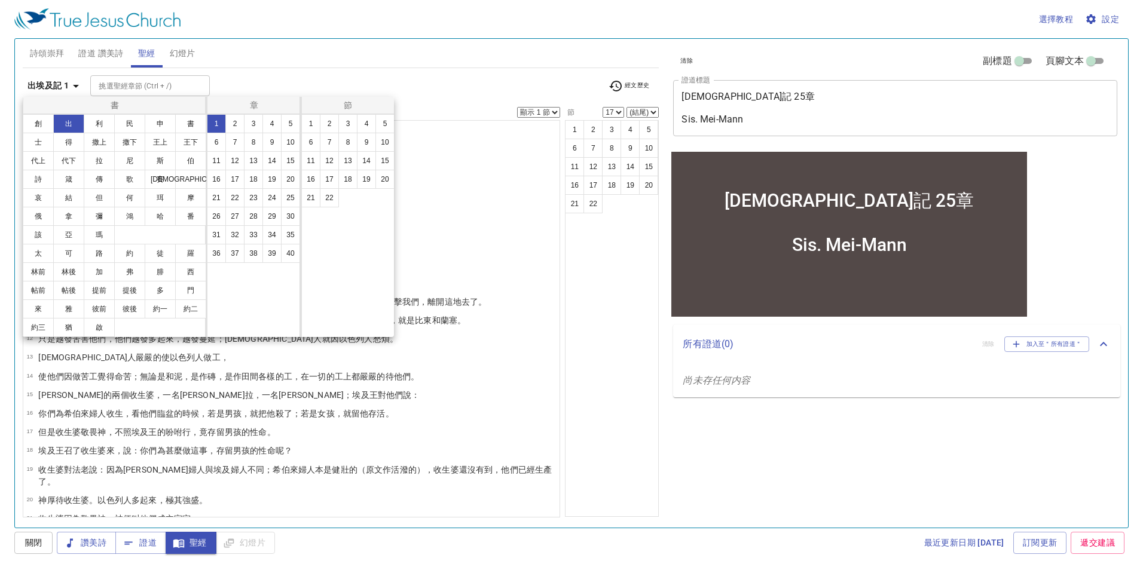
click at [0, 0] on button "17" at bounding box center [0, 0] width 0 height 0
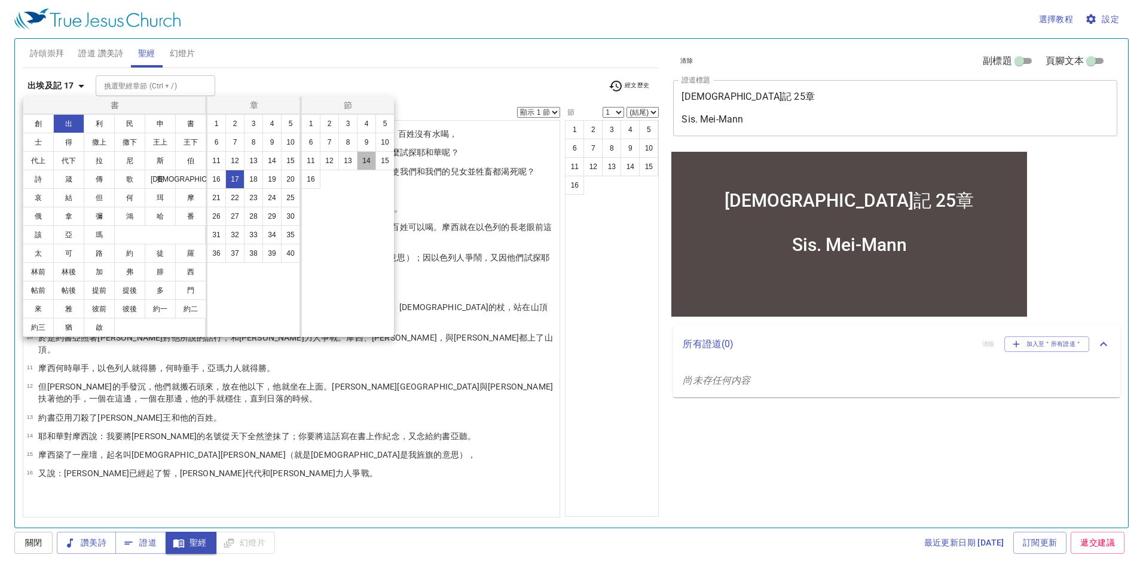
click at [0, 0] on button "14" at bounding box center [0, 0] width 0 height 0
select select "14"
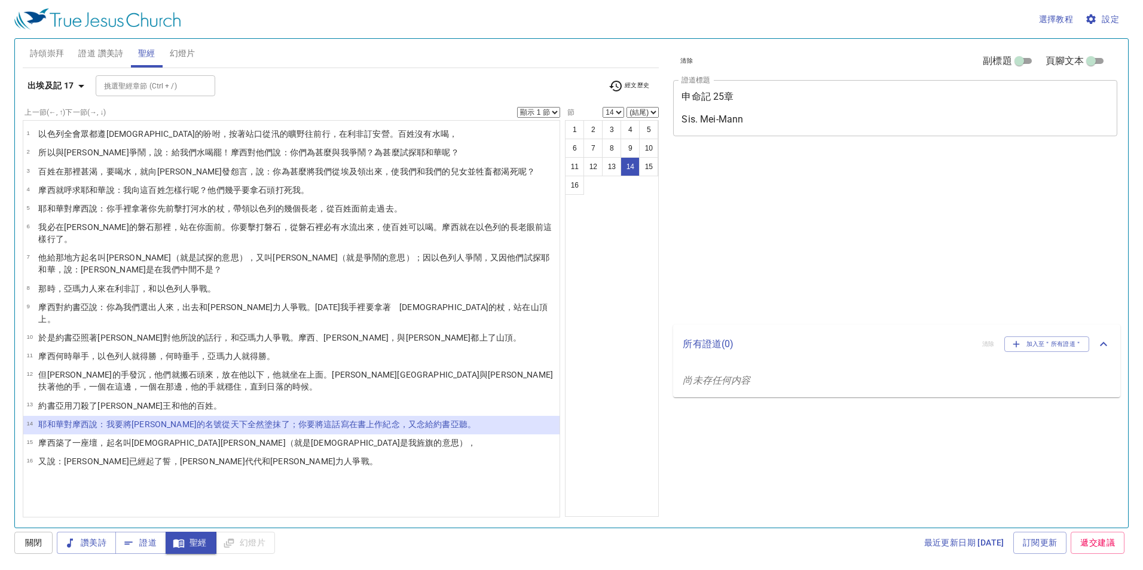
select select "14"
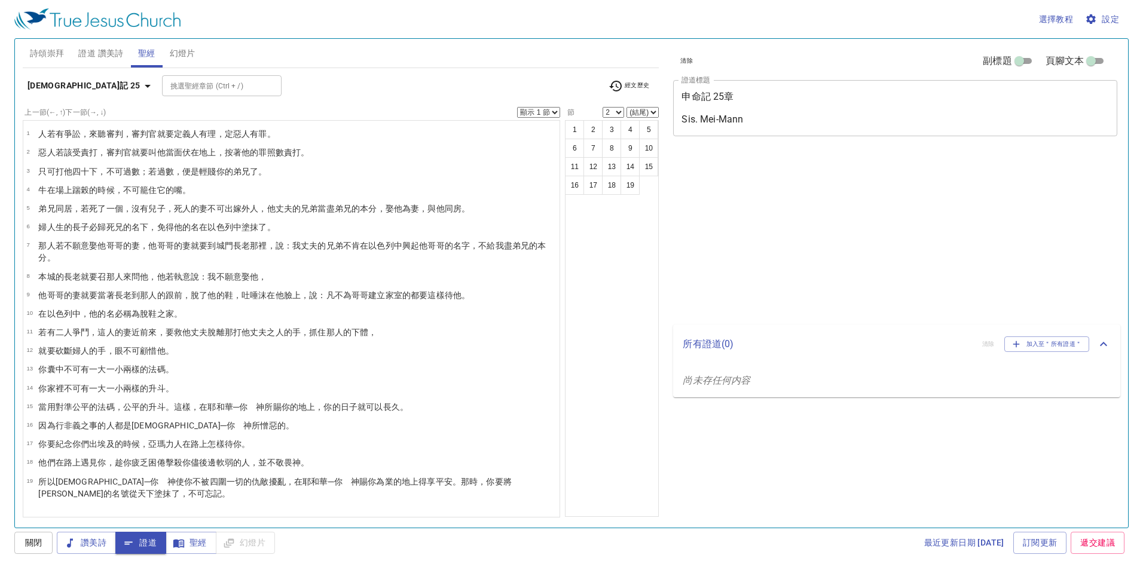
select select "2"
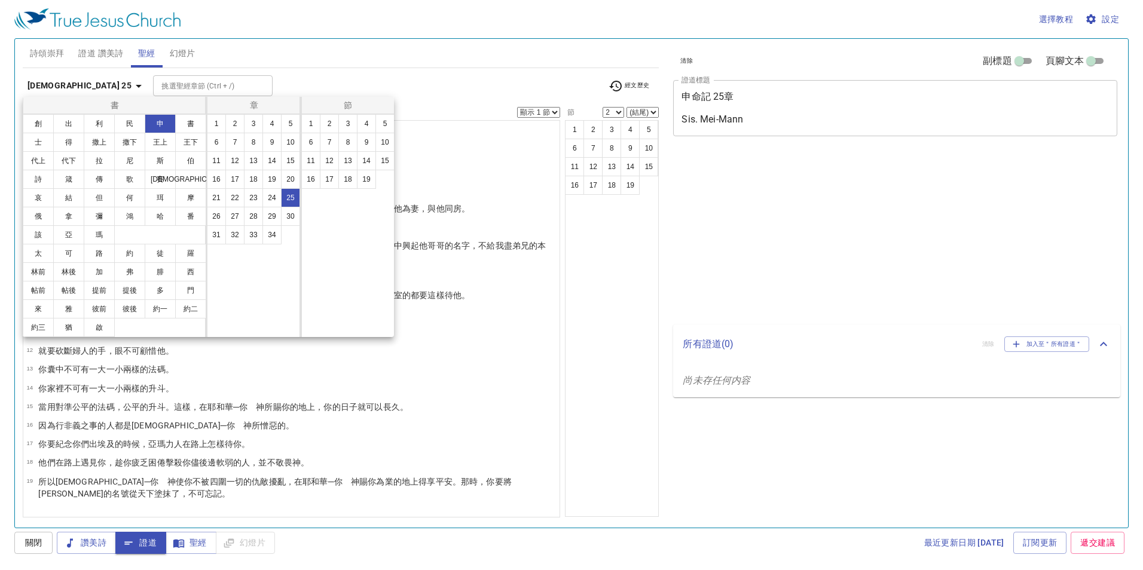
select select "2"
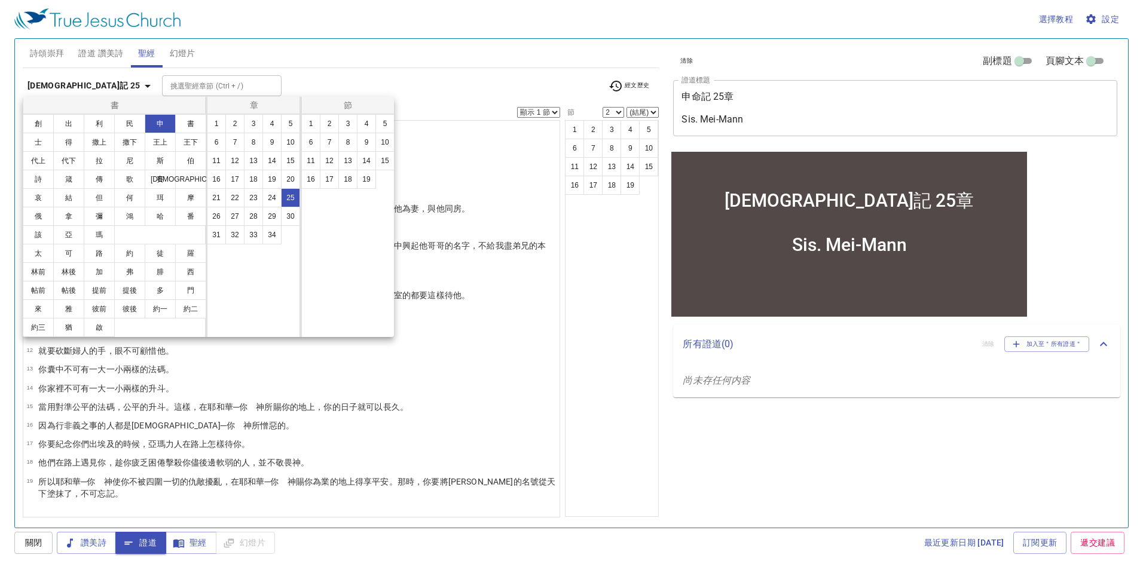
click at [626, 448] on div at bounding box center [571, 285] width 1143 height 570
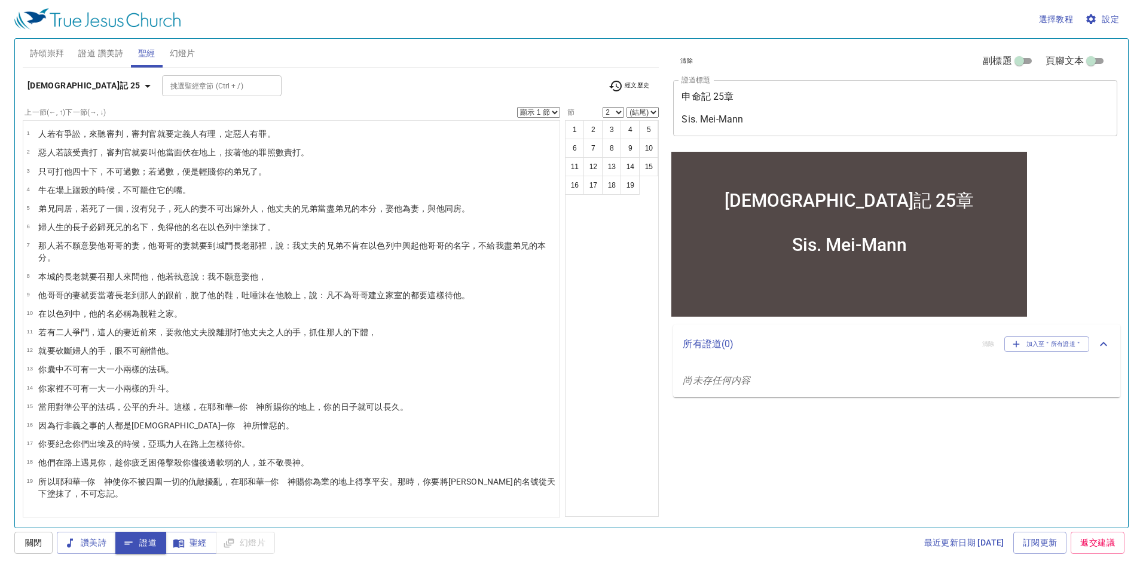
click at [970, 476] on div "清除 副標題 頁腳文本 證道標題 申命記 25章 Sis. Mei-Mann x 證道標題 副標題 x 副標題 頁腳文本 頁腳文本 所有證道 ( 0 ) 清除…" at bounding box center [893, 278] width 461 height 489
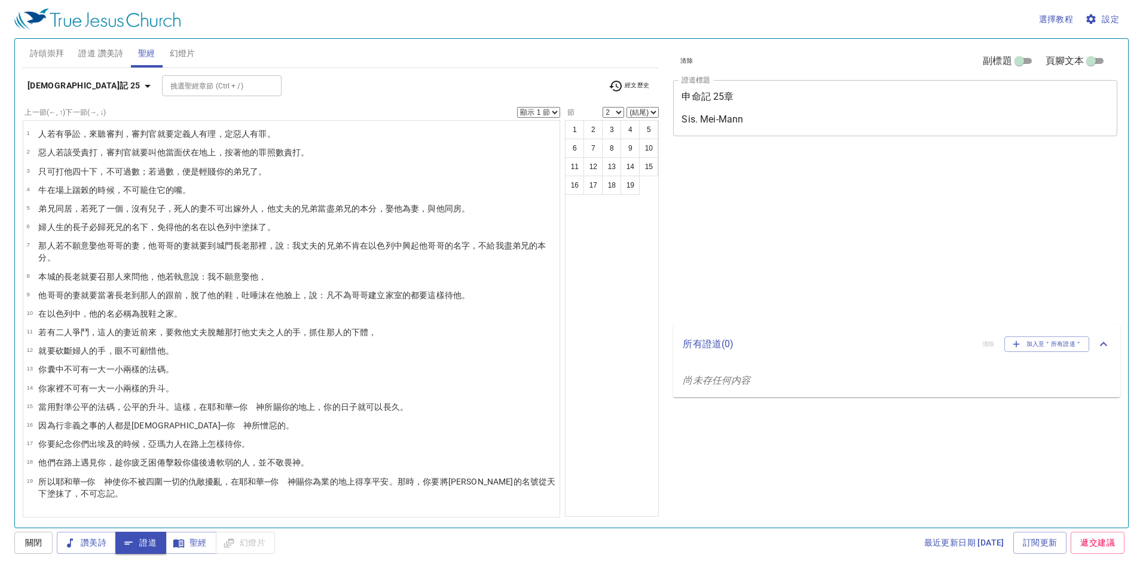
select select "2"
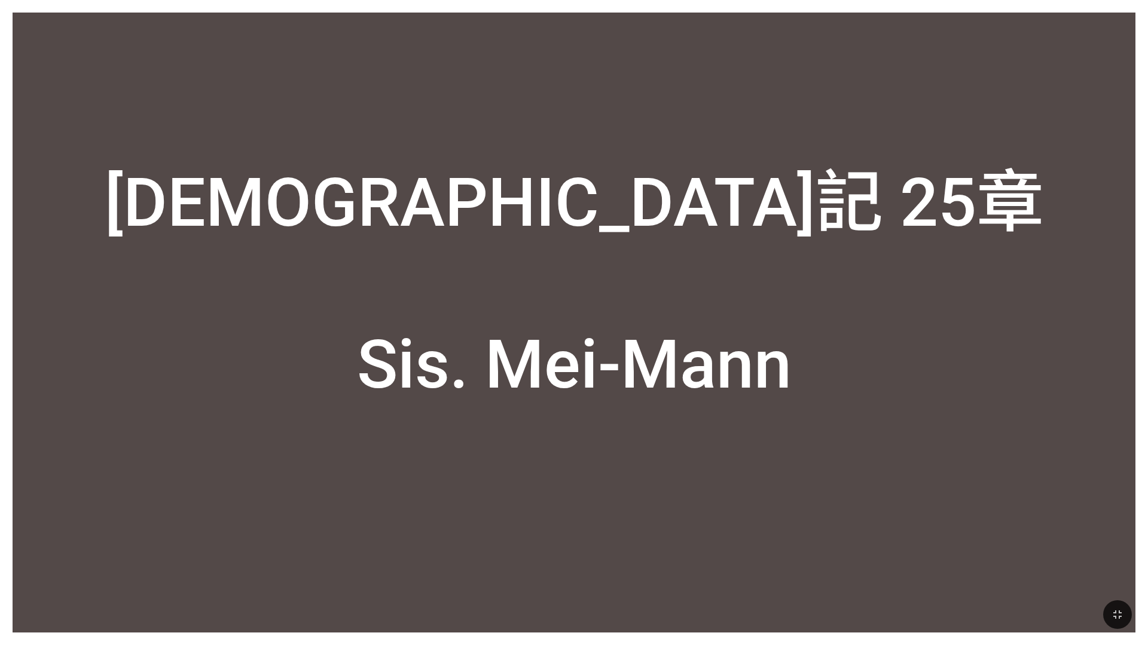
click at [1126, 619] on button "button" at bounding box center [1117, 615] width 29 height 29
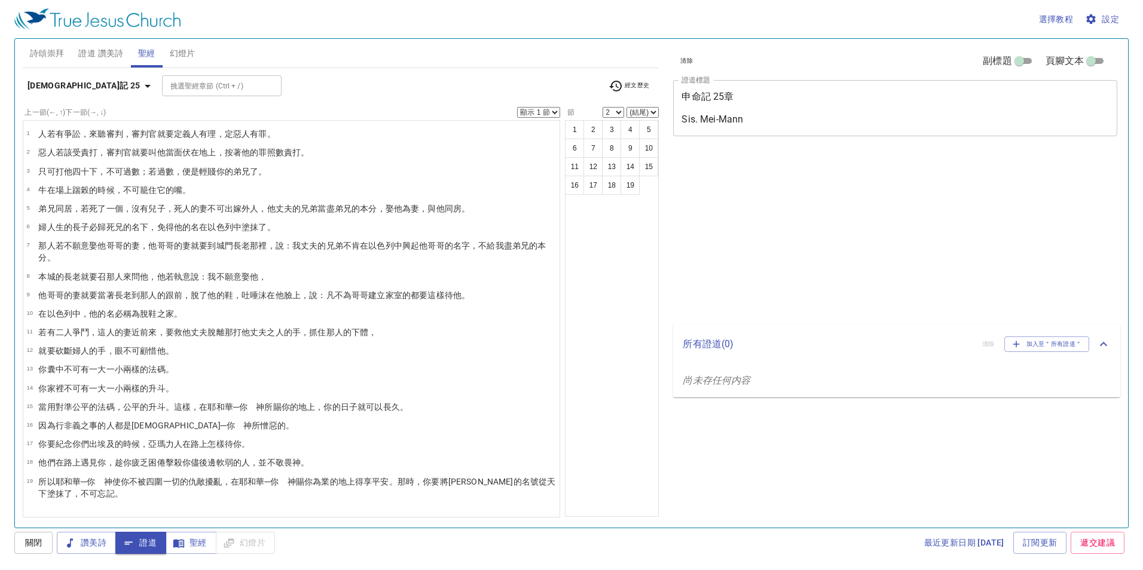
select select "2"
